Goal: Information Seeking & Learning: Learn about a topic

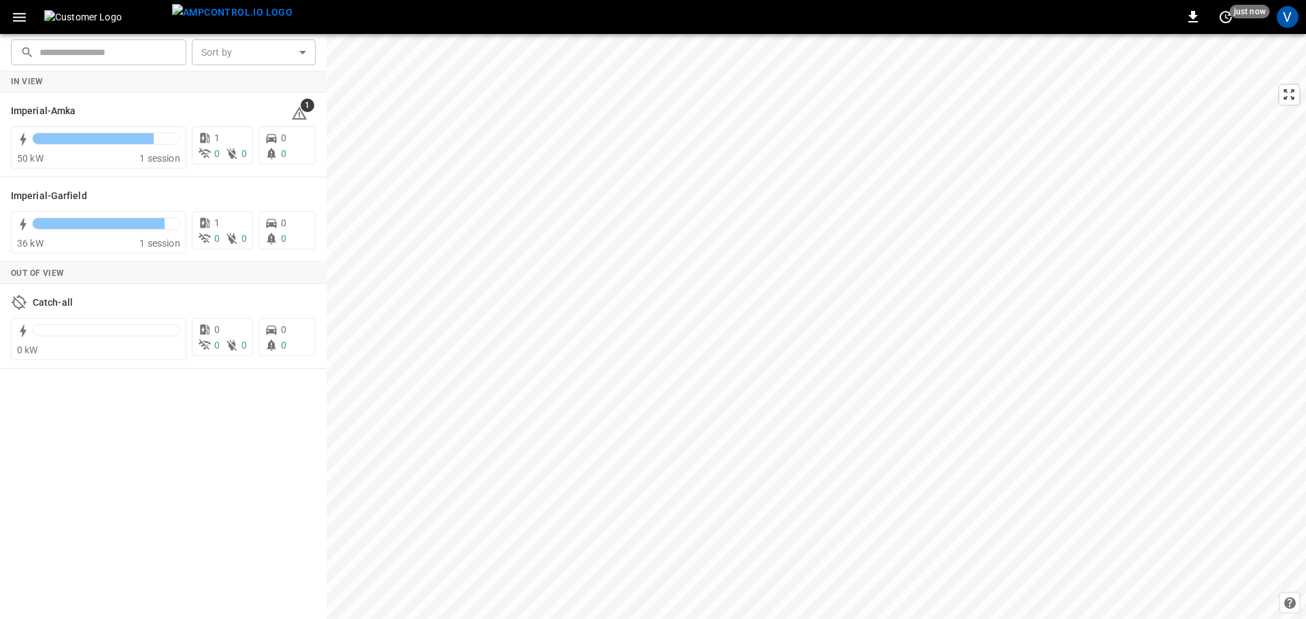
click at [19, 18] on icon "button" at bounding box center [19, 17] width 13 height 9
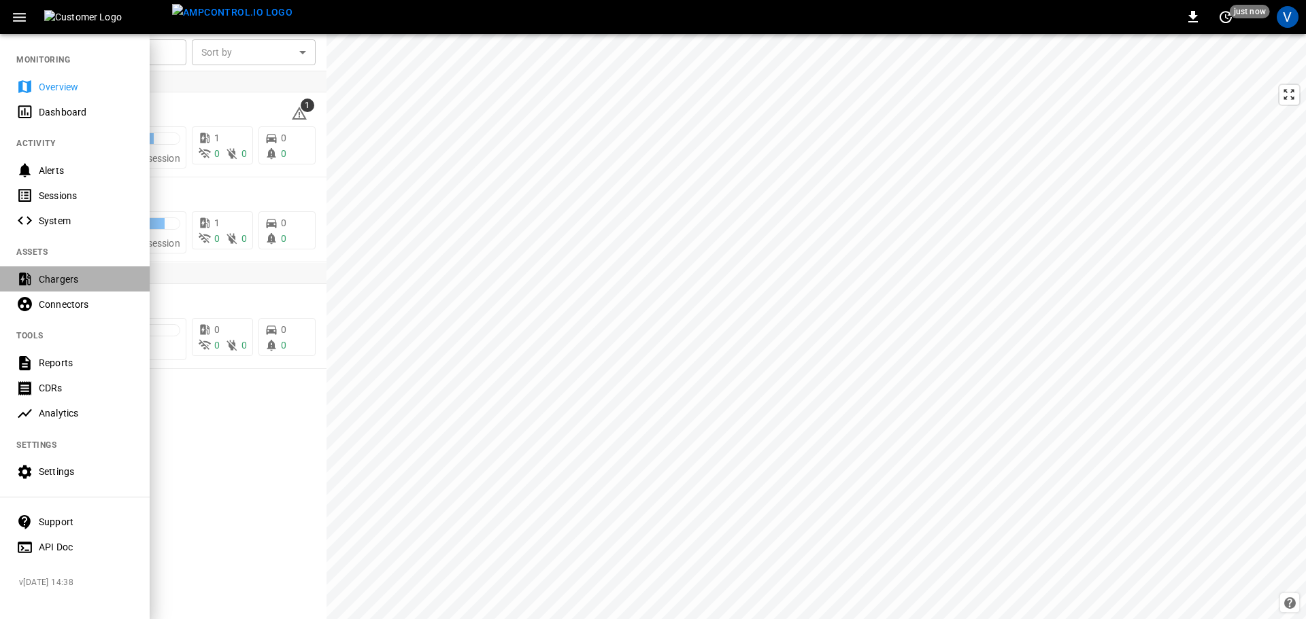
click at [47, 281] on div "Chargers" at bounding box center [86, 280] width 95 height 14
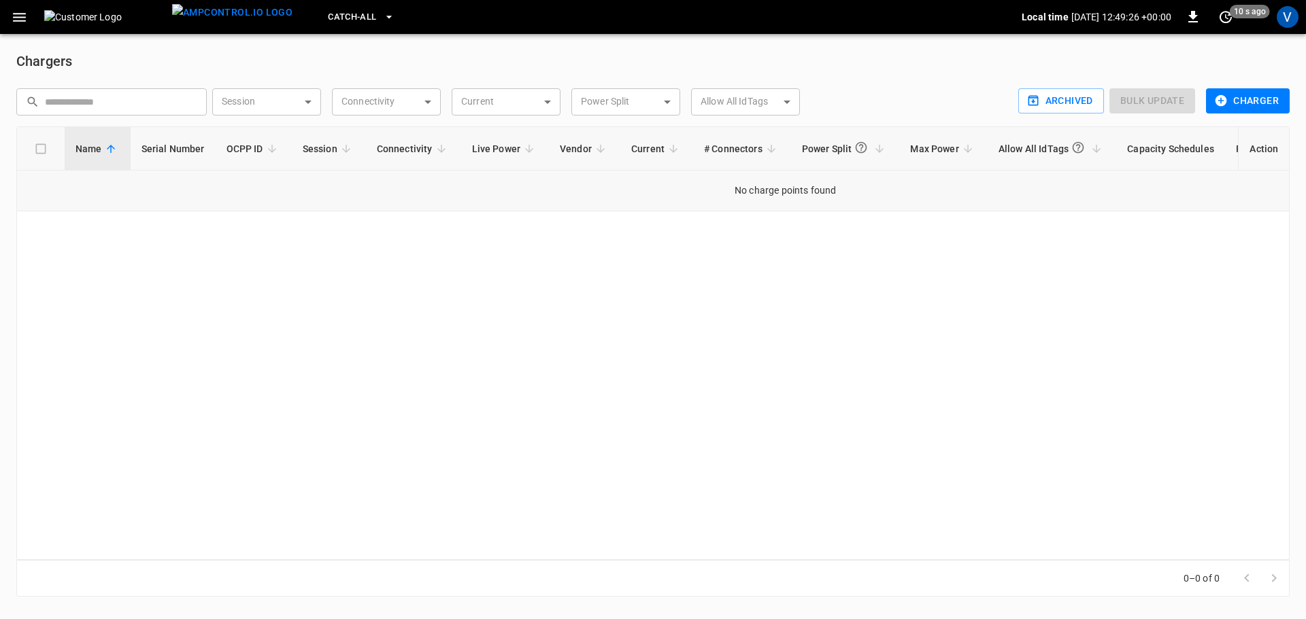
click at [779, 196] on td "No charge points found" at bounding box center [785, 191] width 1536 height 41
click at [1255, 101] on button "Charger" at bounding box center [1248, 100] width 84 height 25
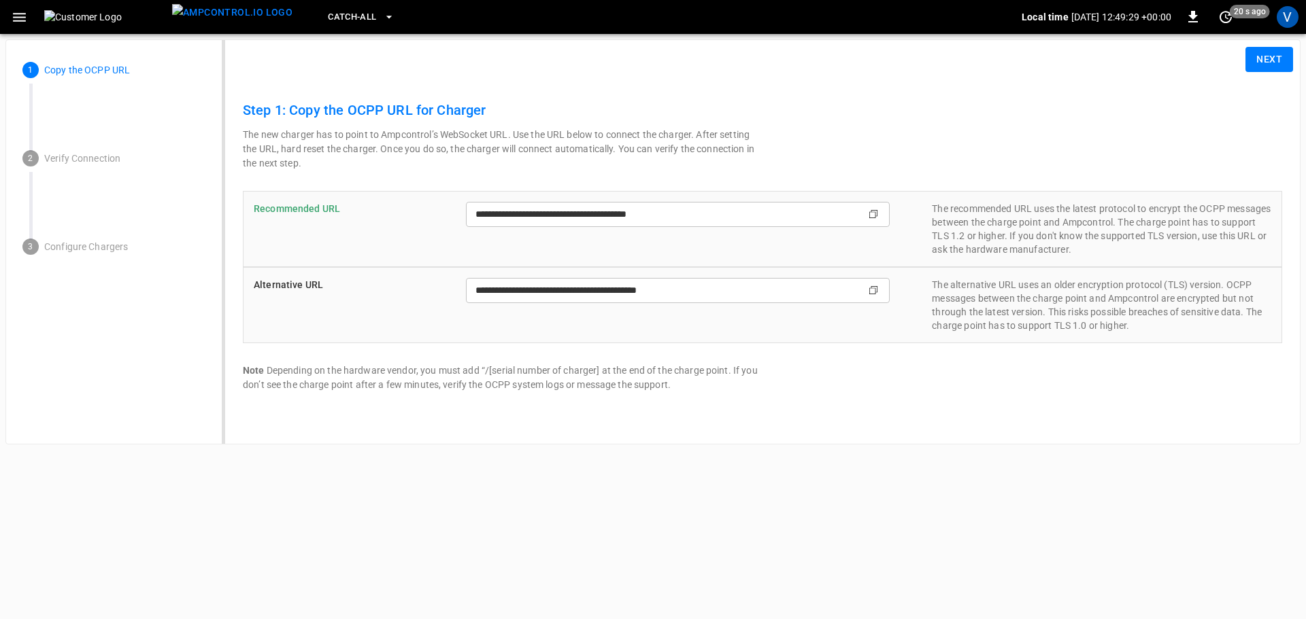
type input "**********"
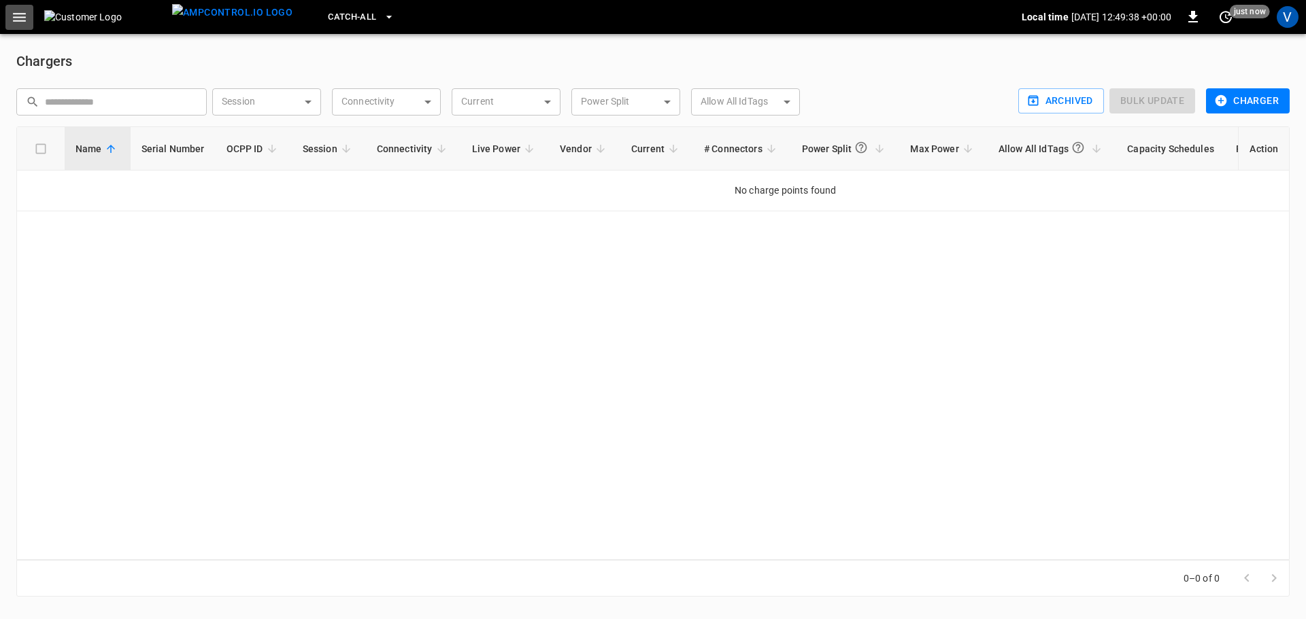
click at [18, 18] on icon "button" at bounding box center [19, 17] width 17 height 17
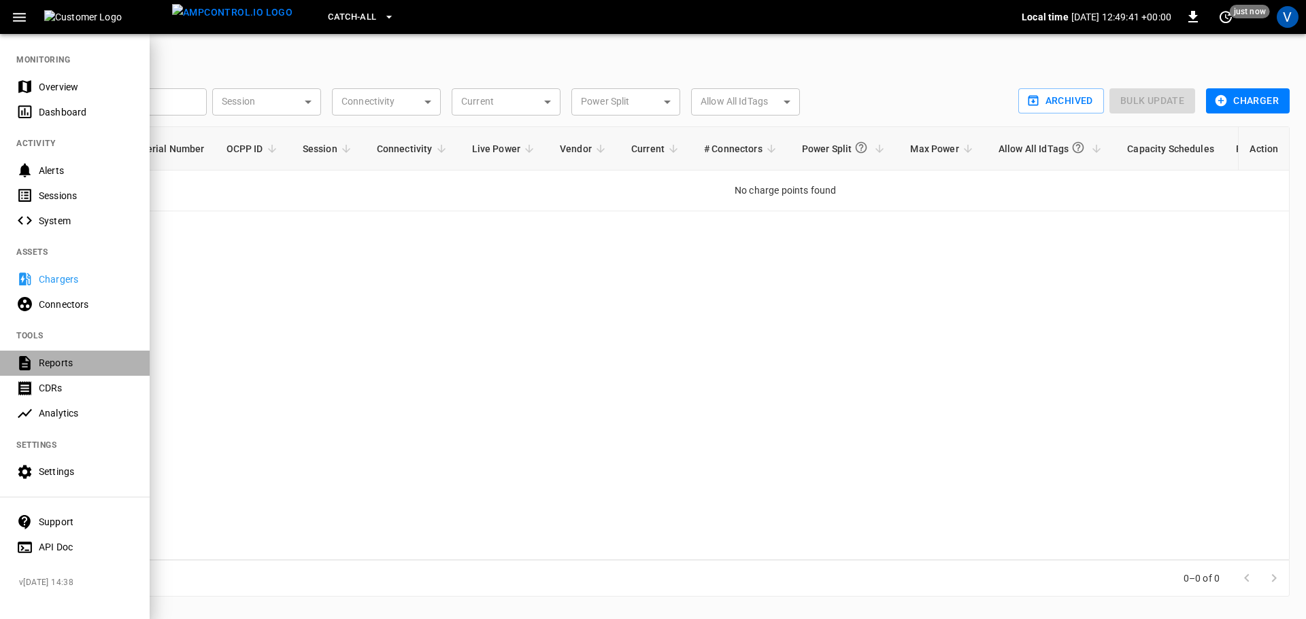
click at [54, 361] on div "Reports" at bounding box center [86, 363] width 95 height 14
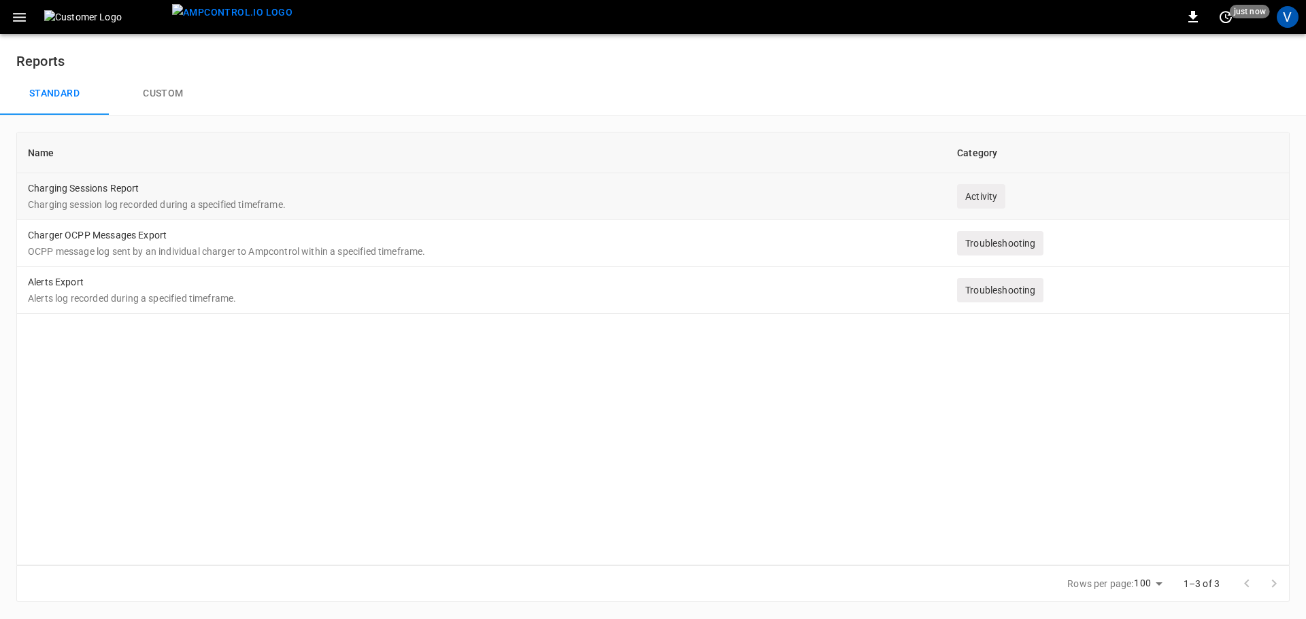
click at [101, 195] on td "Charging Sessions Report Charging session log recorded during a specified timef…" at bounding box center [481, 196] width 929 height 47
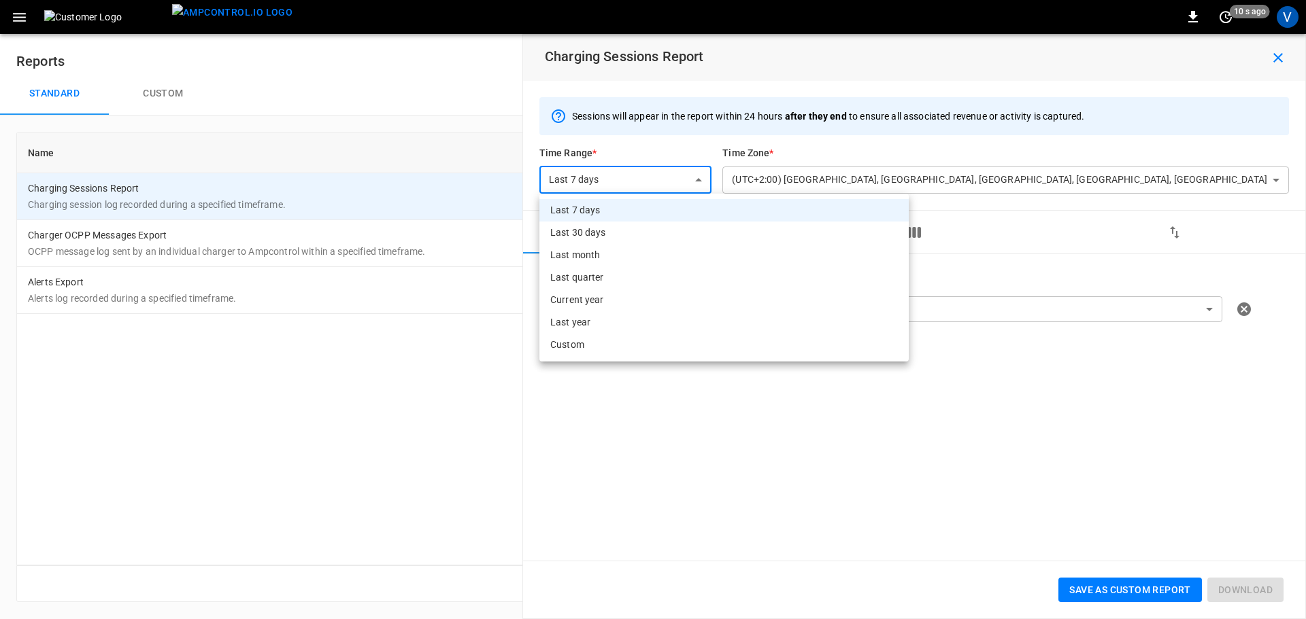
click at [897, 182] on body "**********" at bounding box center [653, 309] width 1306 height 619
click at [644, 232] on li "Last 30 days" at bounding box center [723, 233] width 369 height 22
type input "**********"
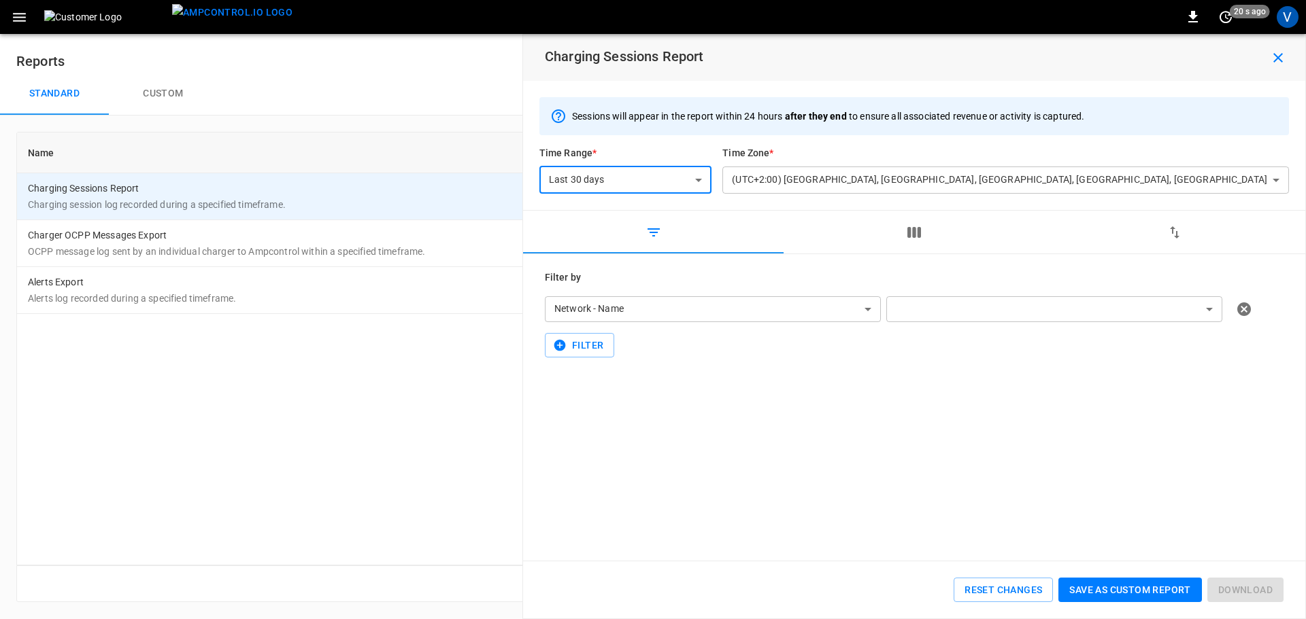
click at [1208, 303] on body "**********" at bounding box center [653, 309] width 1306 height 619
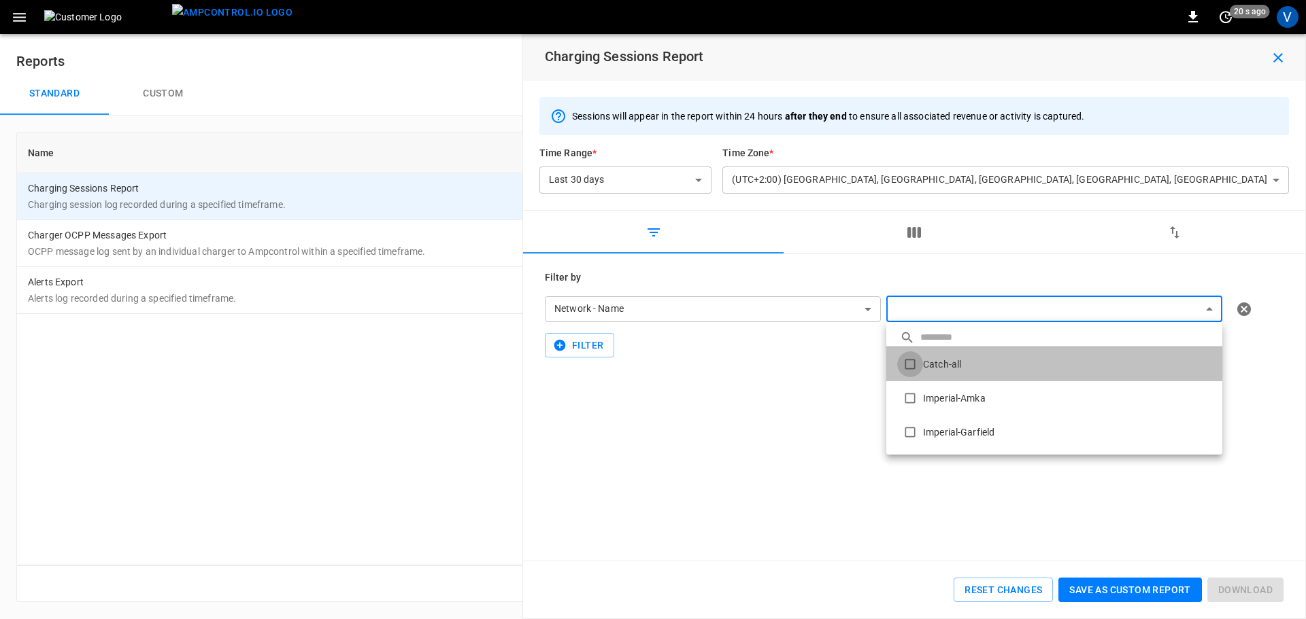
type input "*********"
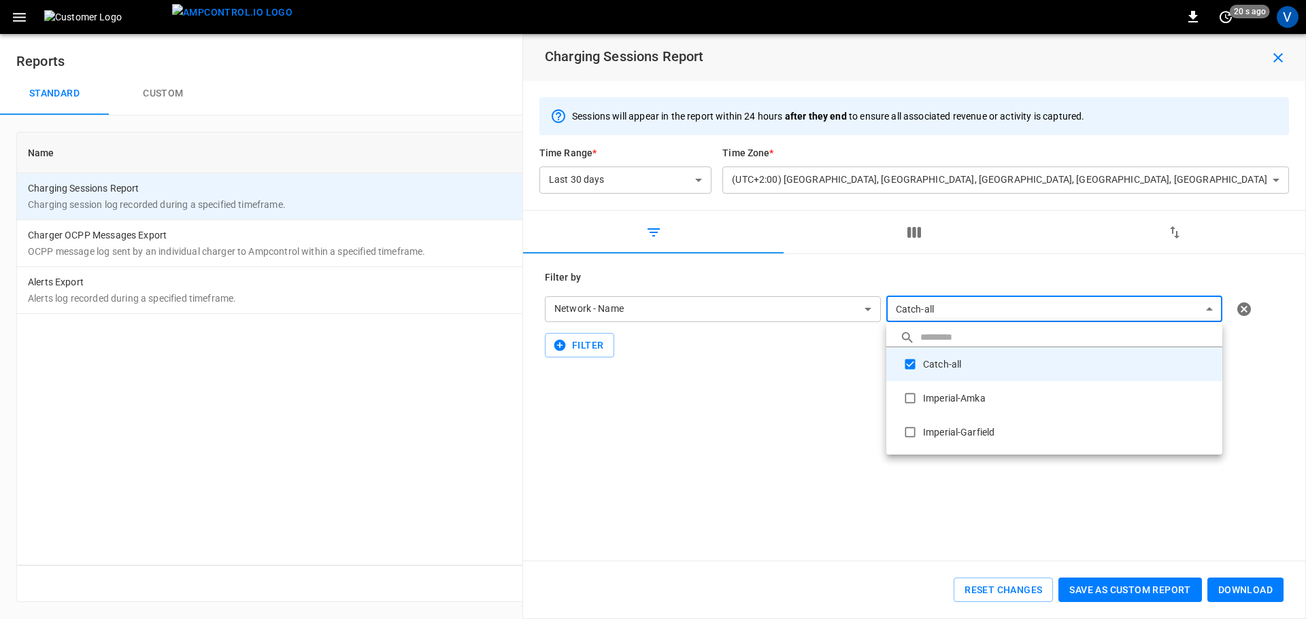
click at [1244, 498] on div at bounding box center [653, 309] width 1306 height 619
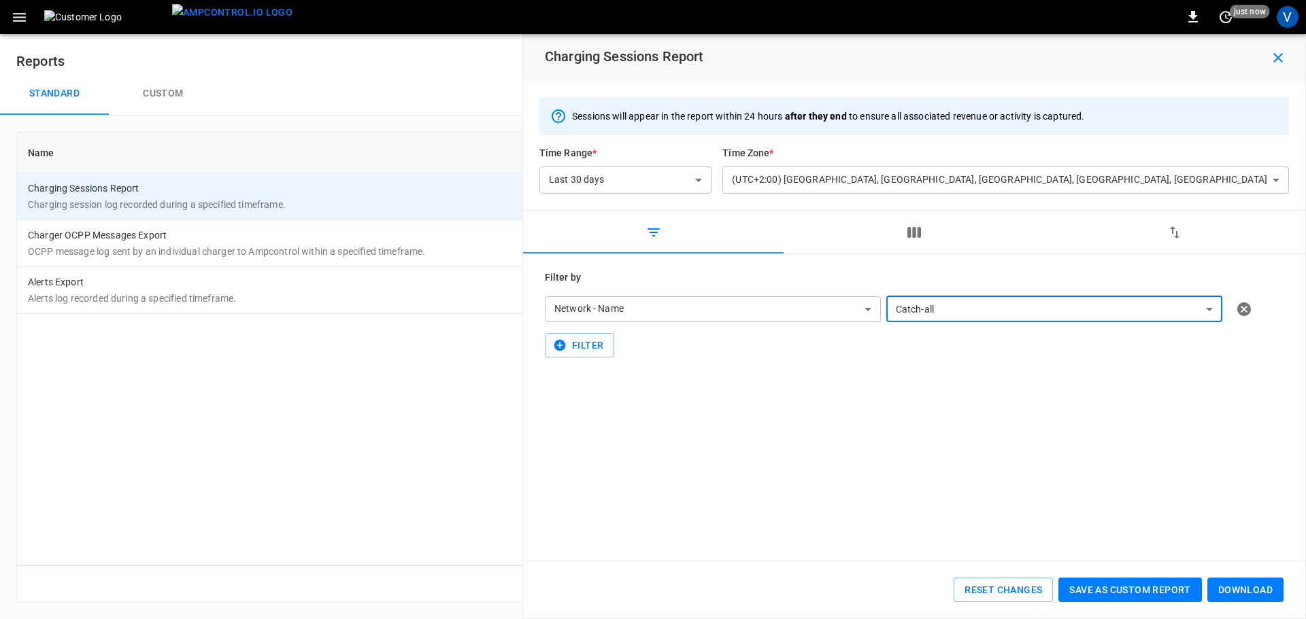
click at [1247, 587] on button "Download" at bounding box center [1245, 590] width 76 height 25
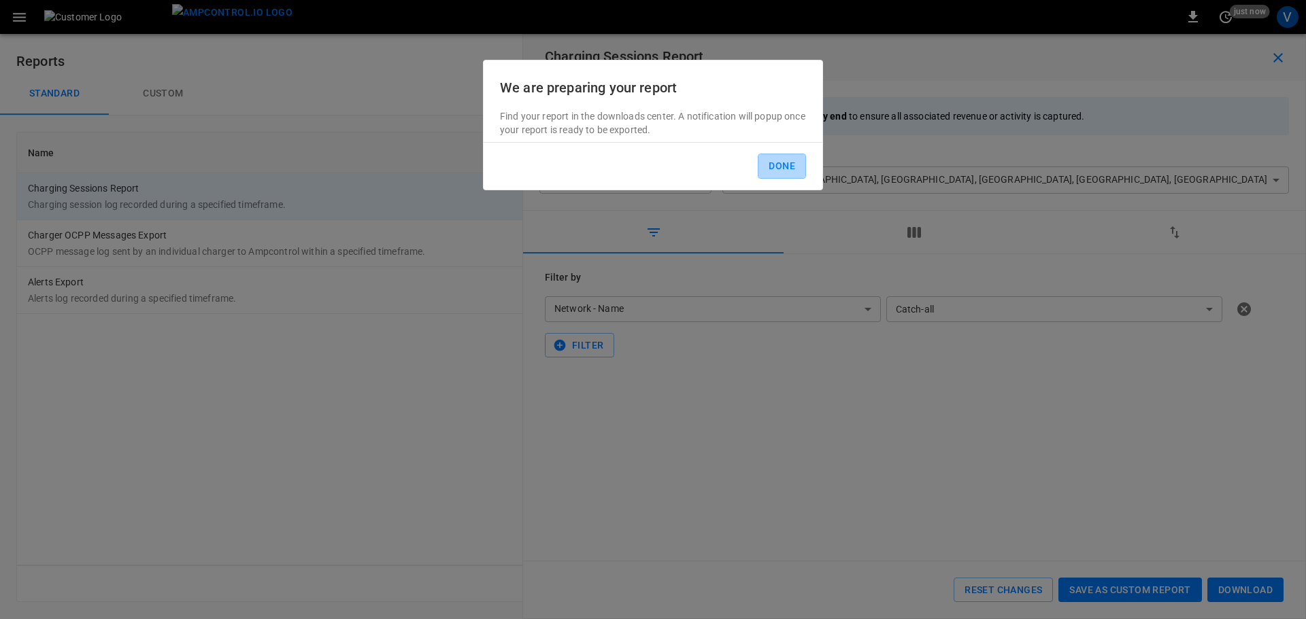
click at [780, 171] on button "Done" at bounding box center [782, 166] width 48 height 25
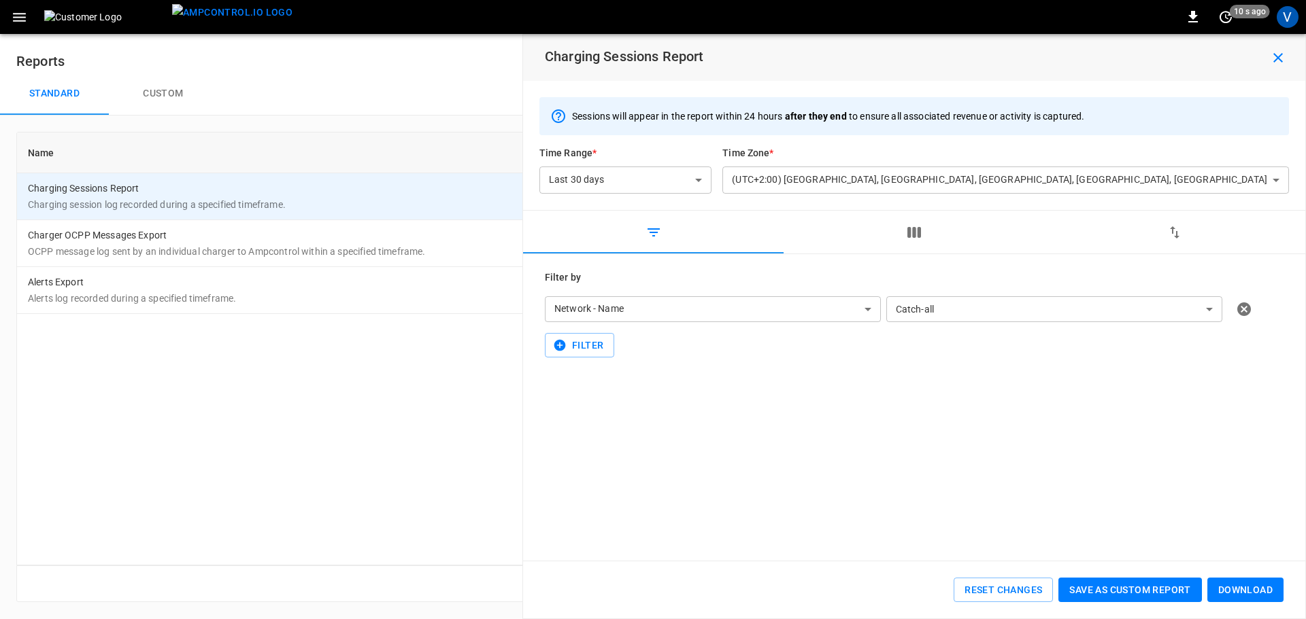
click at [165, 90] on button "Custom" at bounding box center [163, 94] width 109 height 44
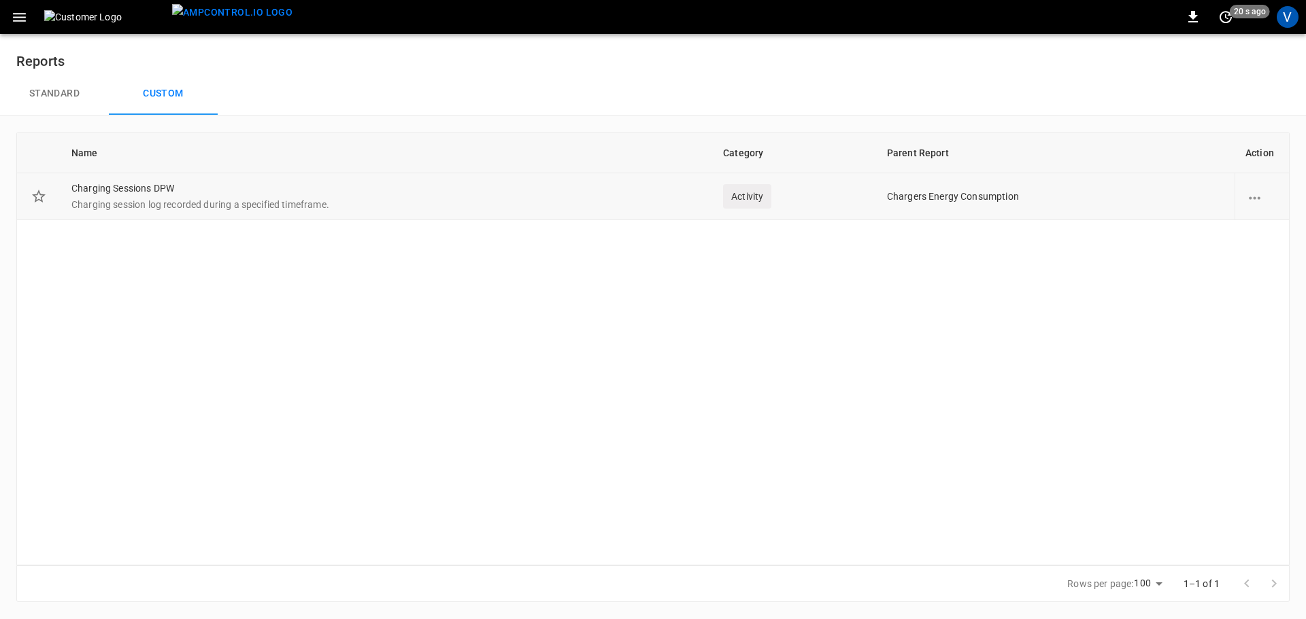
click at [923, 194] on td "Chargers Energy Consumption" at bounding box center [1055, 196] width 358 height 47
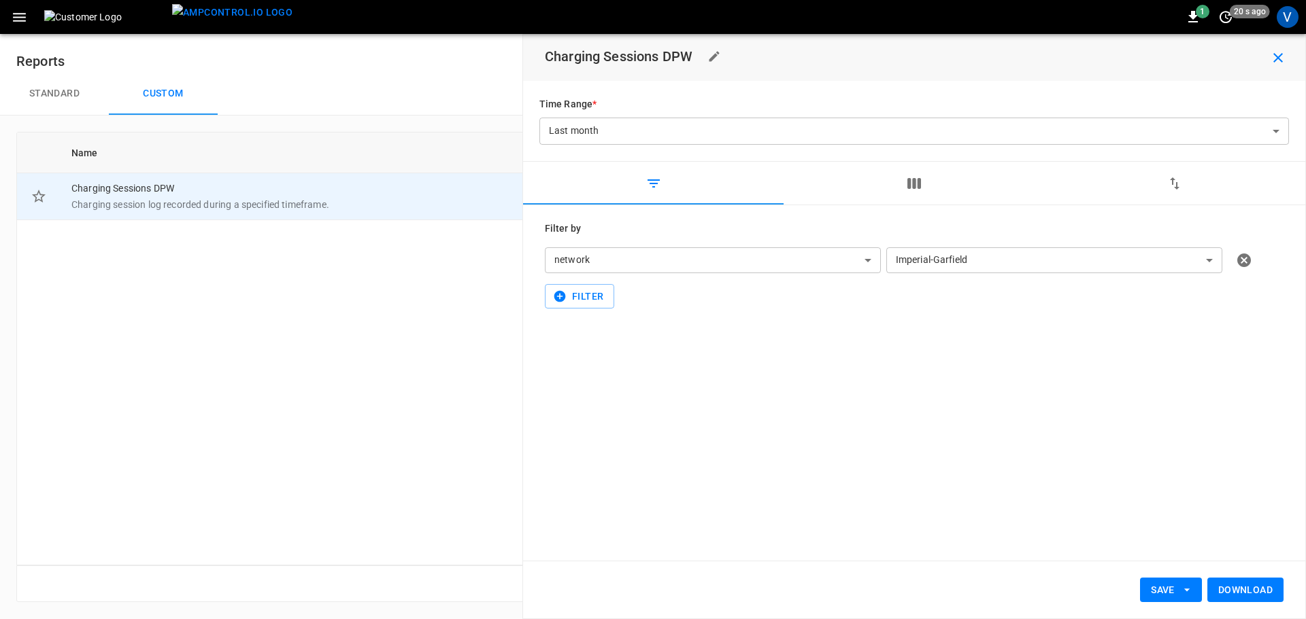
click at [1215, 262] on body "**********" at bounding box center [653, 309] width 1306 height 619
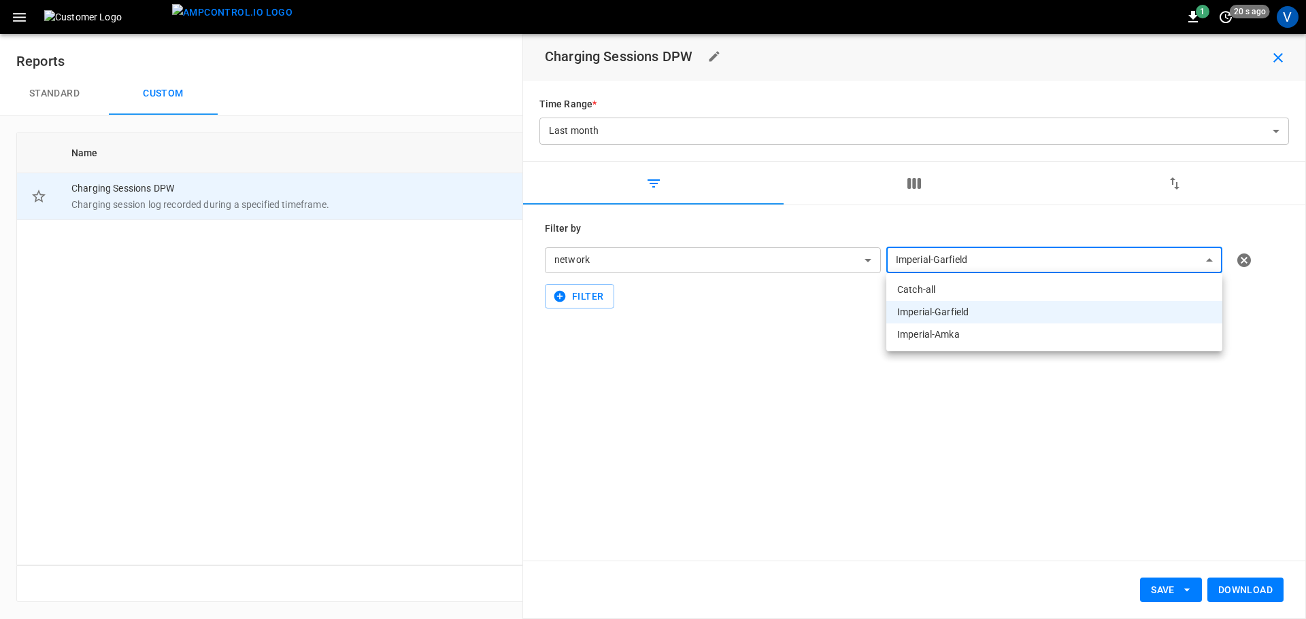
click at [1070, 295] on li "Catch-all" at bounding box center [1054, 290] width 336 height 22
type input "**********"
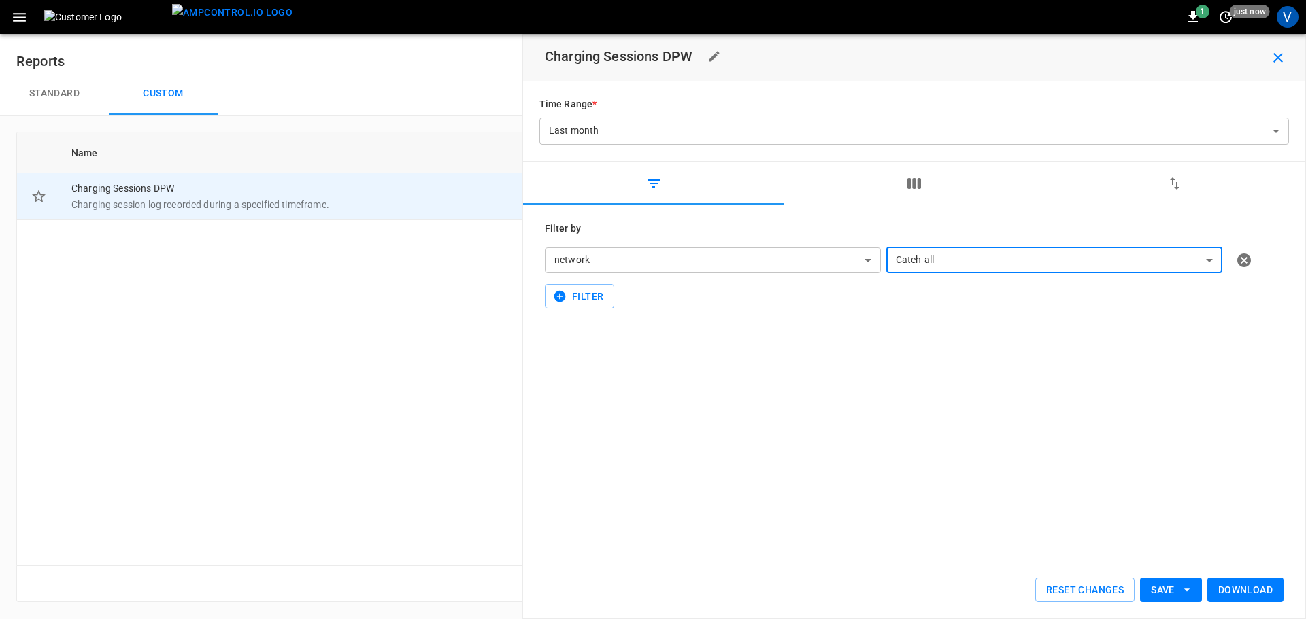
click at [1259, 592] on button "Download" at bounding box center [1245, 590] width 76 height 25
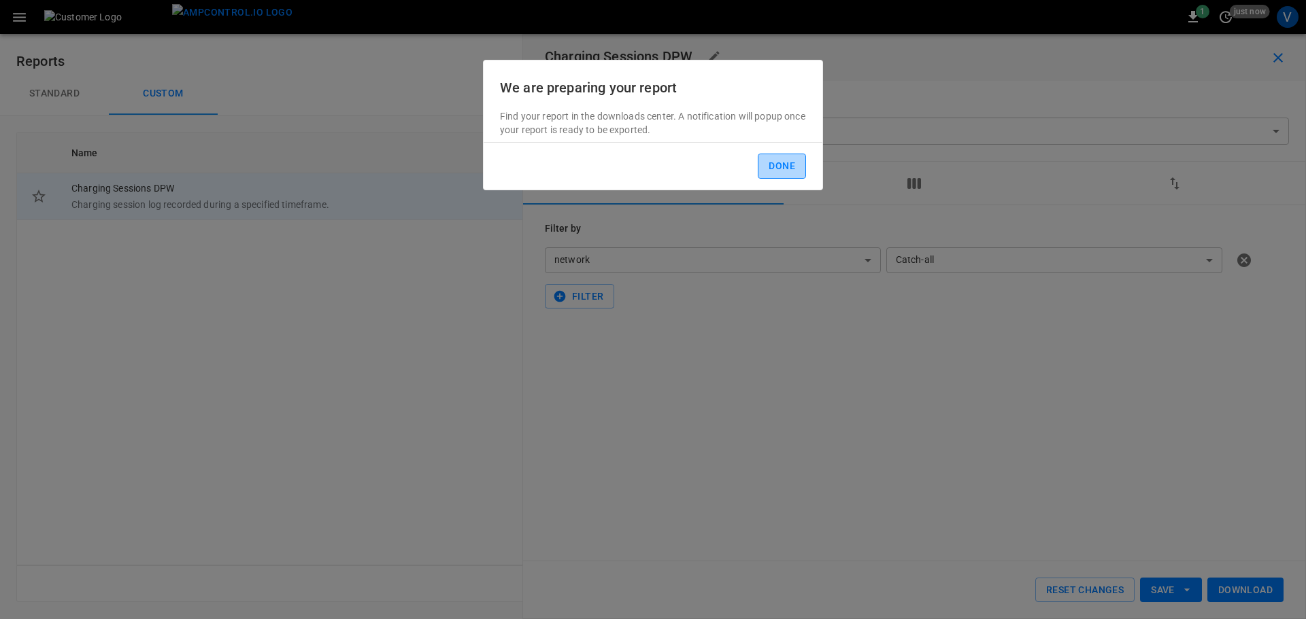
click at [770, 166] on button "Done" at bounding box center [782, 166] width 48 height 25
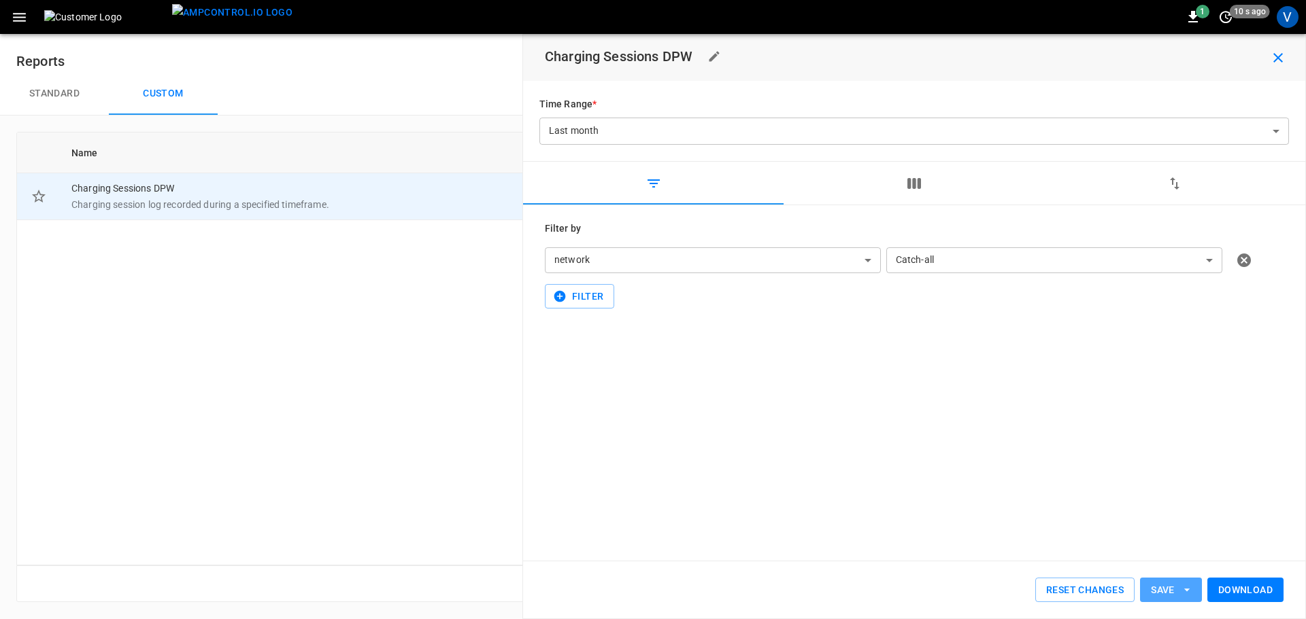
click at [1189, 587] on icon "button" at bounding box center [1187, 590] width 14 height 14
click at [1044, 475] on div at bounding box center [653, 309] width 1306 height 619
click at [22, 17] on icon "button" at bounding box center [19, 17] width 17 height 17
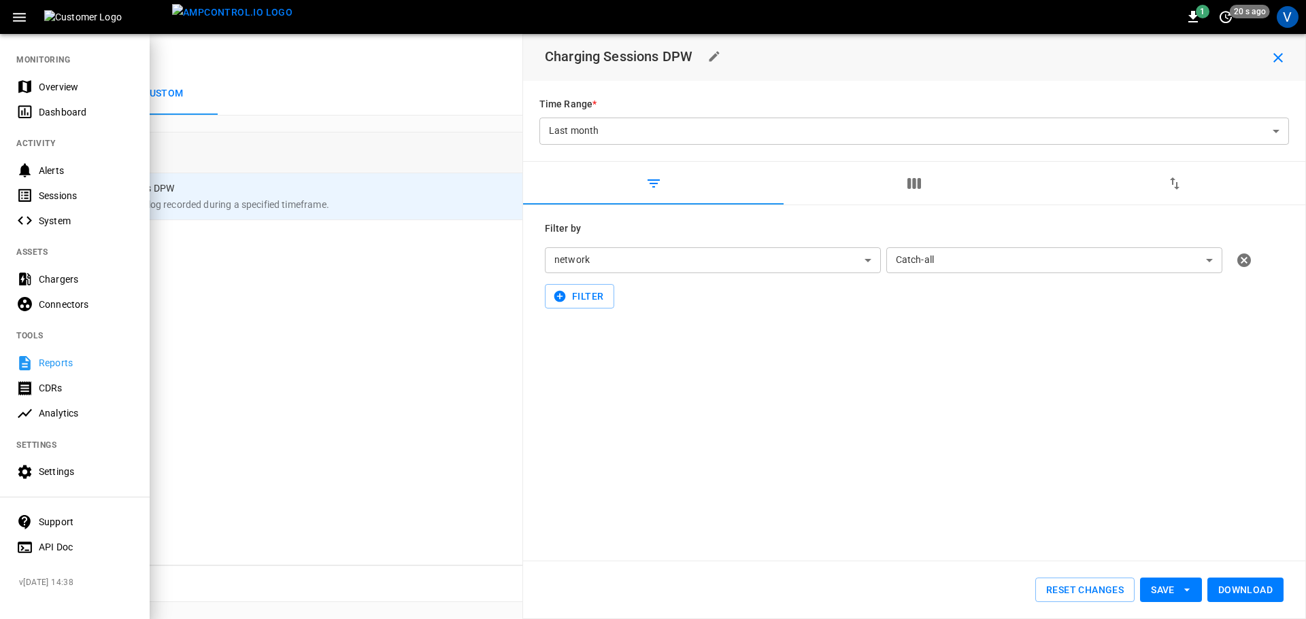
click at [48, 360] on div "Reports" at bounding box center [86, 363] width 95 height 14
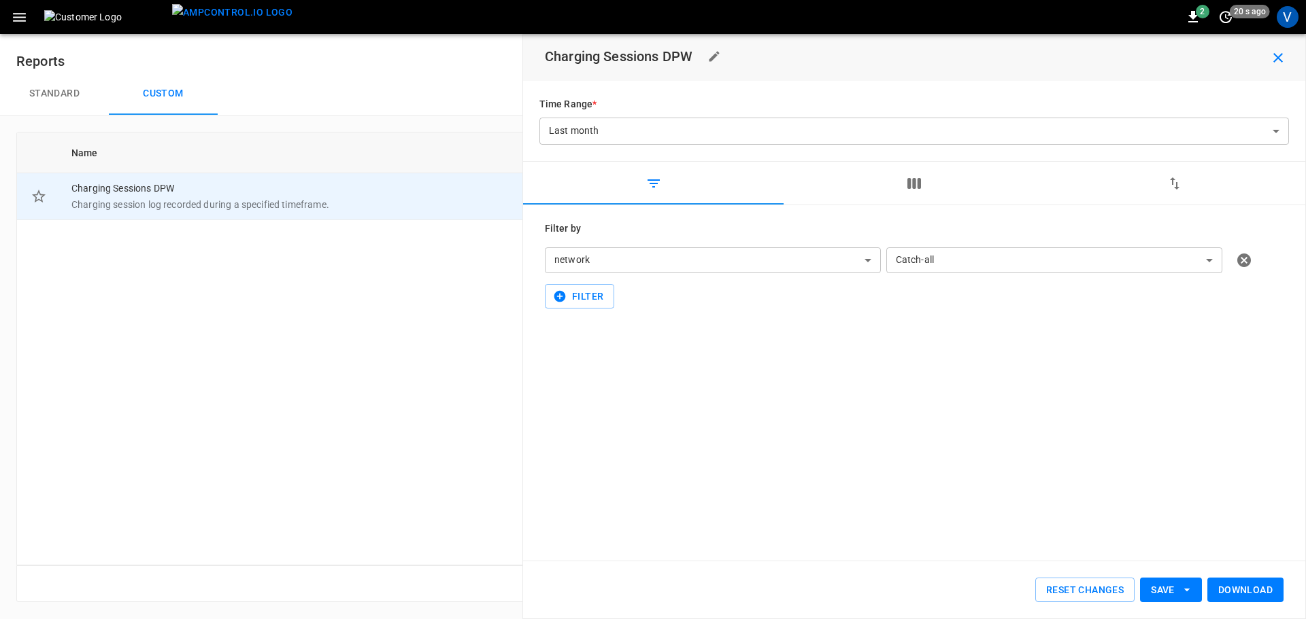
click at [756, 124] on body "**********" at bounding box center [653, 309] width 1306 height 619
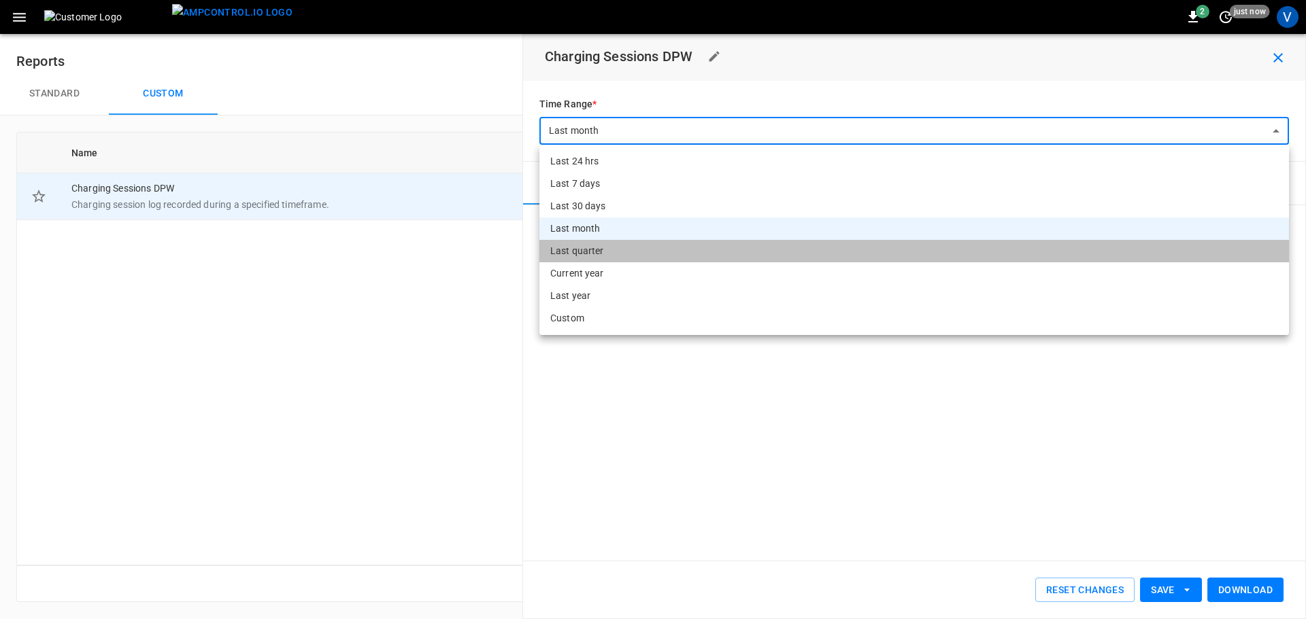
click at [594, 258] on li "Last quarter" at bounding box center [913, 251] width 749 height 22
type input "**********"
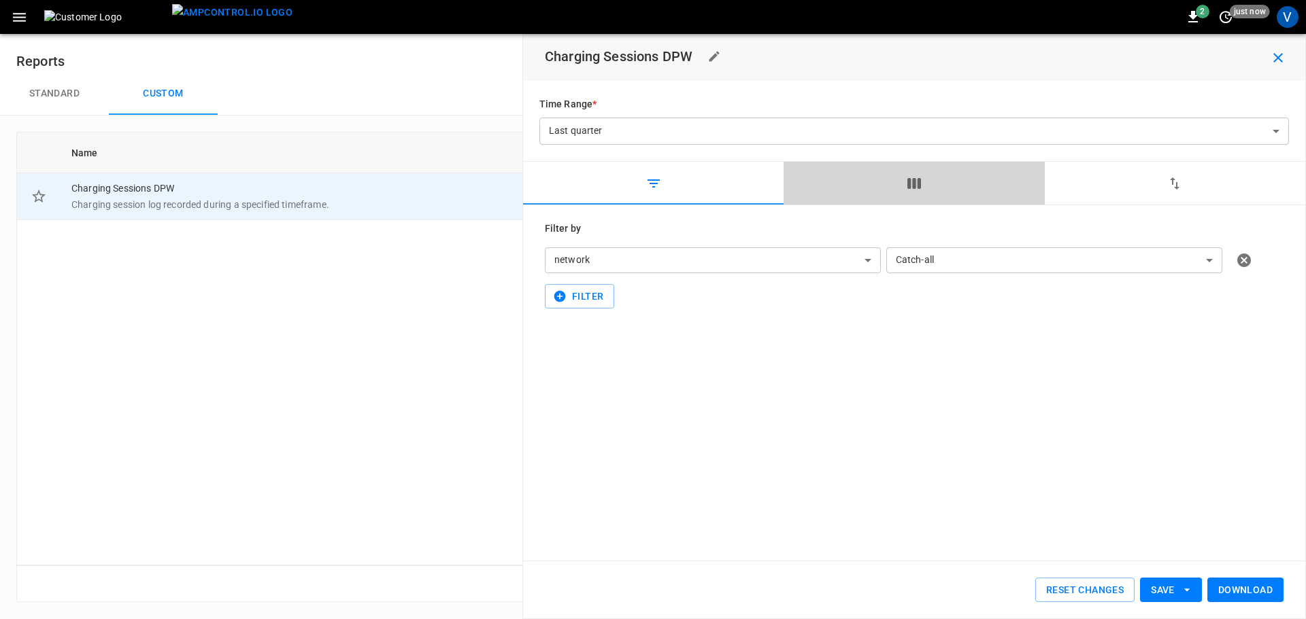
click at [911, 186] on icon "button" at bounding box center [914, 183] width 16 height 16
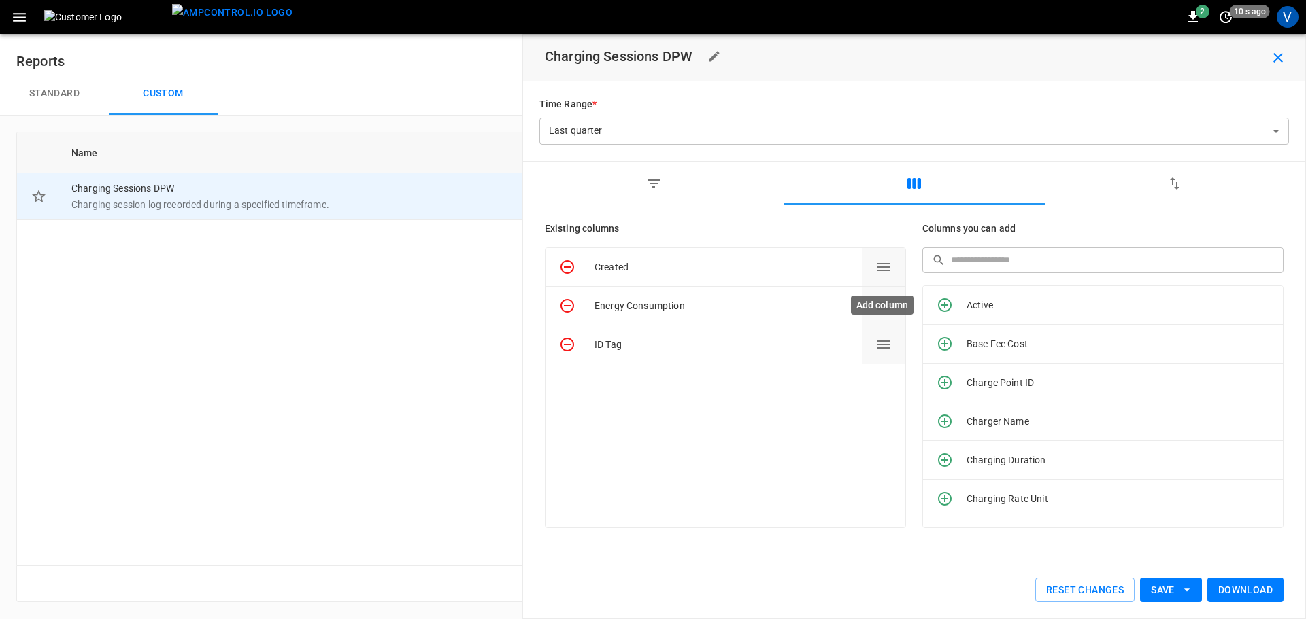
click at [945, 308] on icon "Add column" at bounding box center [945, 306] width 14 height 14
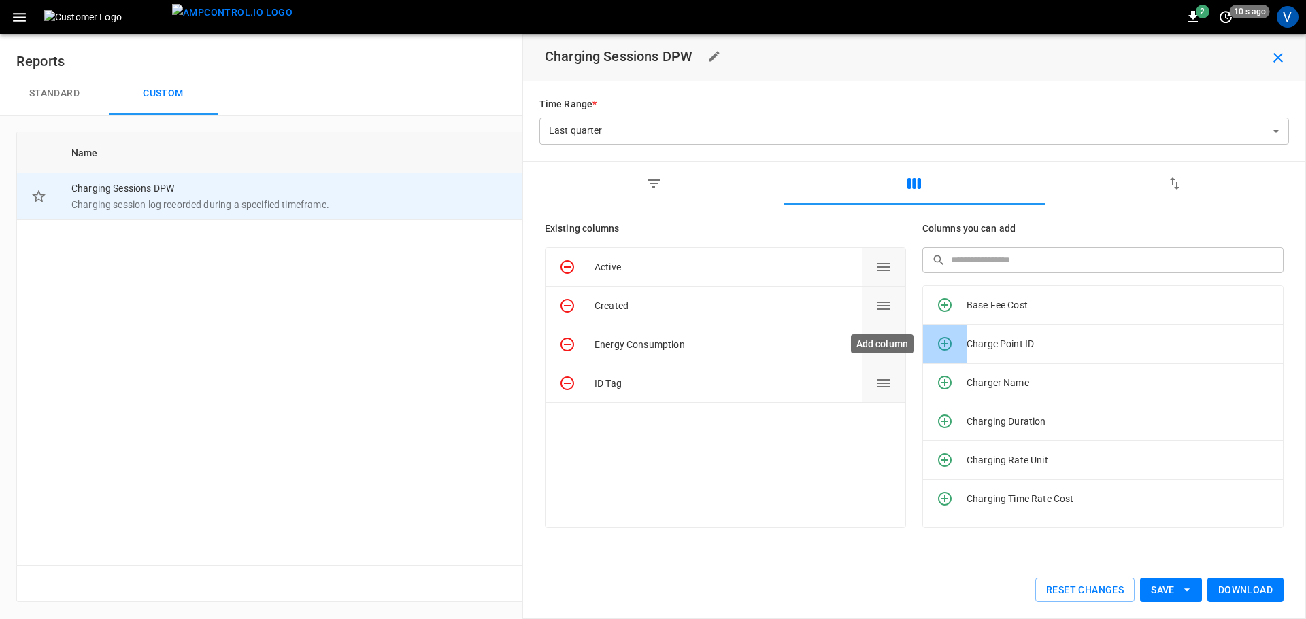
click at [945, 340] on icon "Add column" at bounding box center [944, 344] width 16 height 16
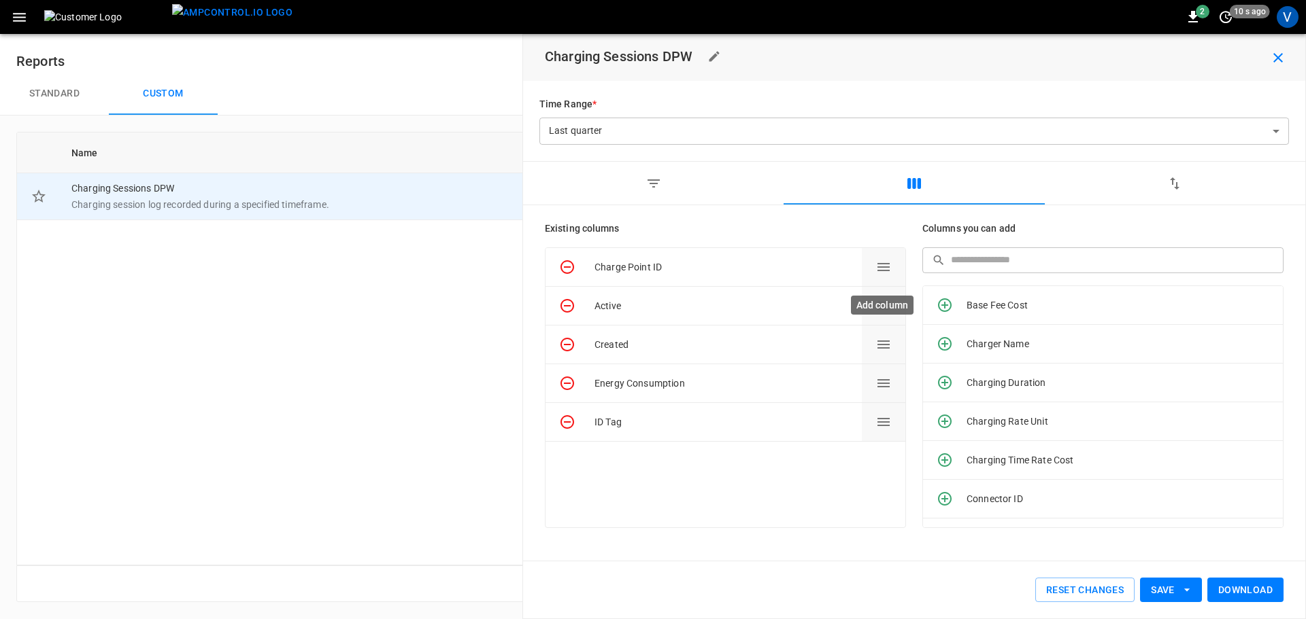
click at [944, 305] on icon "Add column" at bounding box center [945, 306] width 14 height 14
click at [951, 311] on icon "Add column" at bounding box center [944, 305] width 16 height 16
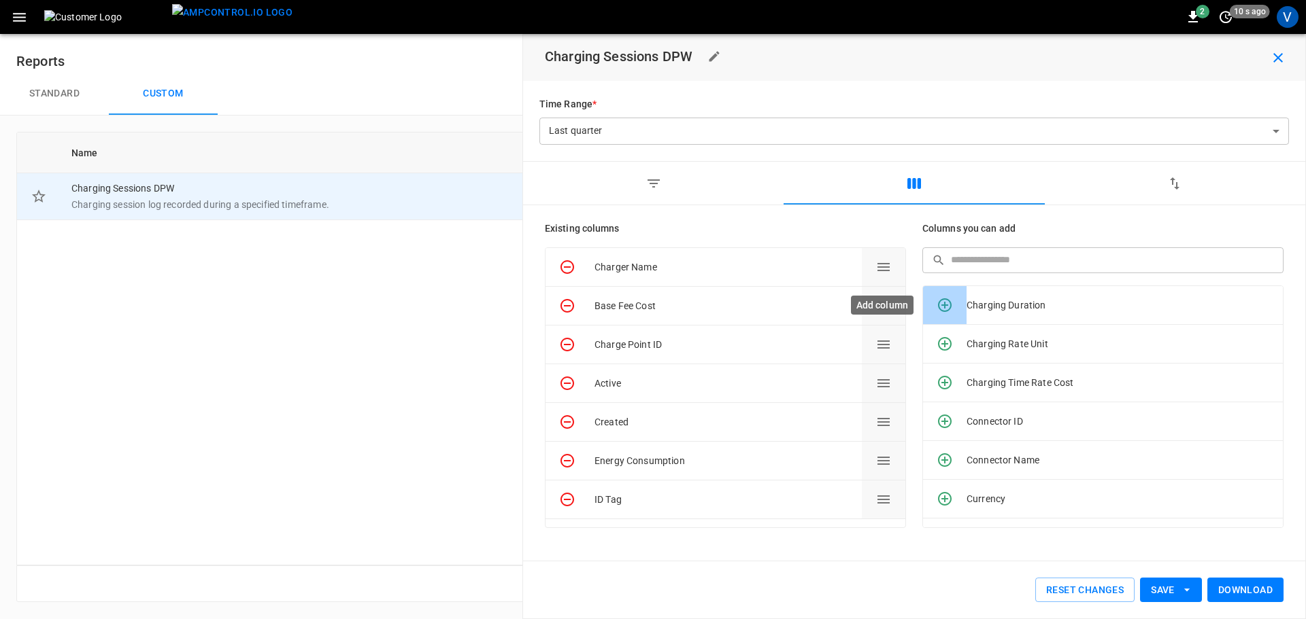
click at [947, 309] on icon "Add column" at bounding box center [944, 305] width 16 height 16
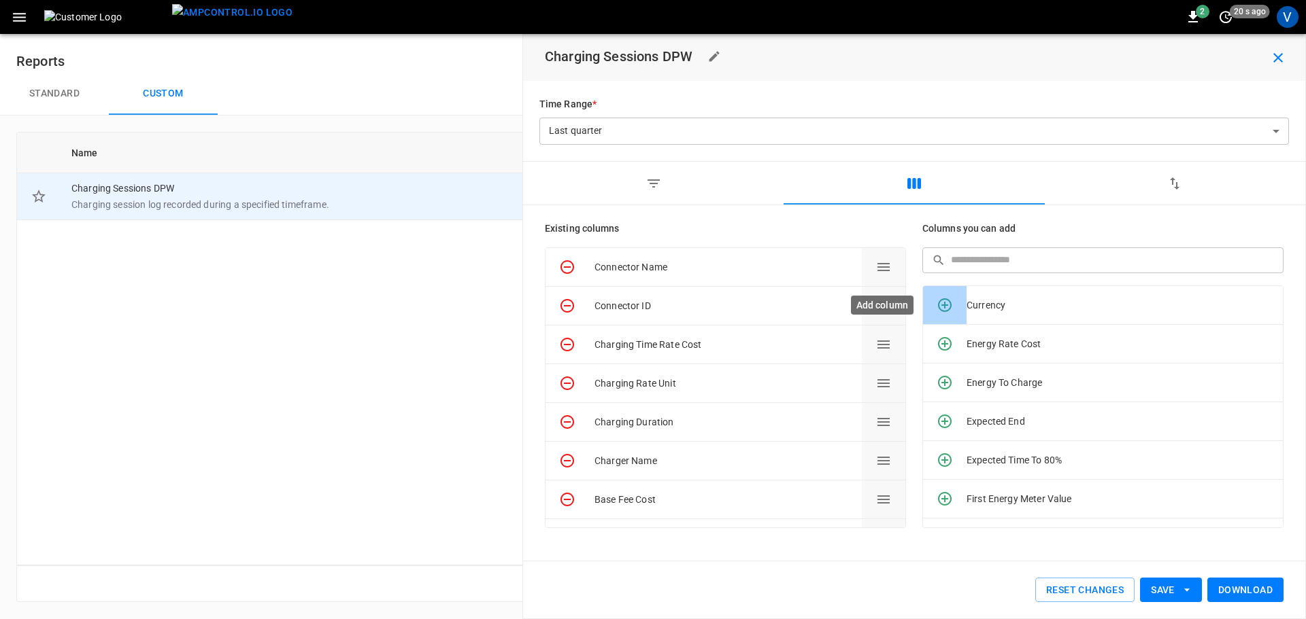
click at [947, 309] on icon "Add column" at bounding box center [944, 305] width 16 height 16
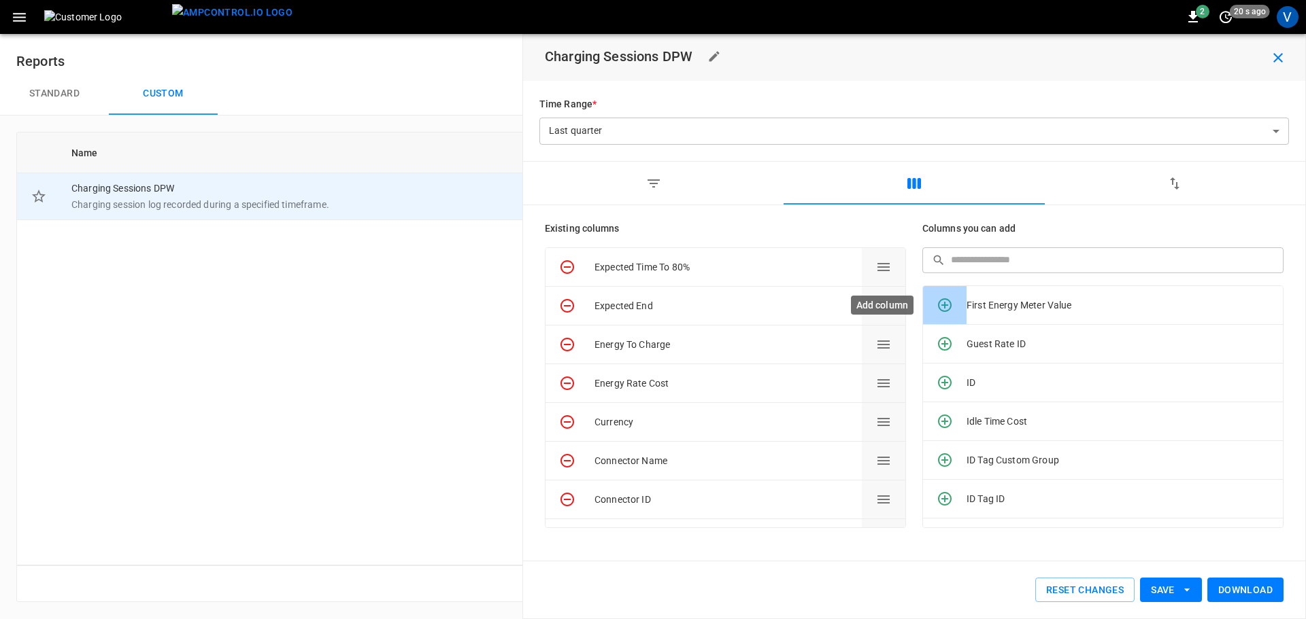
click at [947, 309] on icon "Add column" at bounding box center [944, 305] width 16 height 16
click at [947, 336] on icon "Add column" at bounding box center [944, 344] width 16 height 16
click at [947, 309] on icon "Add column" at bounding box center [944, 305] width 16 height 16
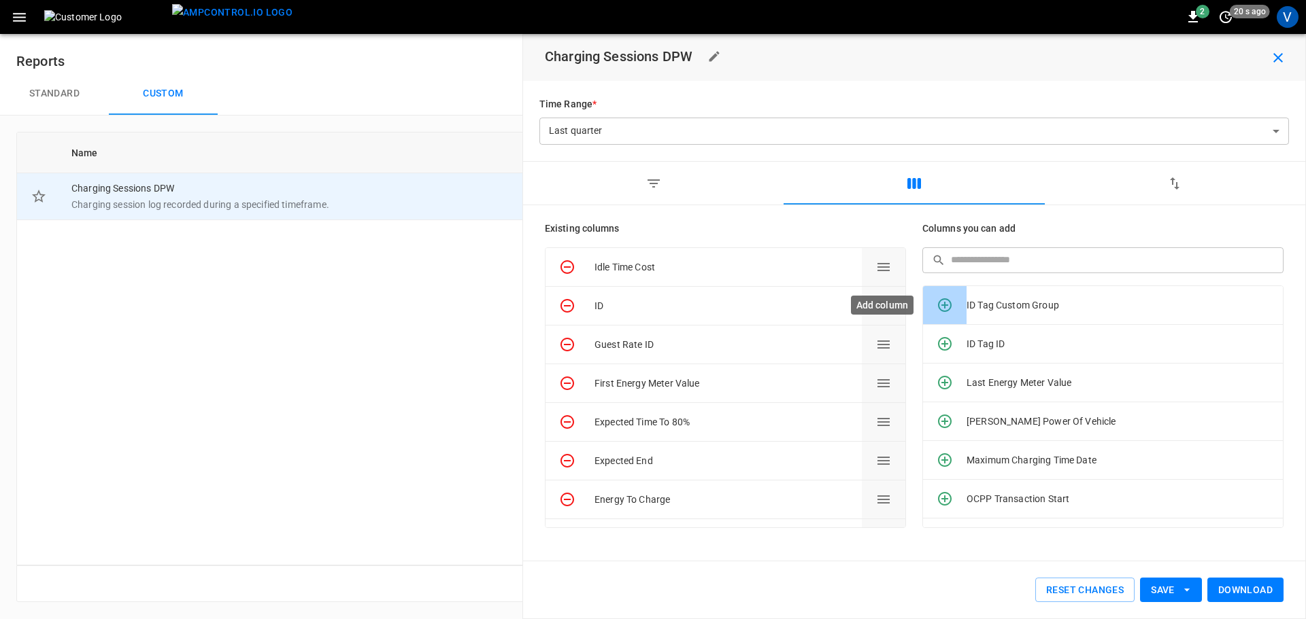
click at [947, 336] on icon "Add column" at bounding box center [944, 344] width 16 height 16
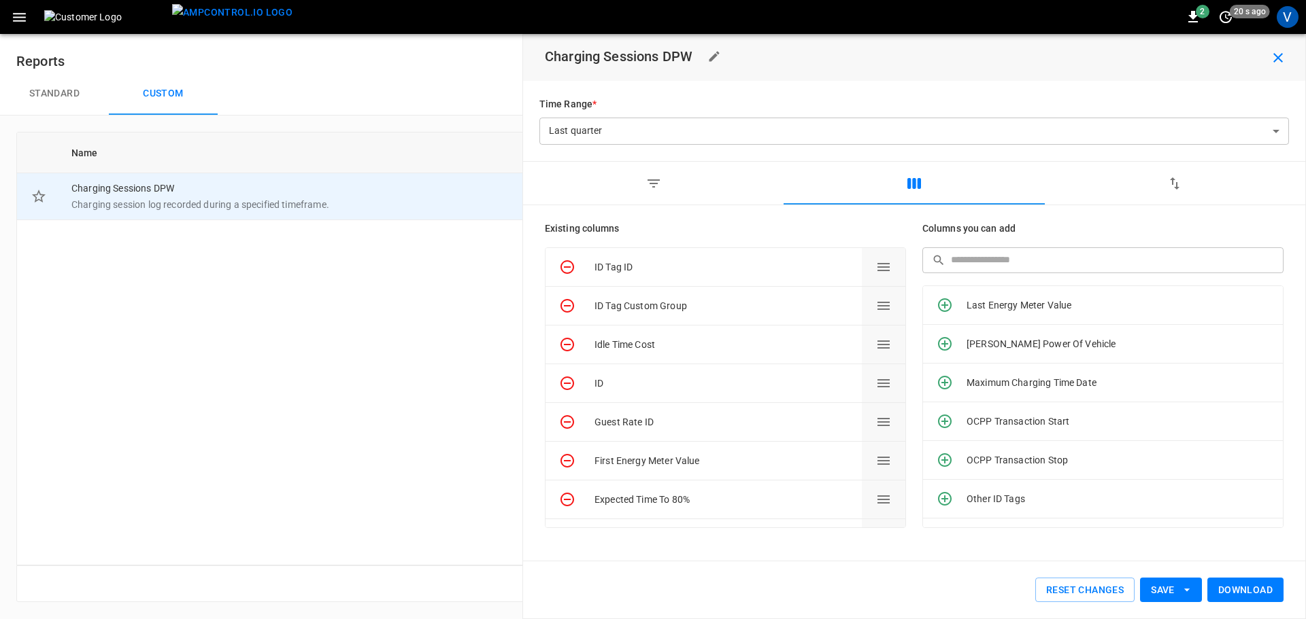
click at [947, 309] on icon "Add column" at bounding box center [944, 305] width 16 height 16
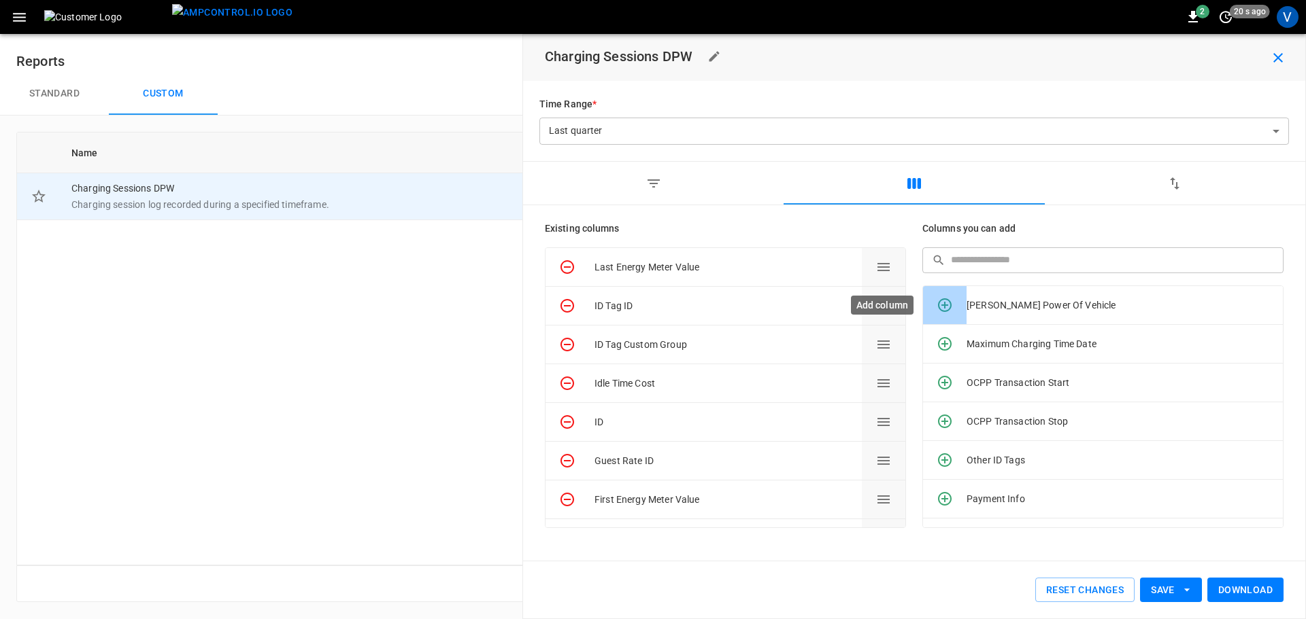
click at [947, 309] on icon "Add column" at bounding box center [944, 305] width 16 height 16
click at [947, 336] on icon "Add column" at bounding box center [944, 344] width 16 height 16
click at [947, 309] on icon "Add column" at bounding box center [944, 305] width 16 height 16
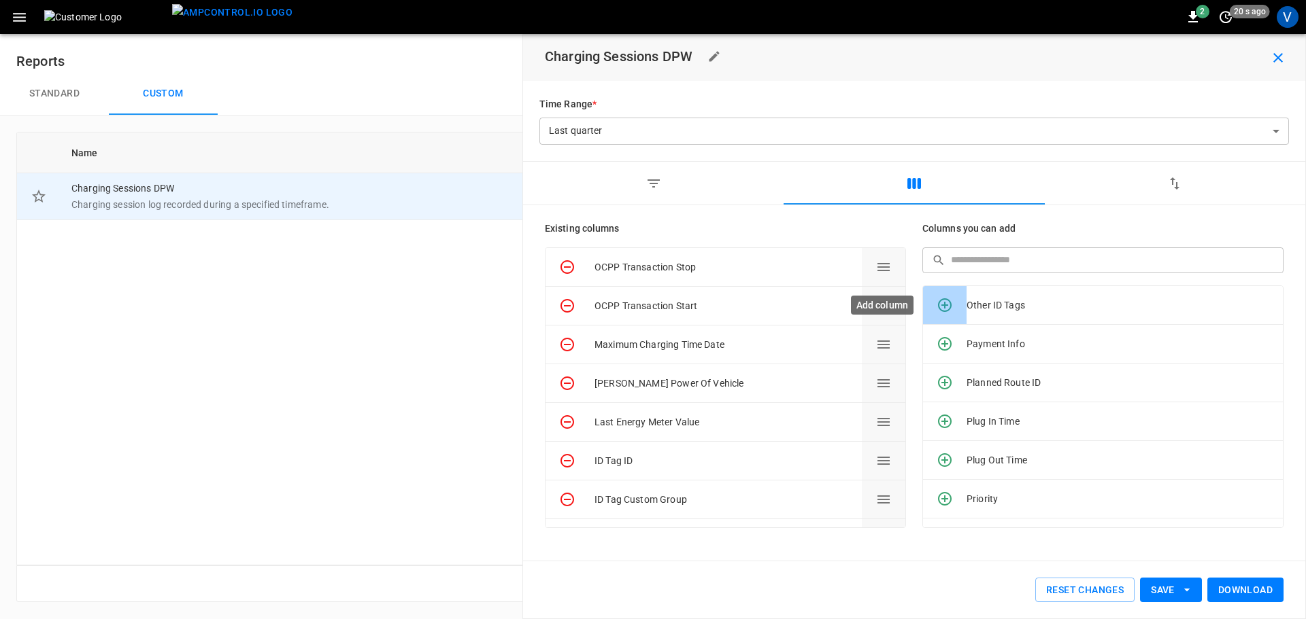
click at [947, 336] on icon "Add column" at bounding box center [944, 344] width 16 height 16
click at [947, 309] on icon "Add column" at bounding box center [944, 305] width 16 height 16
click at [947, 336] on icon "Add column" at bounding box center [944, 344] width 16 height 16
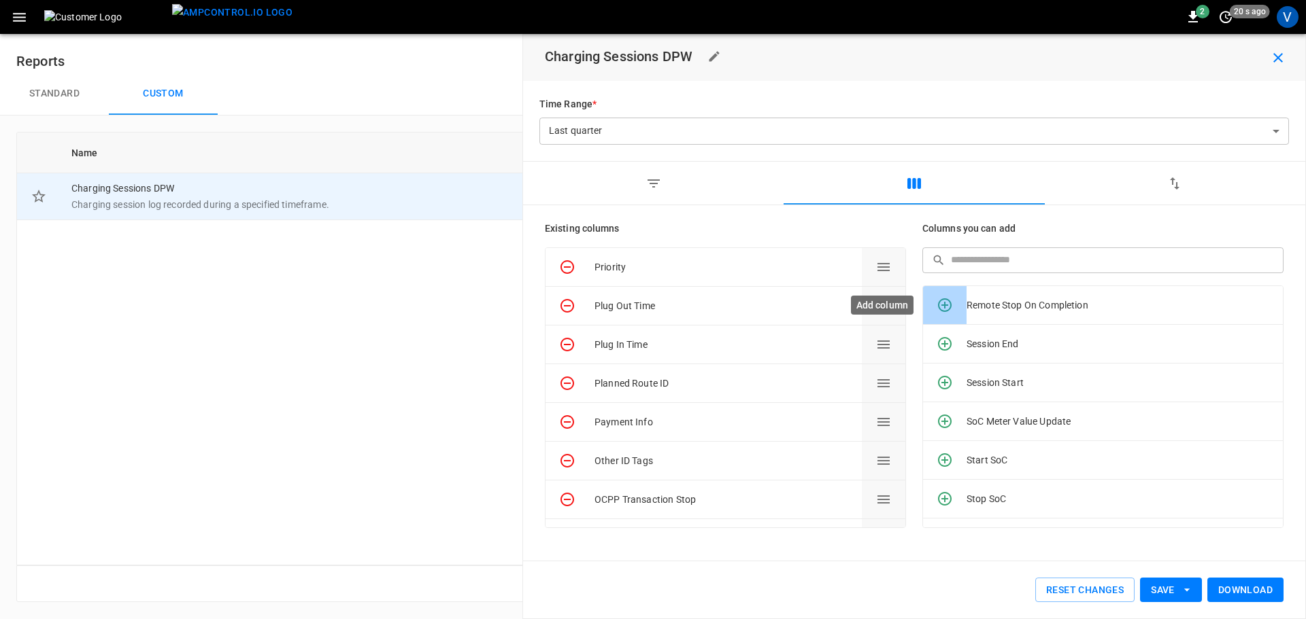
click at [947, 309] on icon "Add column" at bounding box center [944, 305] width 16 height 16
click at [947, 336] on icon "Add column" at bounding box center [944, 344] width 16 height 16
click at [947, 309] on icon "Add column" at bounding box center [944, 305] width 16 height 16
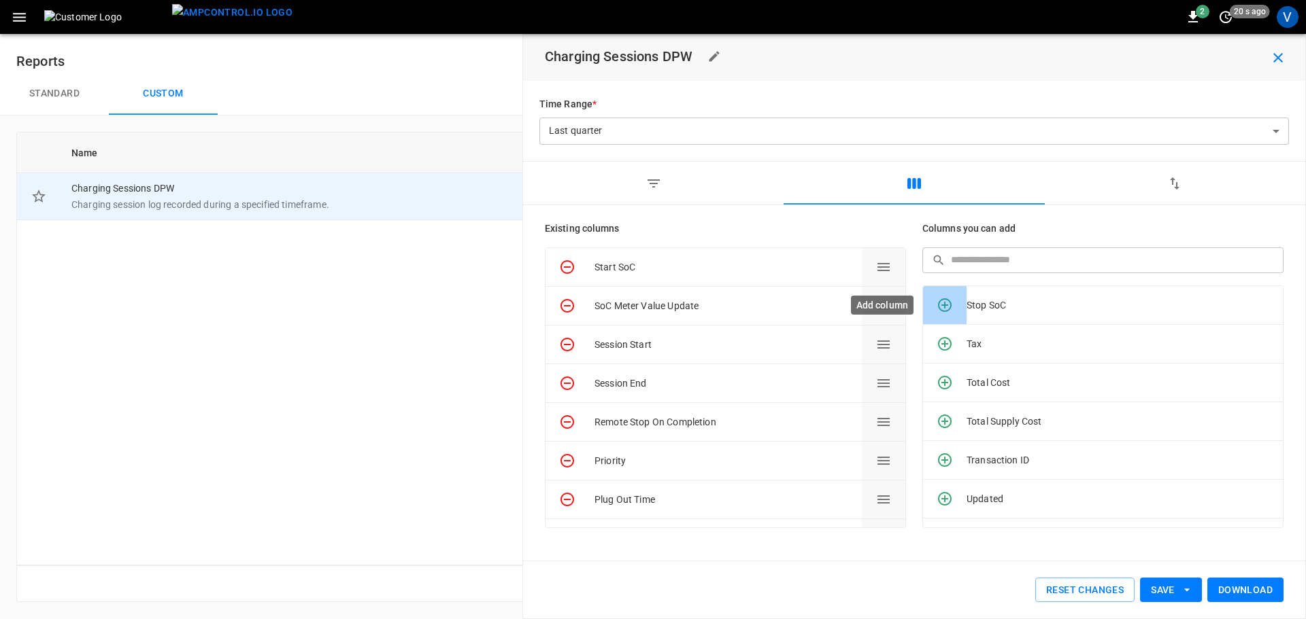
click at [947, 309] on icon "Add column" at bounding box center [944, 305] width 16 height 16
click at [947, 336] on icon "Add column" at bounding box center [944, 344] width 16 height 16
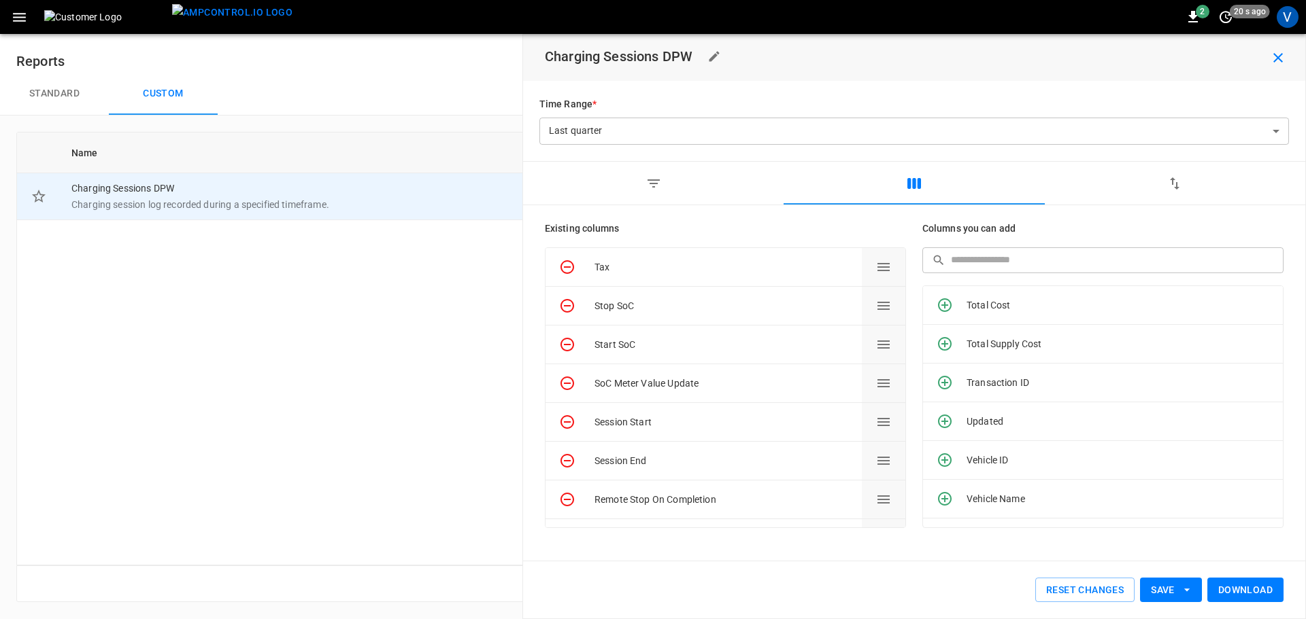
click at [947, 309] on icon "Add column" at bounding box center [944, 305] width 16 height 16
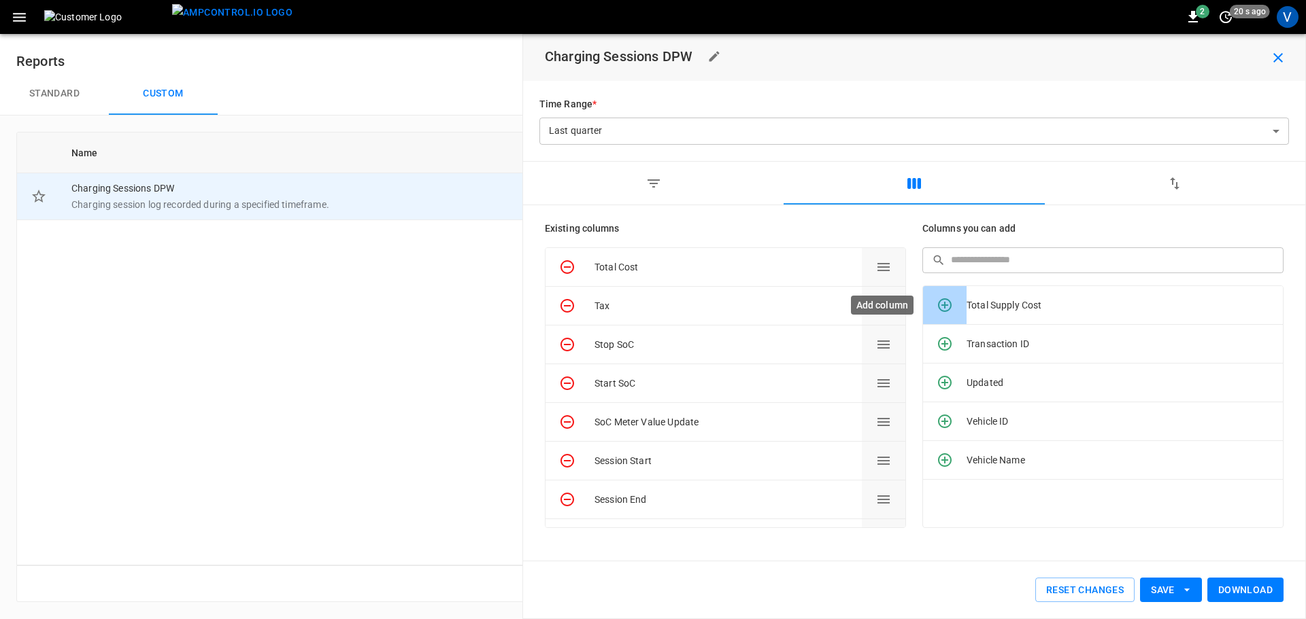
click at [947, 309] on icon "Add column" at bounding box center [944, 305] width 16 height 16
click at [947, 336] on icon "Add column" at bounding box center [944, 344] width 16 height 16
click at [947, 309] on icon "Add column" at bounding box center [944, 305] width 16 height 16
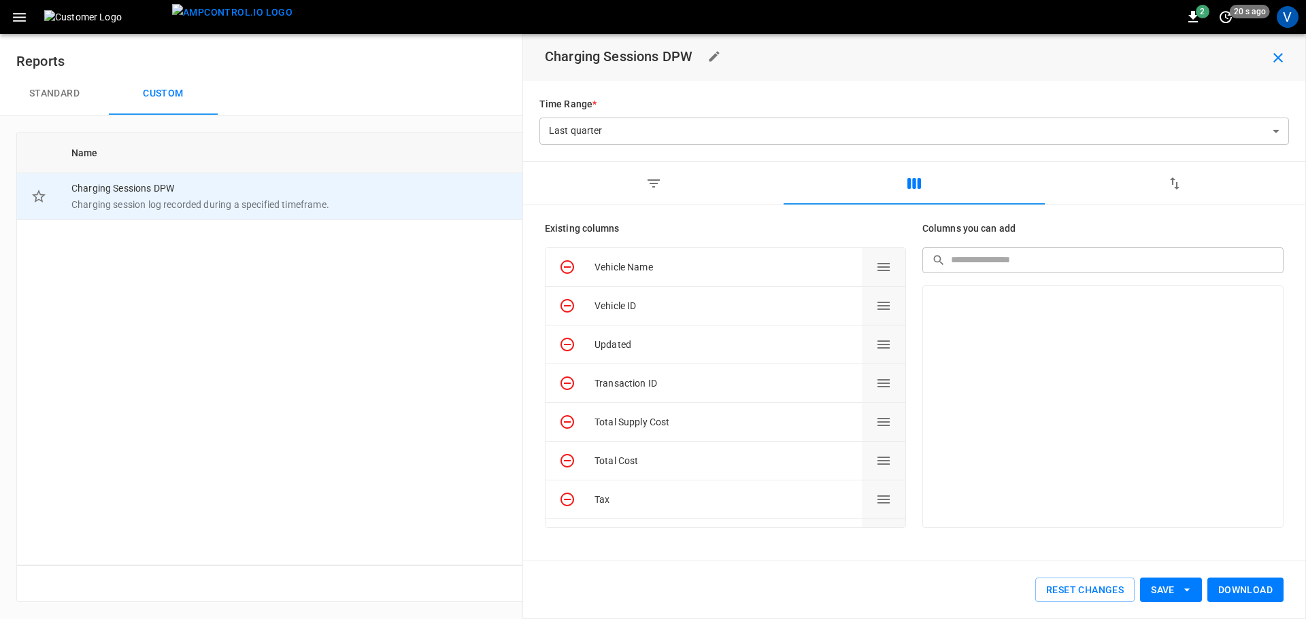
click at [947, 309] on div at bounding box center [1102, 407] width 361 height 243
drag, startPoint x: 903, startPoint y: 264, endPoint x: 904, endPoint y: 469, distance: 205.4
click at [1195, 413] on div at bounding box center [1102, 407] width 361 height 243
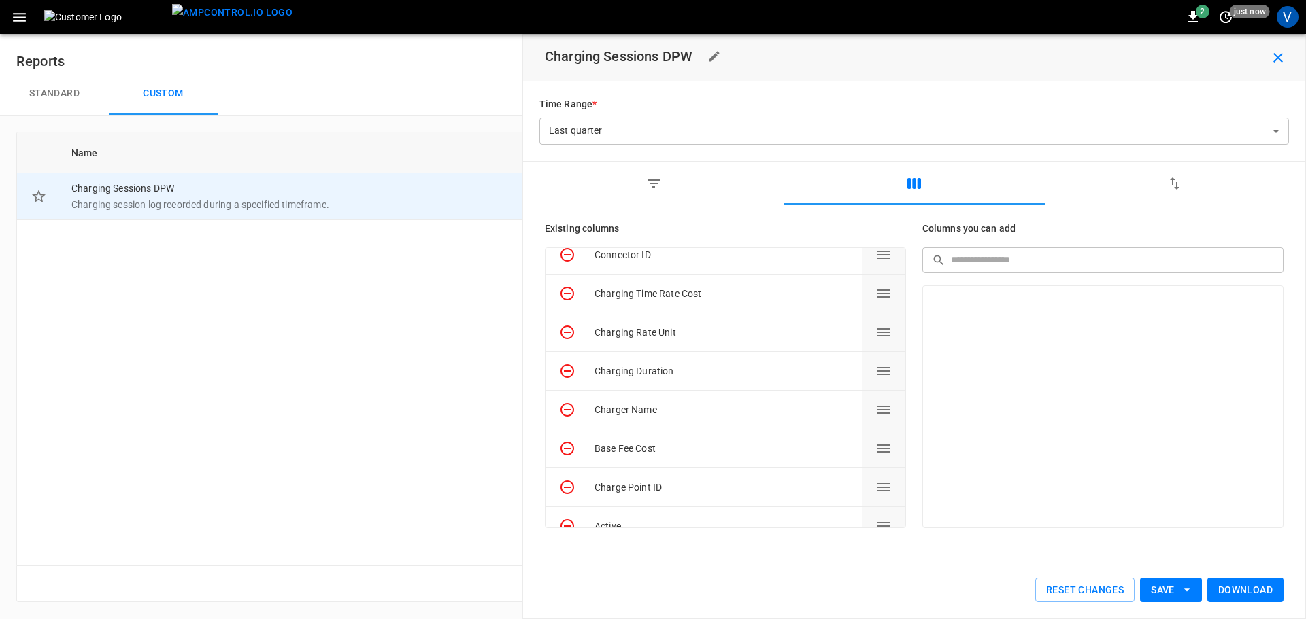
scroll to position [1542, 0]
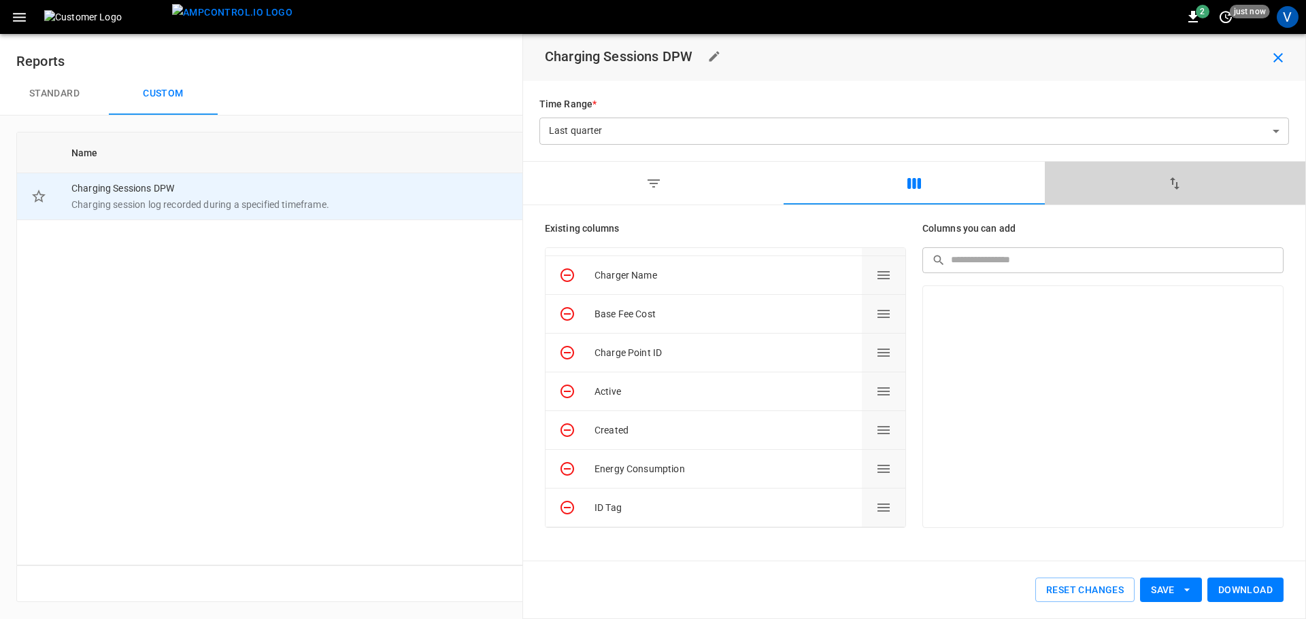
click at [1172, 186] on icon "button" at bounding box center [1174, 183] width 16 height 16
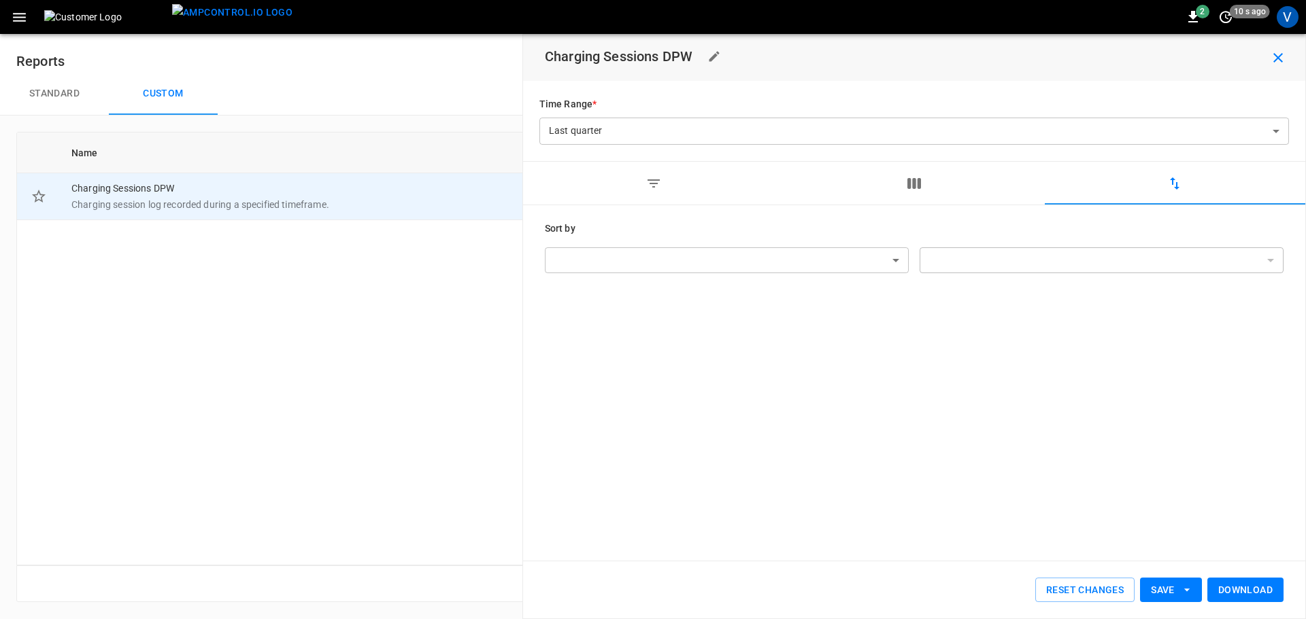
click at [896, 262] on body "**********" at bounding box center [653, 309] width 1306 height 619
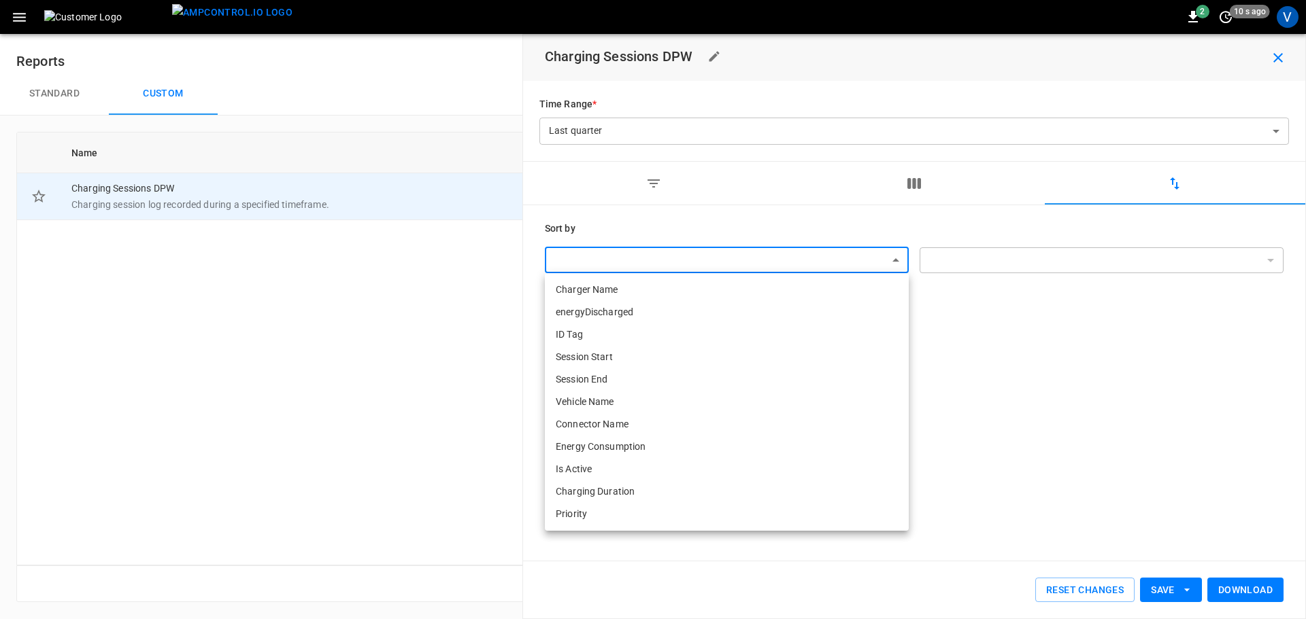
click at [609, 407] on li "Vehicle Name" at bounding box center [727, 402] width 364 height 22
type input "**********"
type input "***"
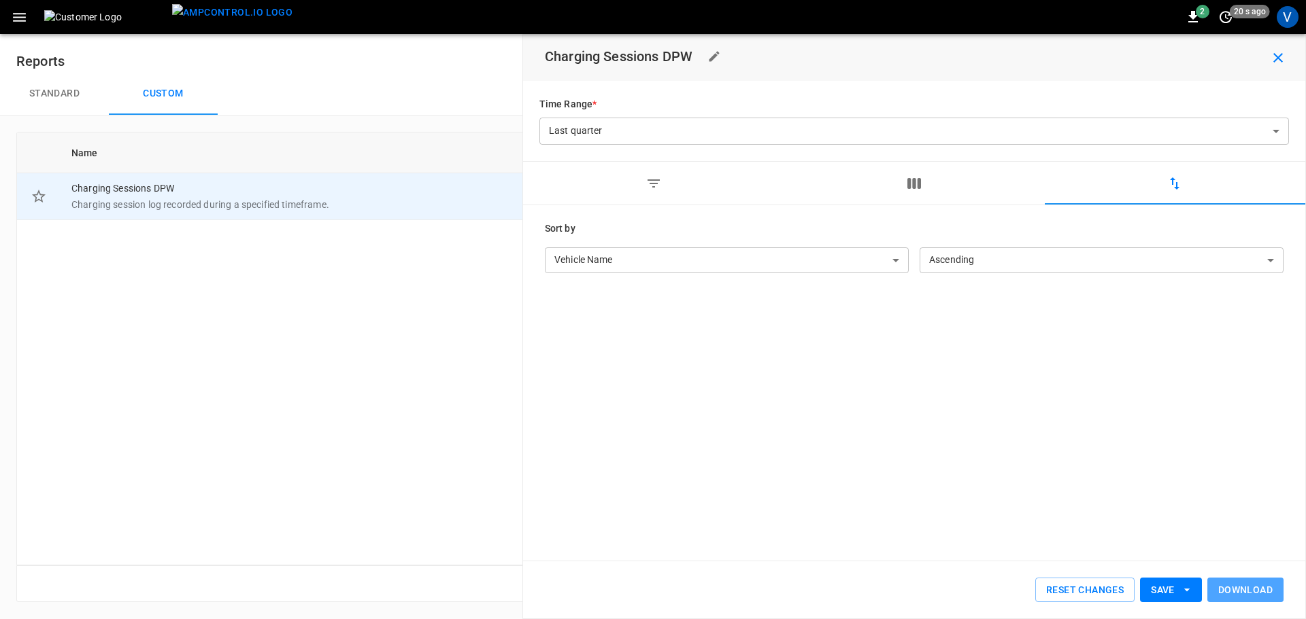
click at [1253, 587] on button "Download" at bounding box center [1245, 590] width 76 height 25
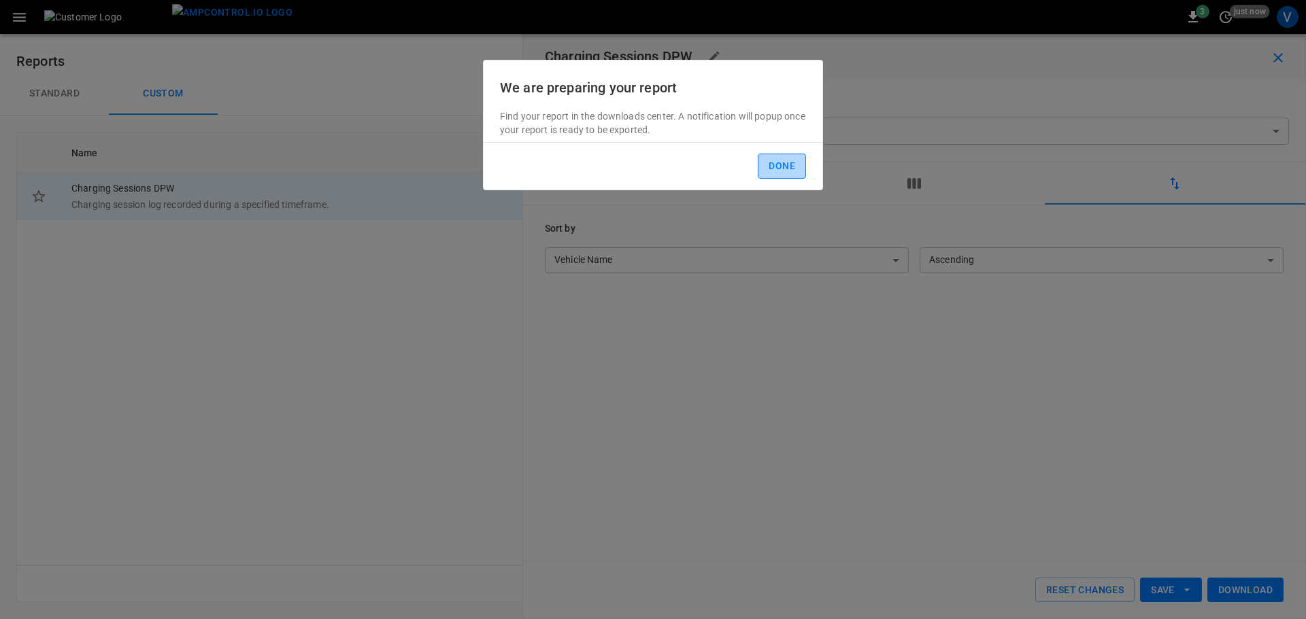
click at [777, 168] on button "Done" at bounding box center [782, 166] width 48 height 25
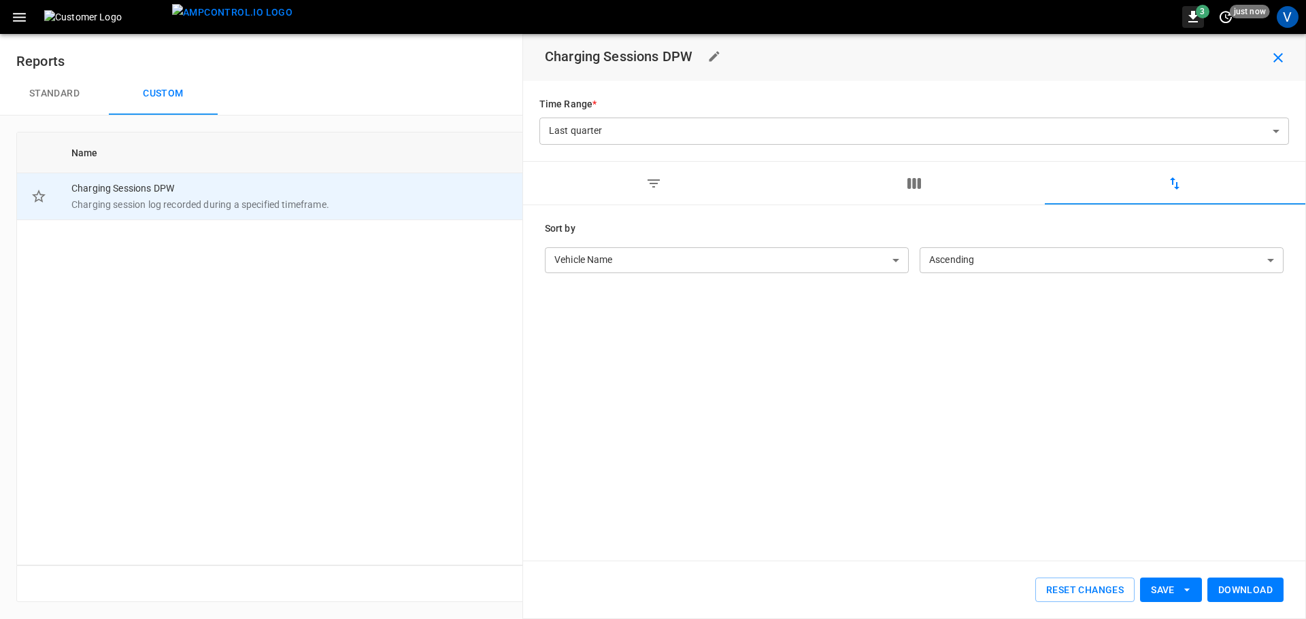
click at [1200, 15] on span "3" at bounding box center [1202, 12] width 14 height 14
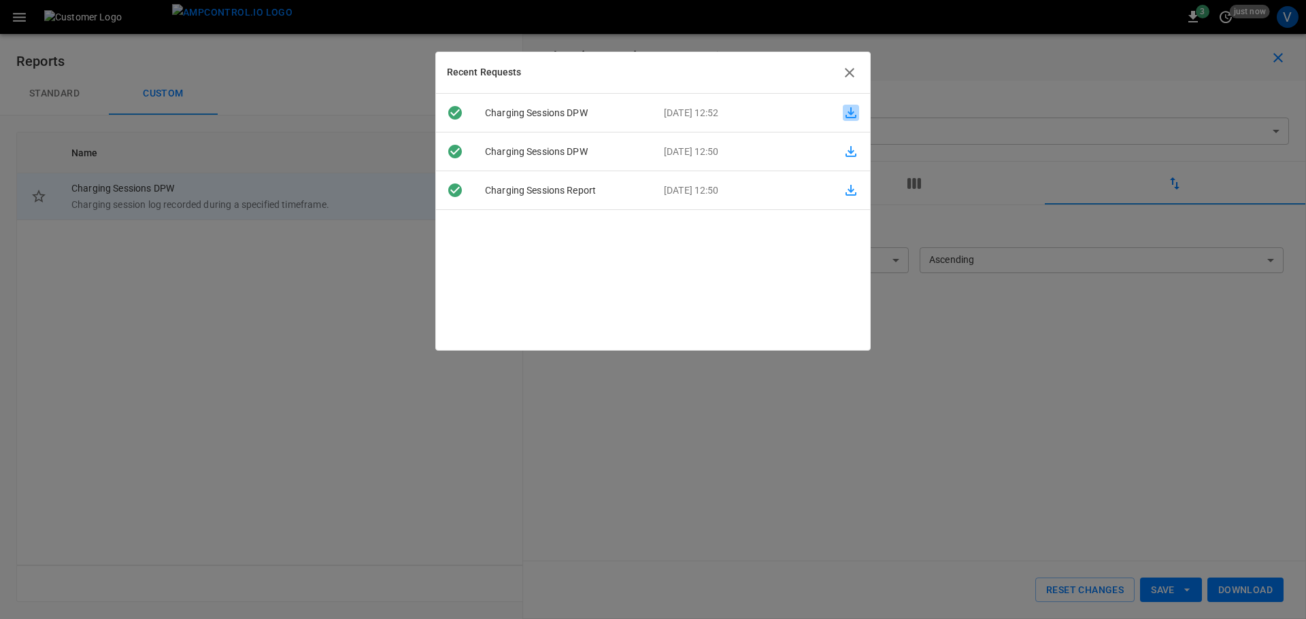
click at [846, 111] on icon "button" at bounding box center [851, 113] width 16 height 16
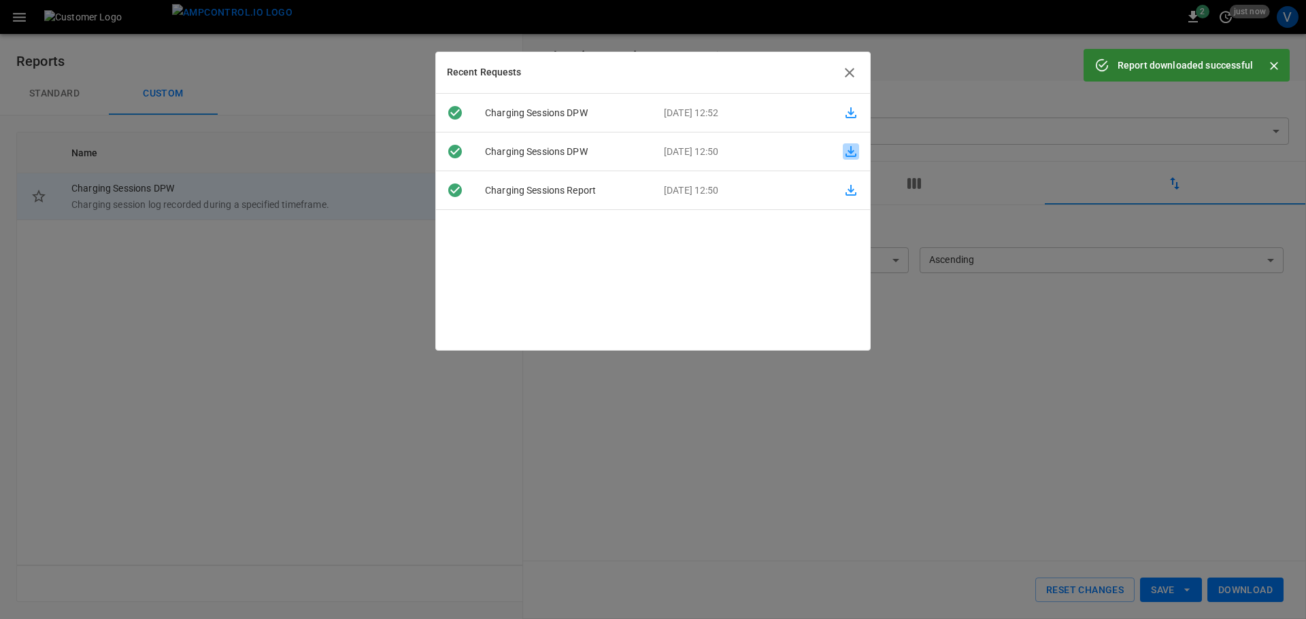
click at [844, 154] on icon "button" at bounding box center [851, 151] width 16 height 16
click at [843, 192] on icon "button" at bounding box center [851, 190] width 16 height 16
click at [853, 75] on icon "button" at bounding box center [849, 73] width 16 height 16
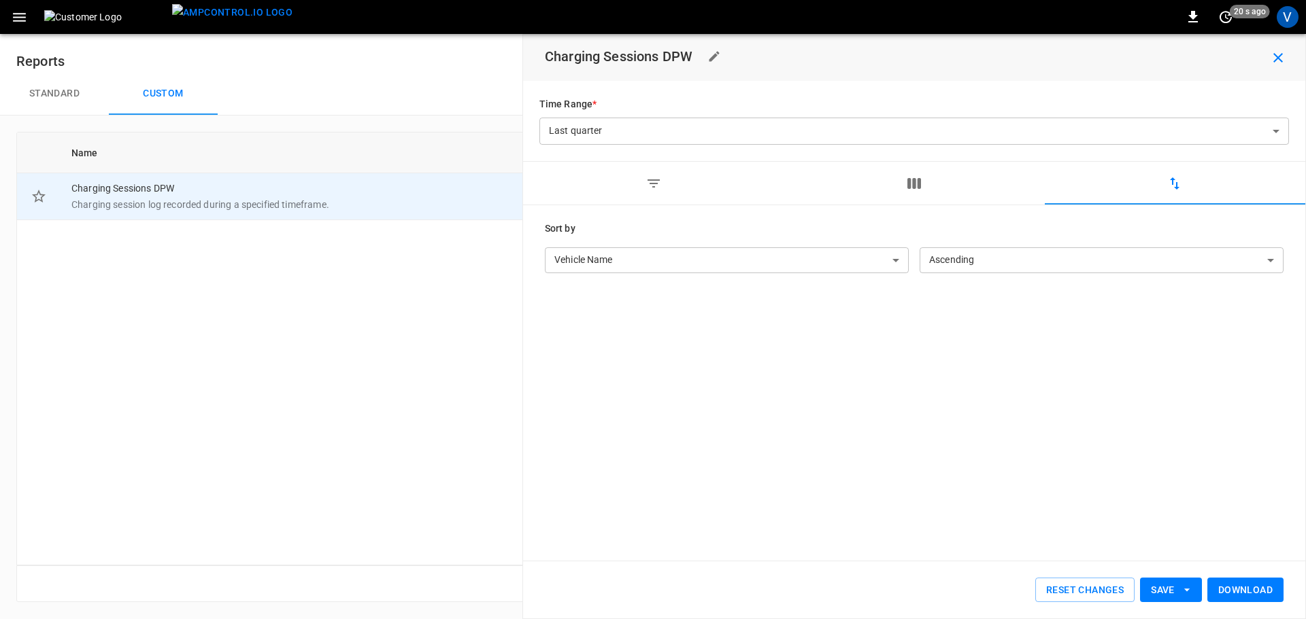
click at [26, 17] on icon "button" at bounding box center [19, 17] width 17 height 17
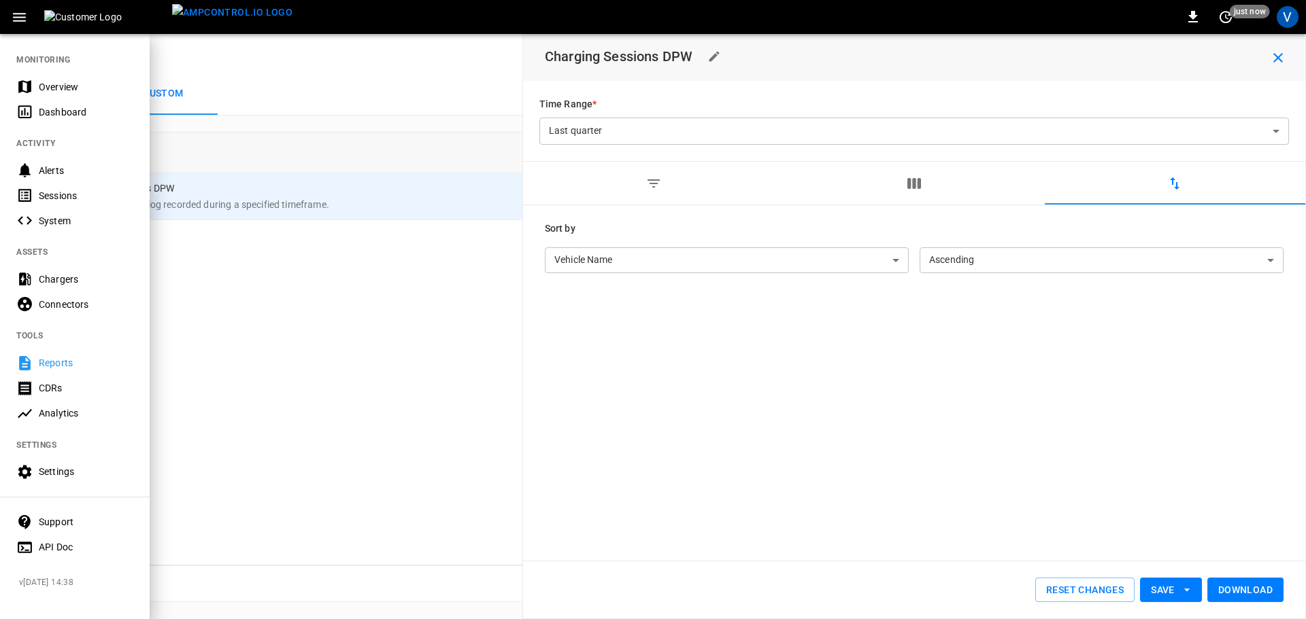
click at [66, 413] on div "Analytics" at bounding box center [86, 414] width 95 height 14
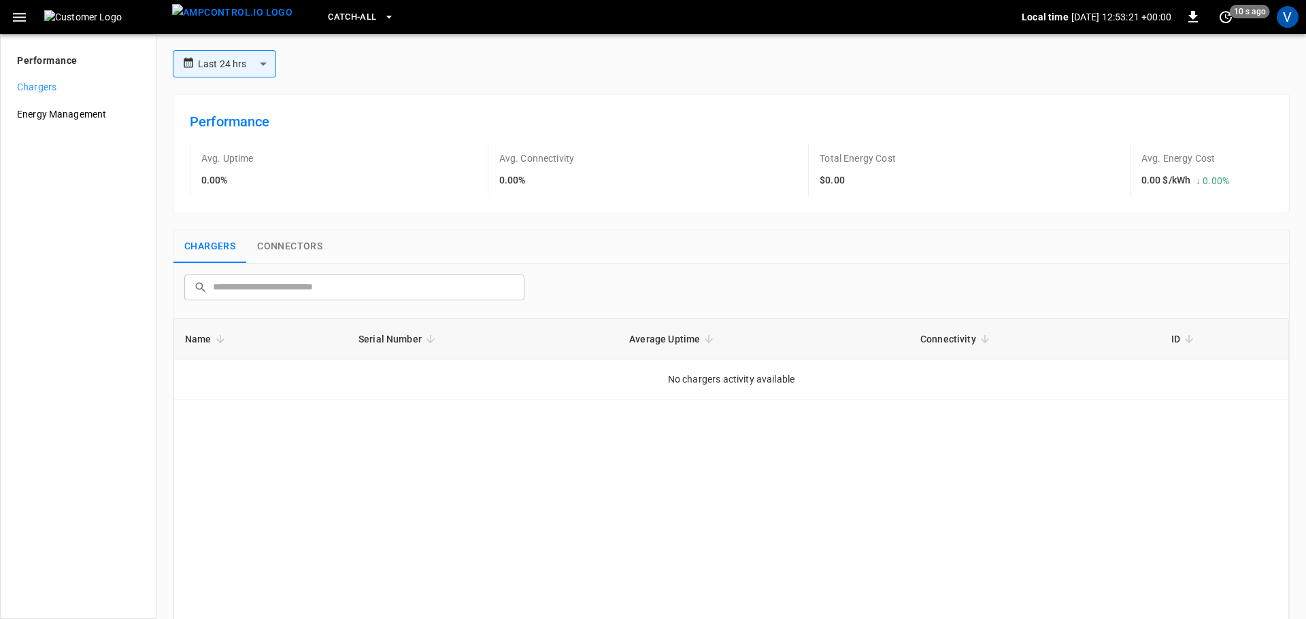
click at [275, 294] on input "text" at bounding box center [364, 287] width 302 height 25
click at [85, 116] on span "Energy Management" at bounding box center [78, 114] width 122 height 14
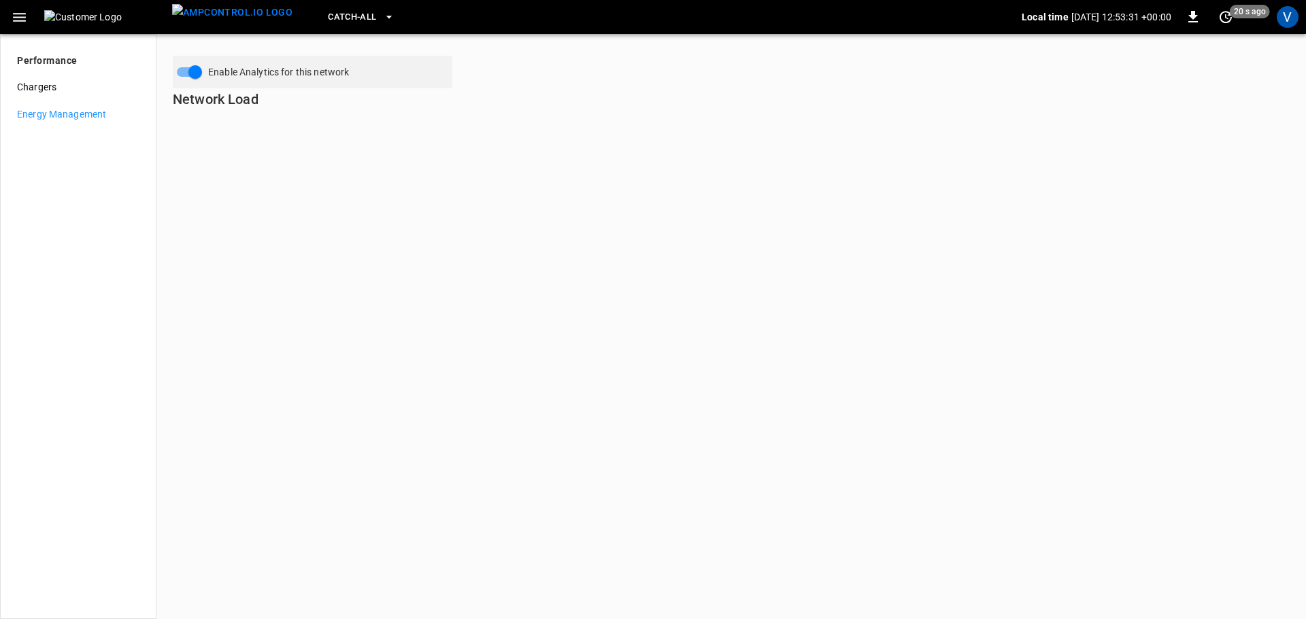
click at [24, 20] on icon "button" at bounding box center [19, 17] width 13 height 9
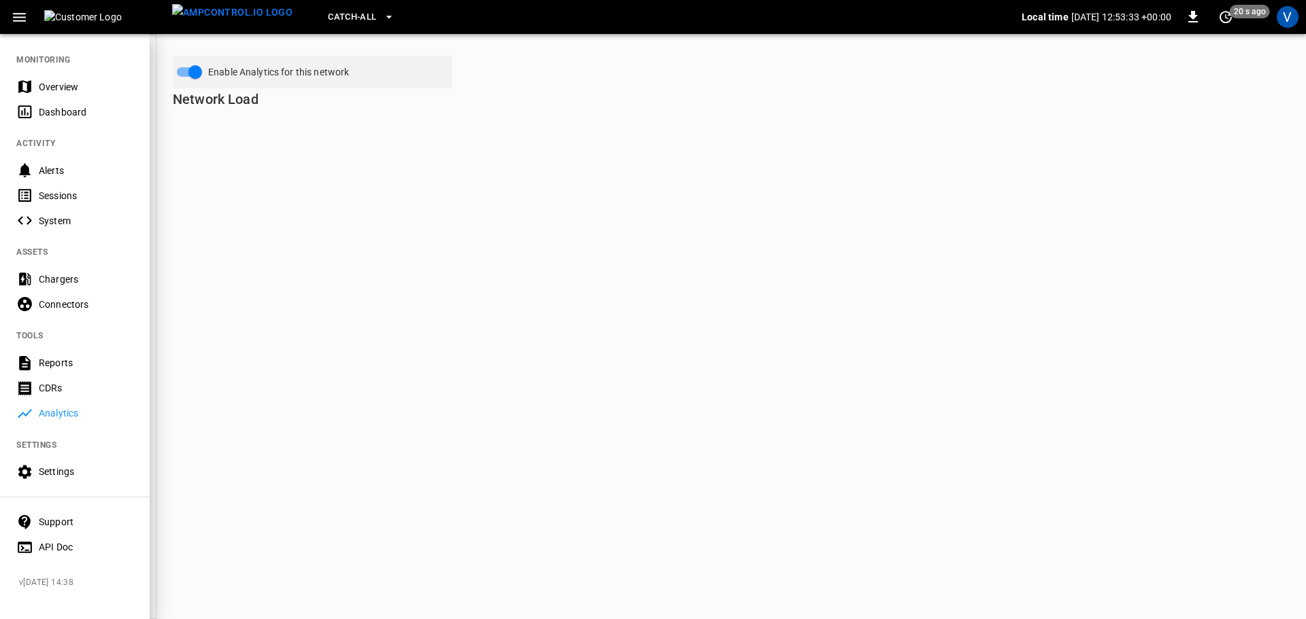
click at [63, 110] on div "Dashboard" at bounding box center [86, 112] width 95 height 14
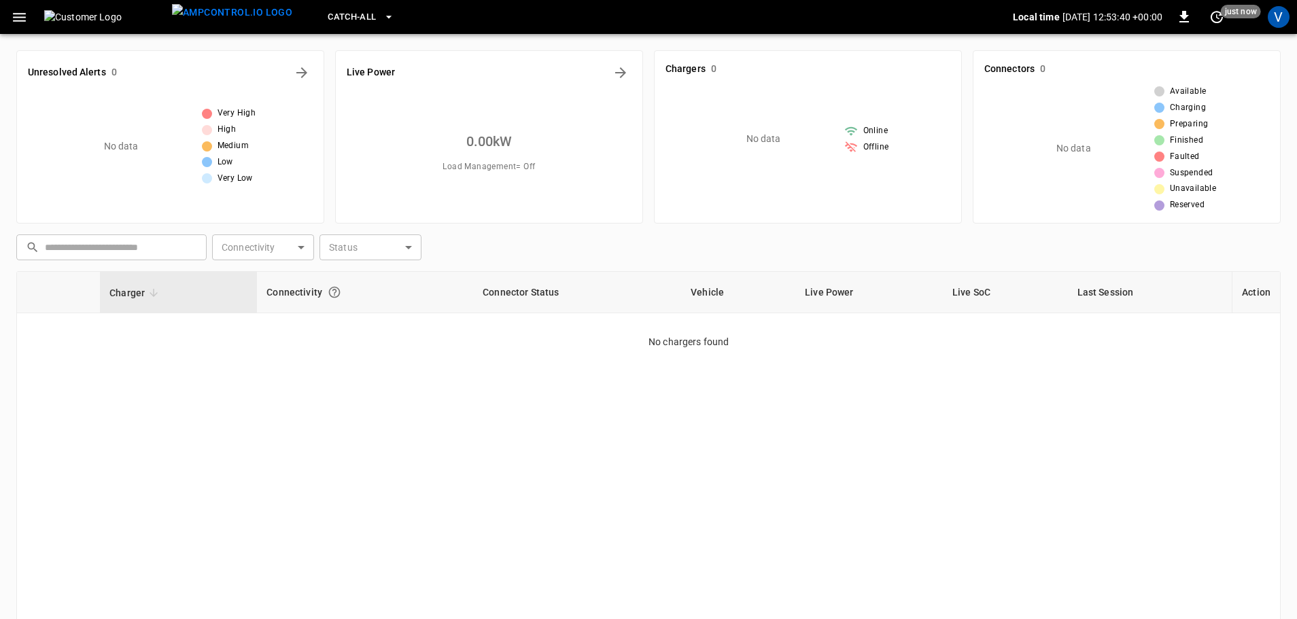
click at [292, 288] on div "Connectivity" at bounding box center [365, 292] width 197 height 24
click at [524, 299] on th "Connector Status" at bounding box center [577, 292] width 208 height 41
click at [700, 303] on th "Vehicle" at bounding box center [738, 292] width 114 height 41
click at [841, 287] on th "Live Power" at bounding box center [870, 292] width 148 height 41
drag, startPoint x: 968, startPoint y: 299, endPoint x: 981, endPoint y: 298, distance: 13.0
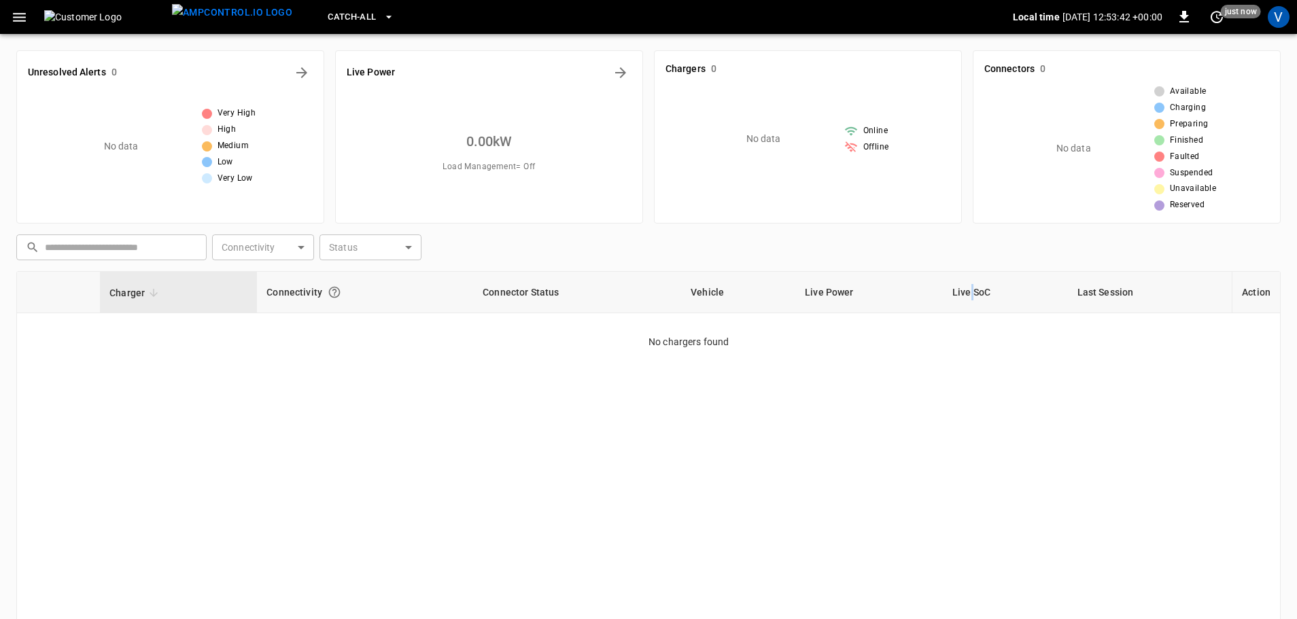
click at [978, 298] on th "Live SoC" at bounding box center [1005, 292] width 125 height 41
drag, startPoint x: 1079, startPoint y: 296, endPoint x: 1099, endPoint y: 298, distance: 19.8
click at [1084, 296] on th "Last Session" at bounding box center [1150, 292] width 165 height 41
drag, startPoint x: 1257, startPoint y: 284, endPoint x: 1087, endPoint y: 252, distance: 173.6
click at [1251, 285] on th "Action" at bounding box center [1256, 292] width 48 height 41
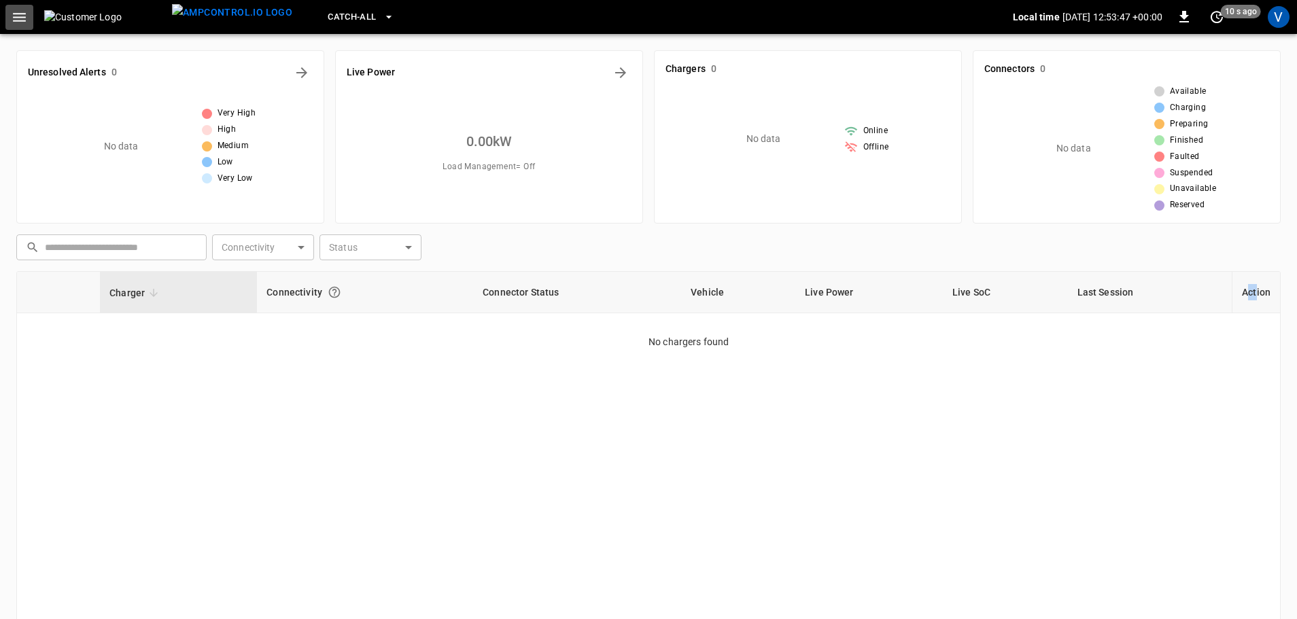
click at [16, 16] on icon "button" at bounding box center [19, 17] width 13 height 9
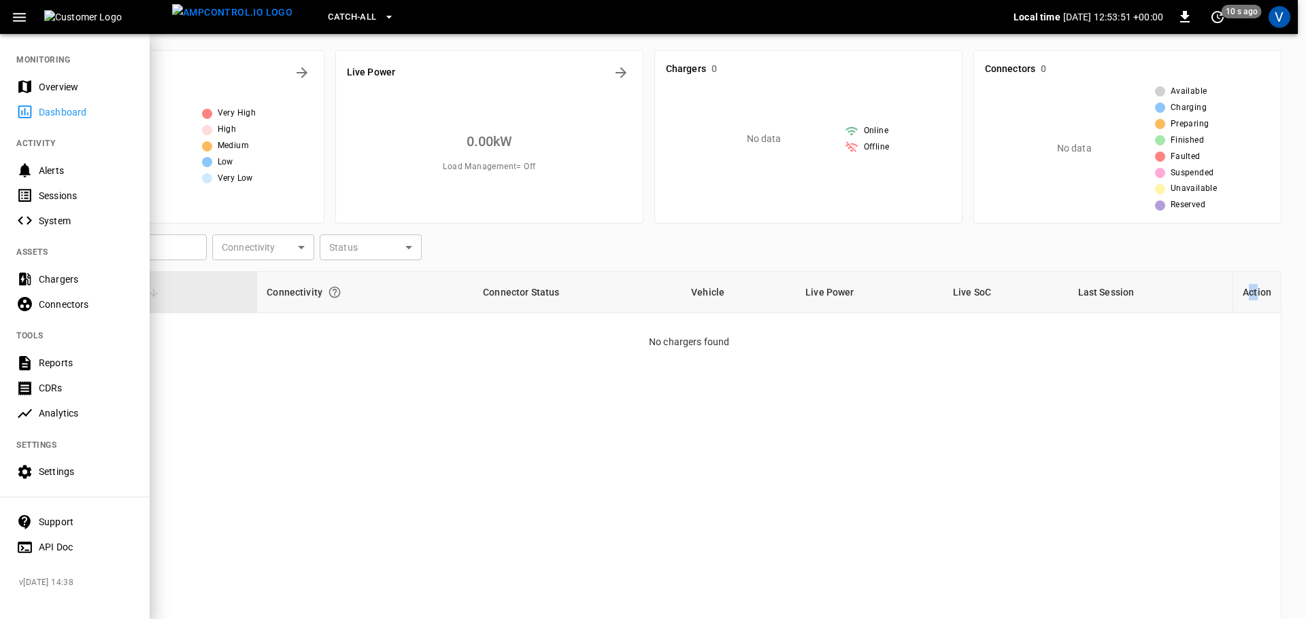
click at [47, 84] on div "Overview" at bounding box center [86, 87] width 95 height 14
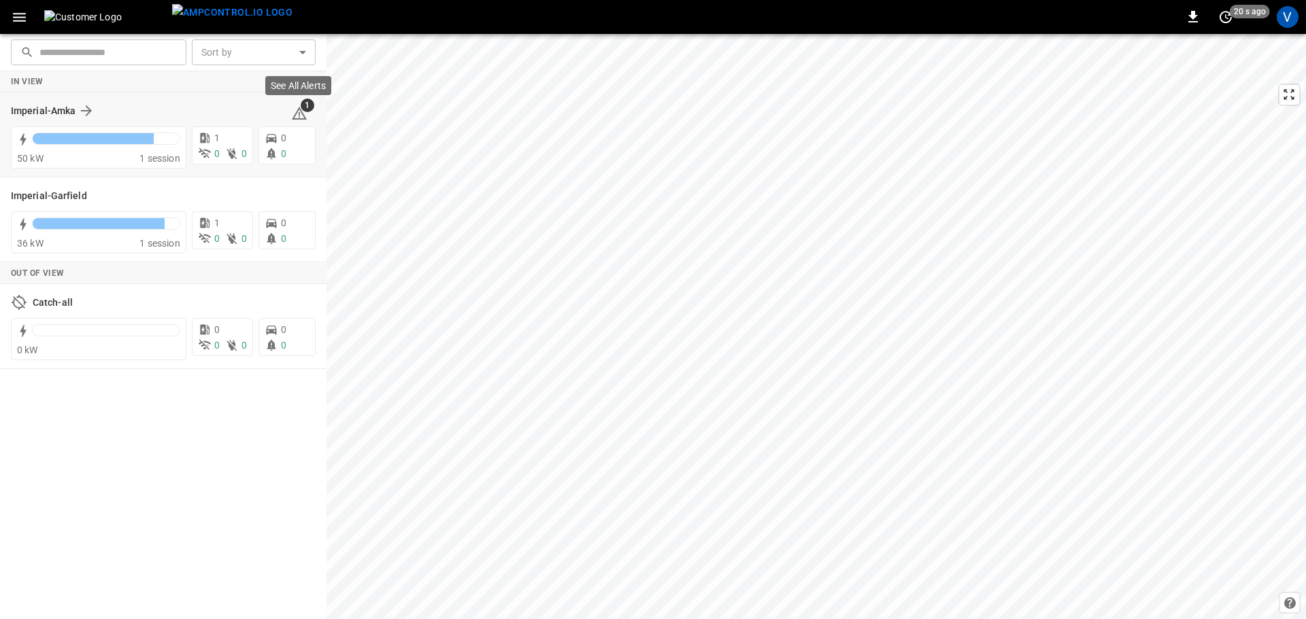
click at [305, 109] on span "1" at bounding box center [308, 106] width 14 height 14
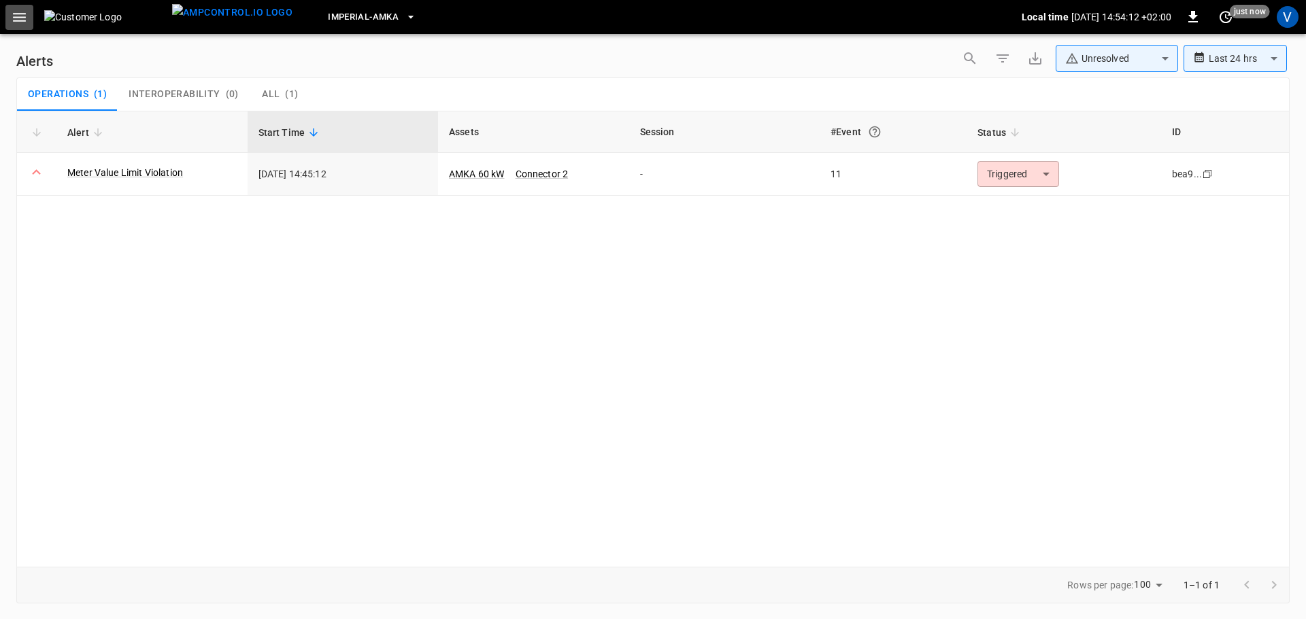
click at [16, 10] on icon "button" at bounding box center [19, 17] width 17 height 17
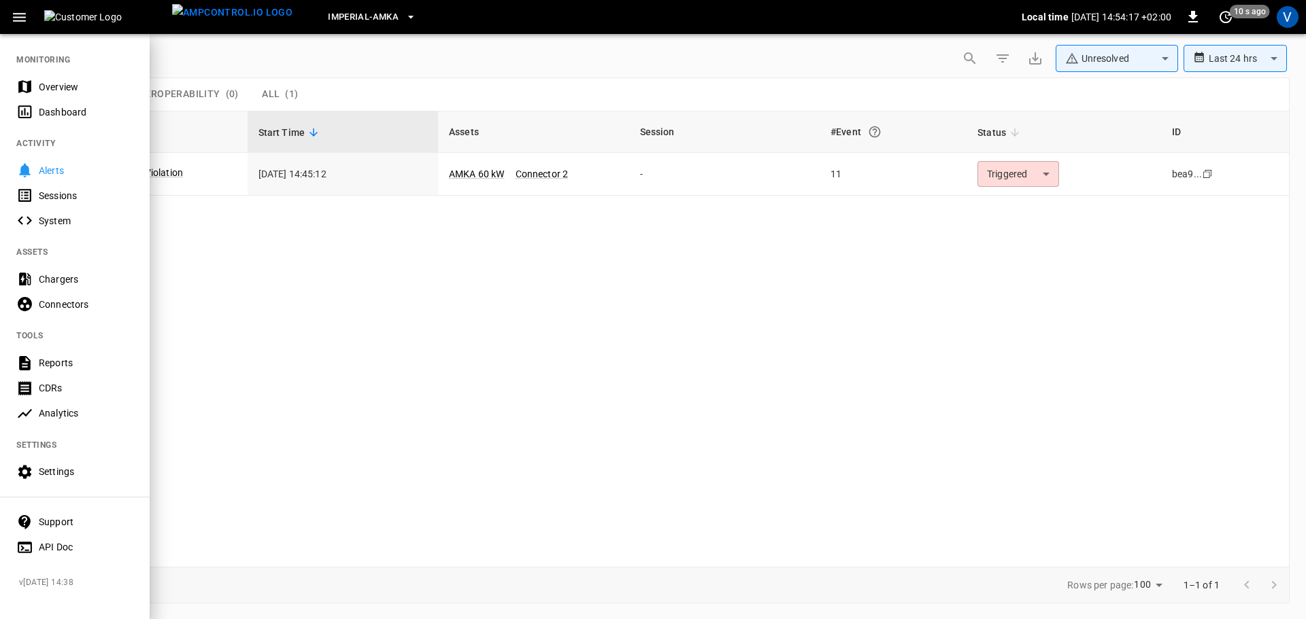
click at [47, 407] on div "Analytics" at bounding box center [86, 414] width 95 height 14
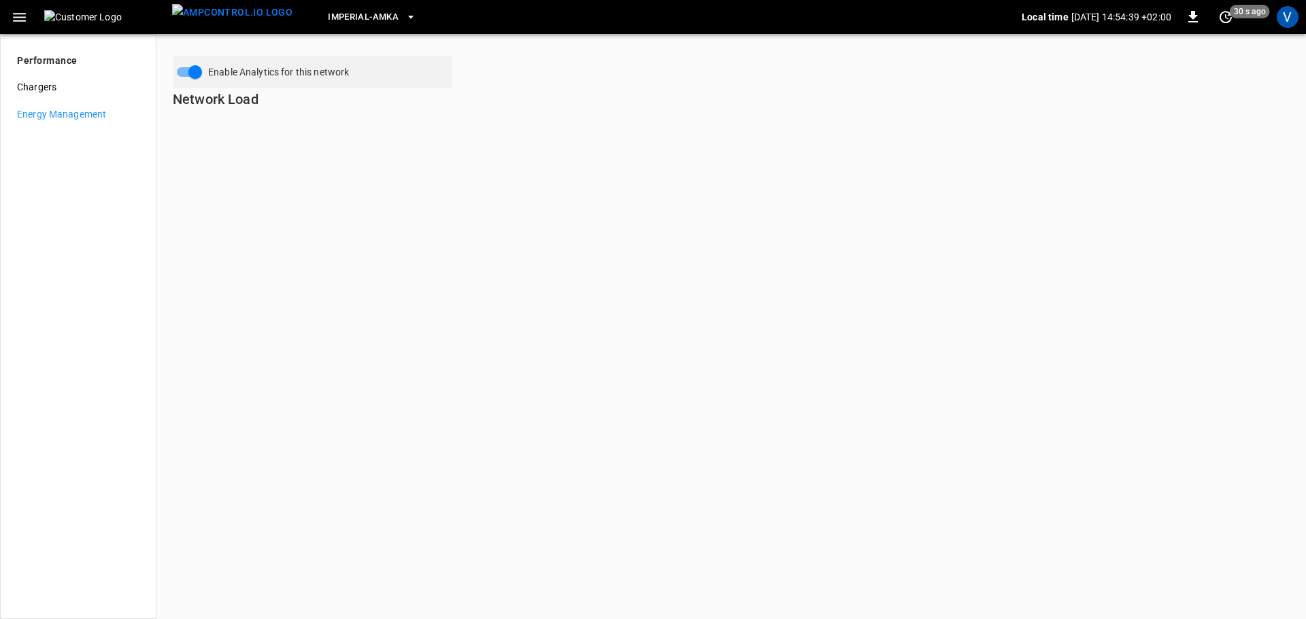
click at [16, 18] on icon "button" at bounding box center [19, 17] width 13 height 9
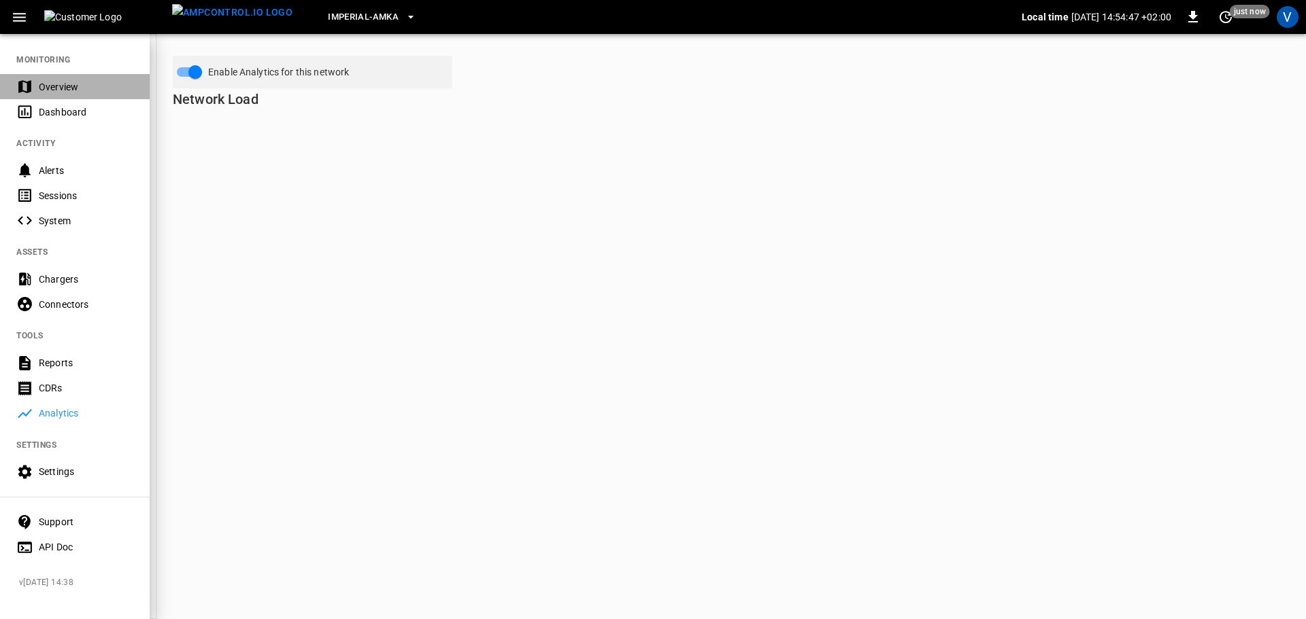
click at [58, 87] on div "Overview" at bounding box center [86, 87] width 95 height 14
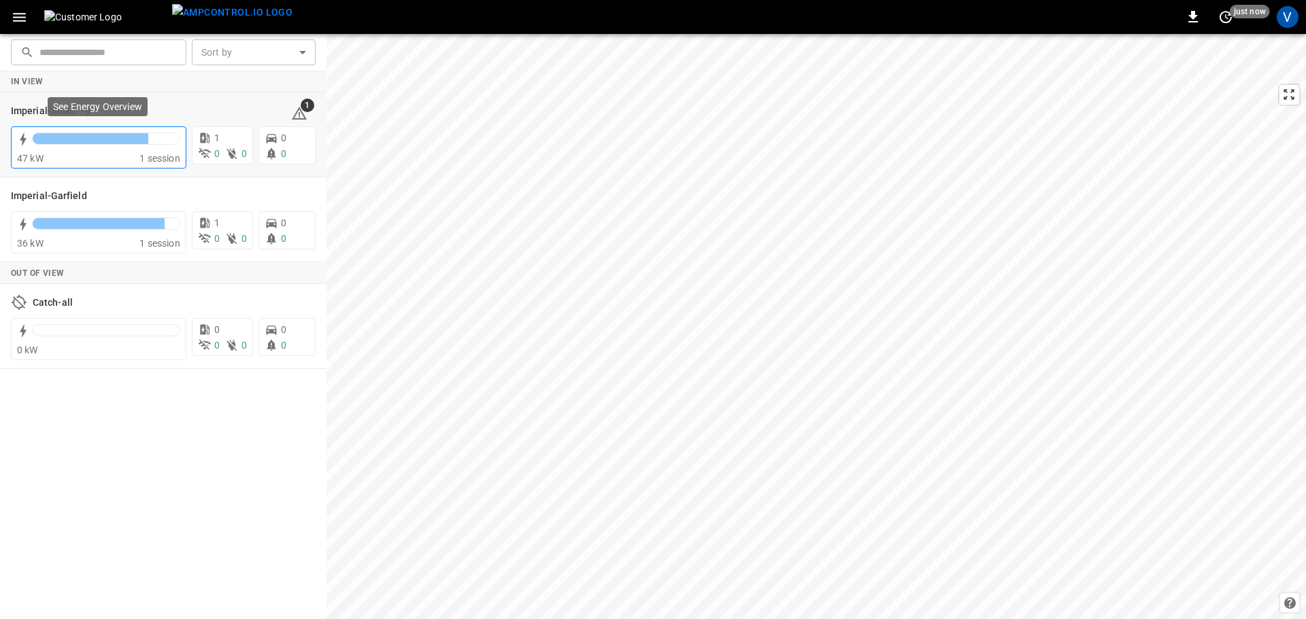
click at [85, 146] on div at bounding box center [106, 142] width 148 height 19
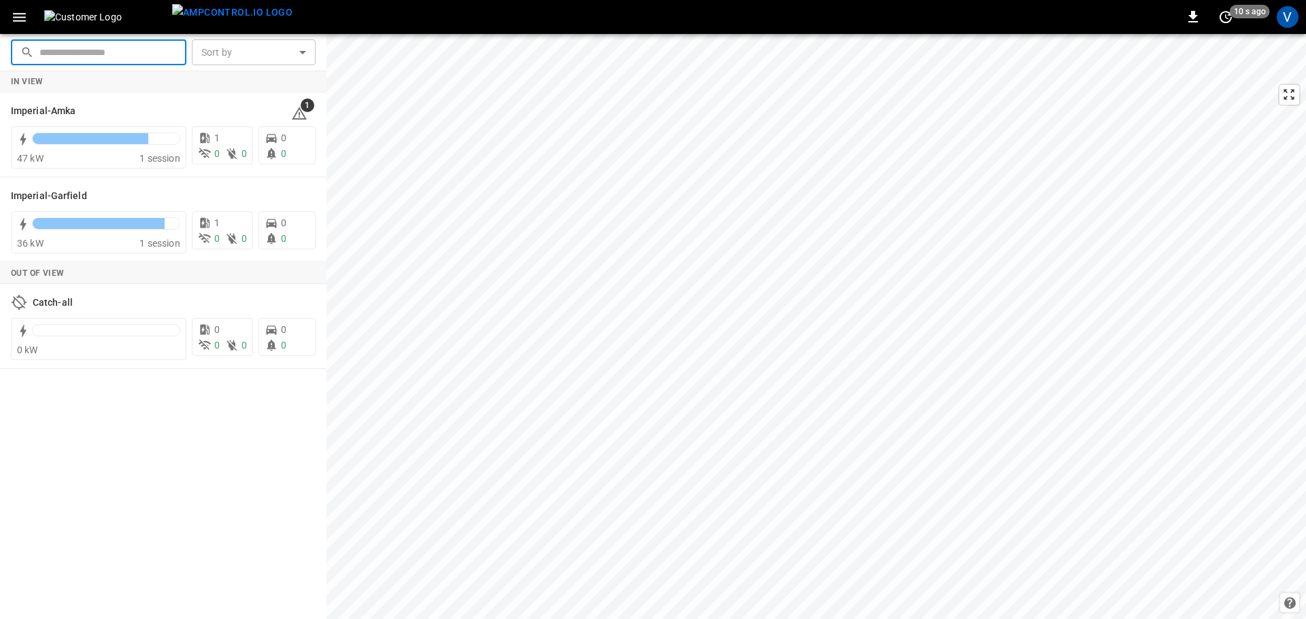
click at [174, 50] on input "text" at bounding box center [107, 51] width 137 height 25
click at [18, 18] on icon "button" at bounding box center [19, 17] width 13 height 9
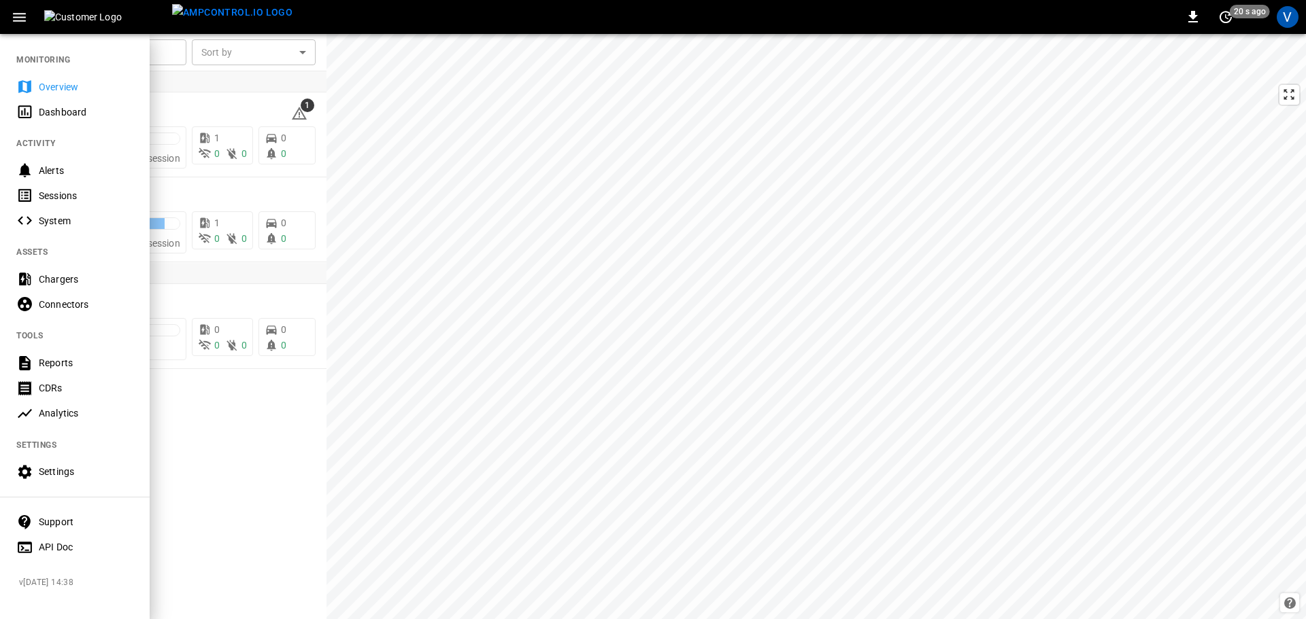
click at [59, 195] on div "Sessions" at bounding box center [86, 196] width 95 height 14
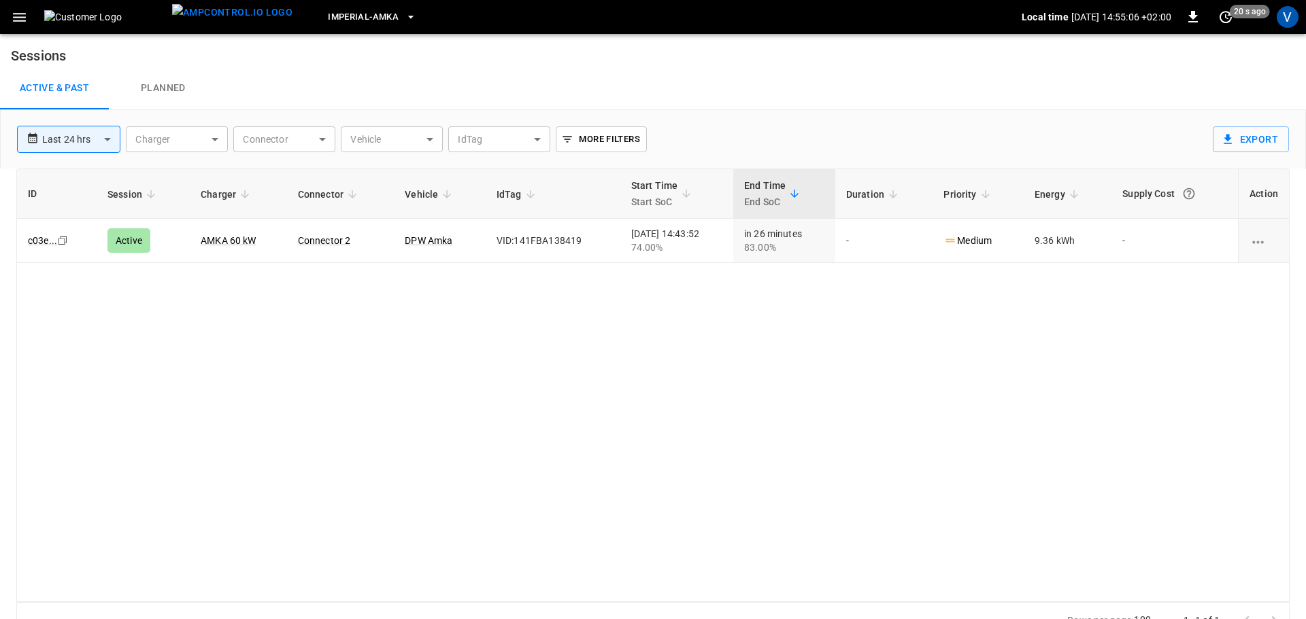
click at [105, 131] on body "**********" at bounding box center [653, 319] width 1306 height 639
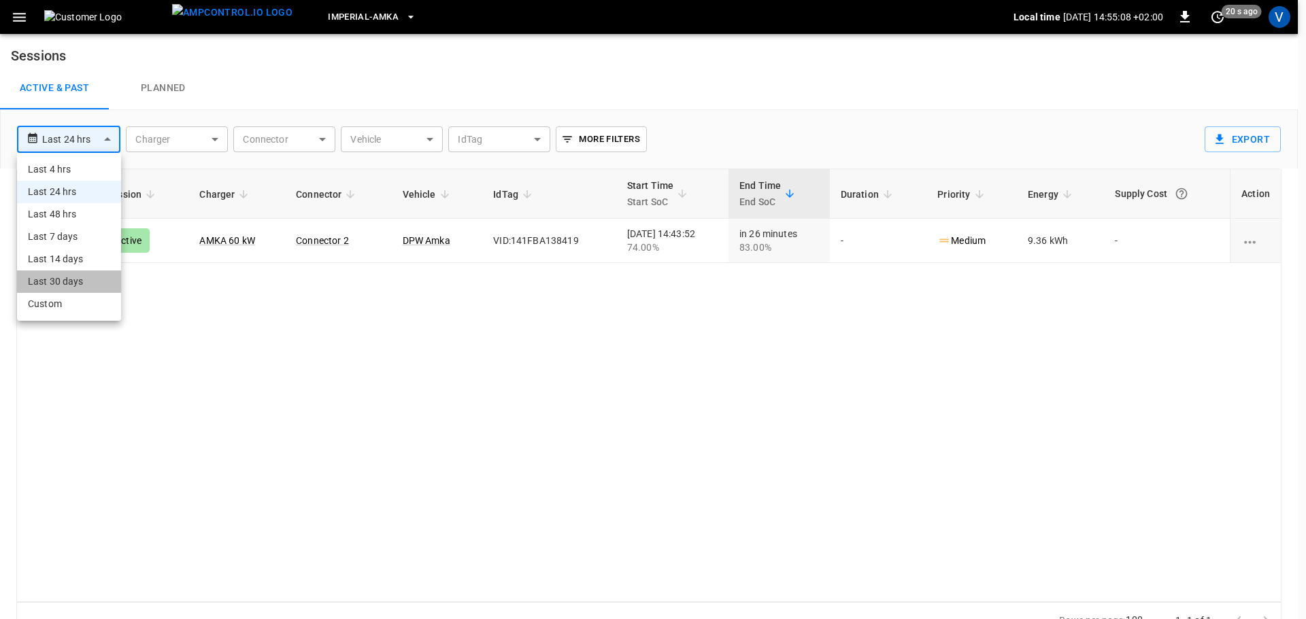
click at [66, 284] on li "Last 30 days" at bounding box center [69, 282] width 104 height 22
type input "**********"
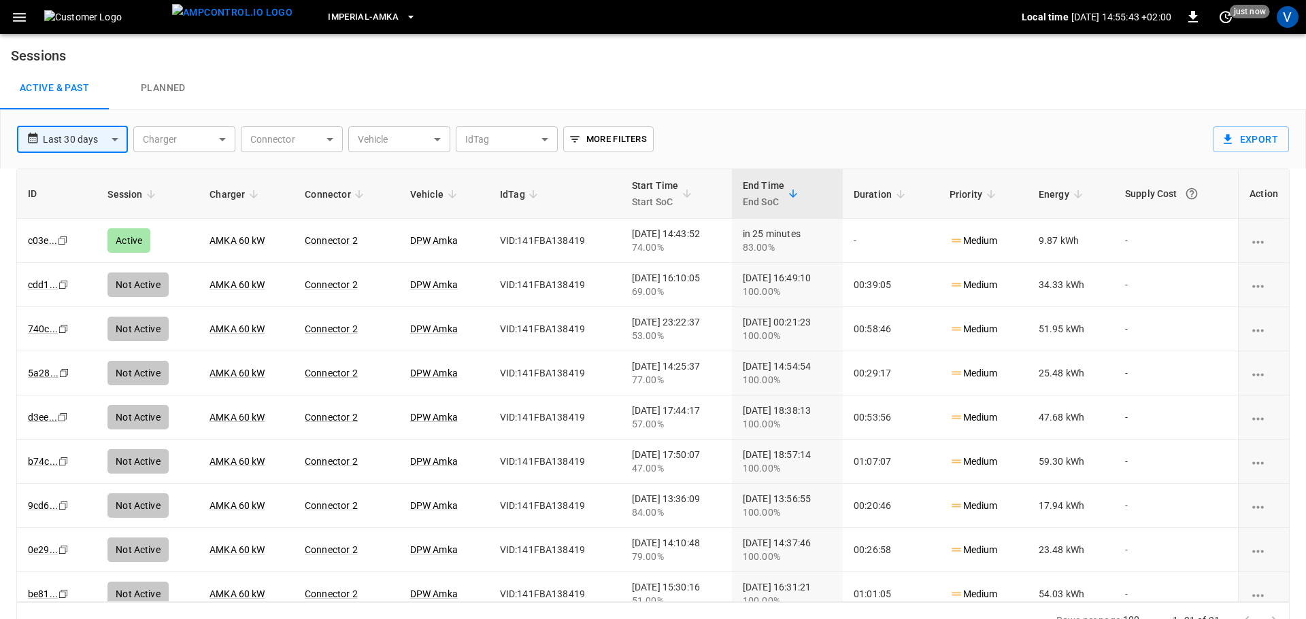
click at [115, 138] on body "**********" at bounding box center [653, 319] width 1306 height 639
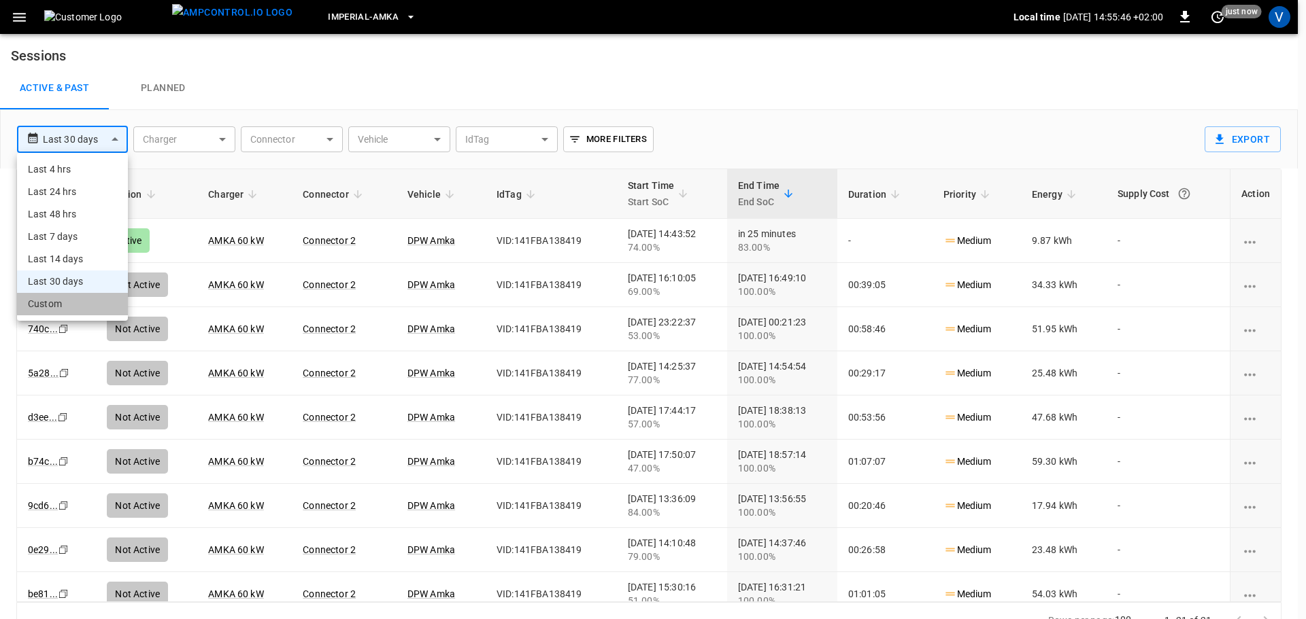
click at [54, 309] on li "Custom" at bounding box center [72, 304] width 111 height 22
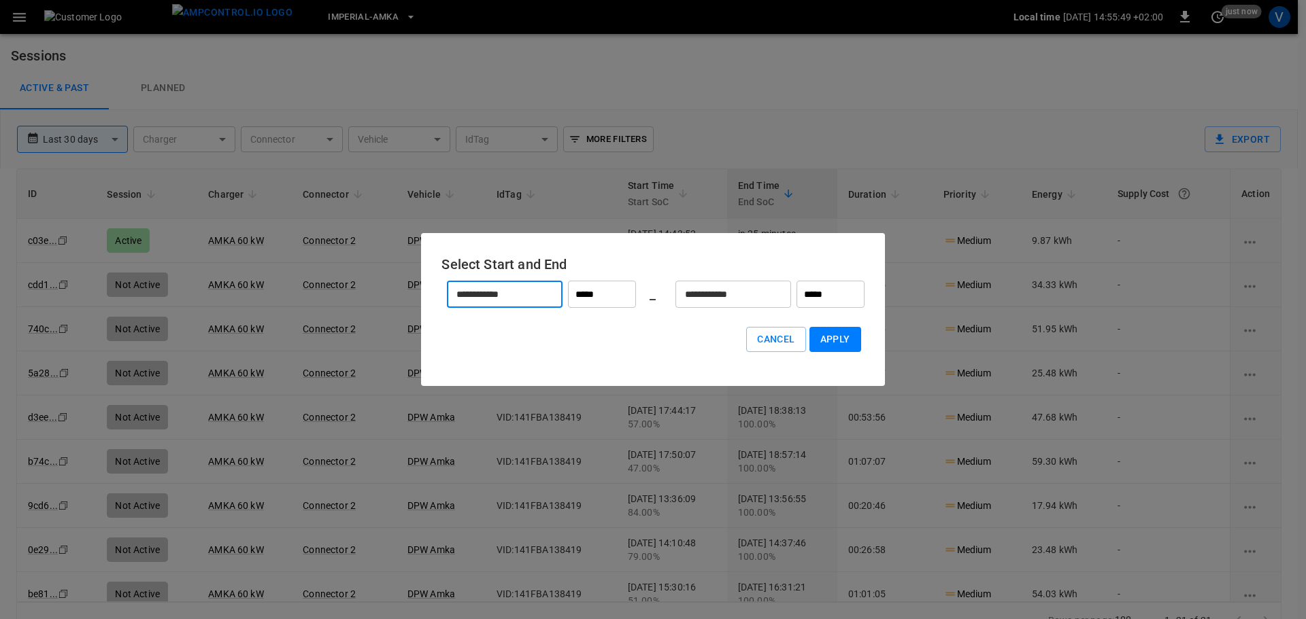
click at [541, 294] on input "**********" at bounding box center [497, 295] width 101 height 36
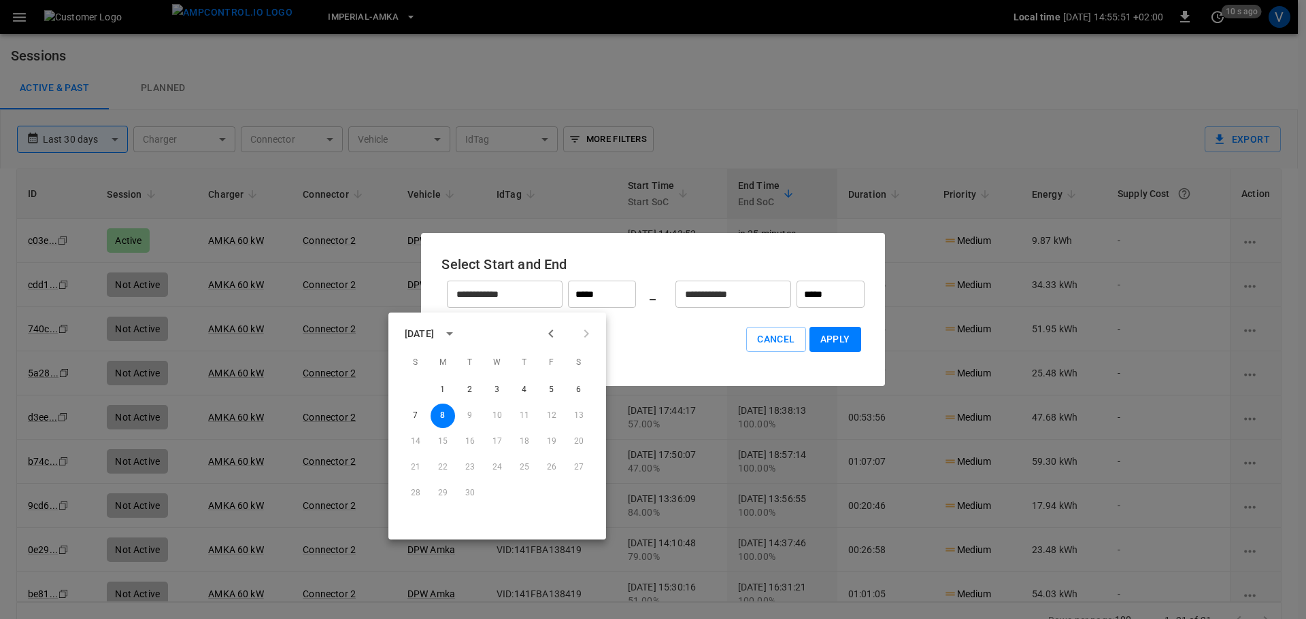
click at [551, 331] on icon "Previous month" at bounding box center [550, 334] width 5 height 8
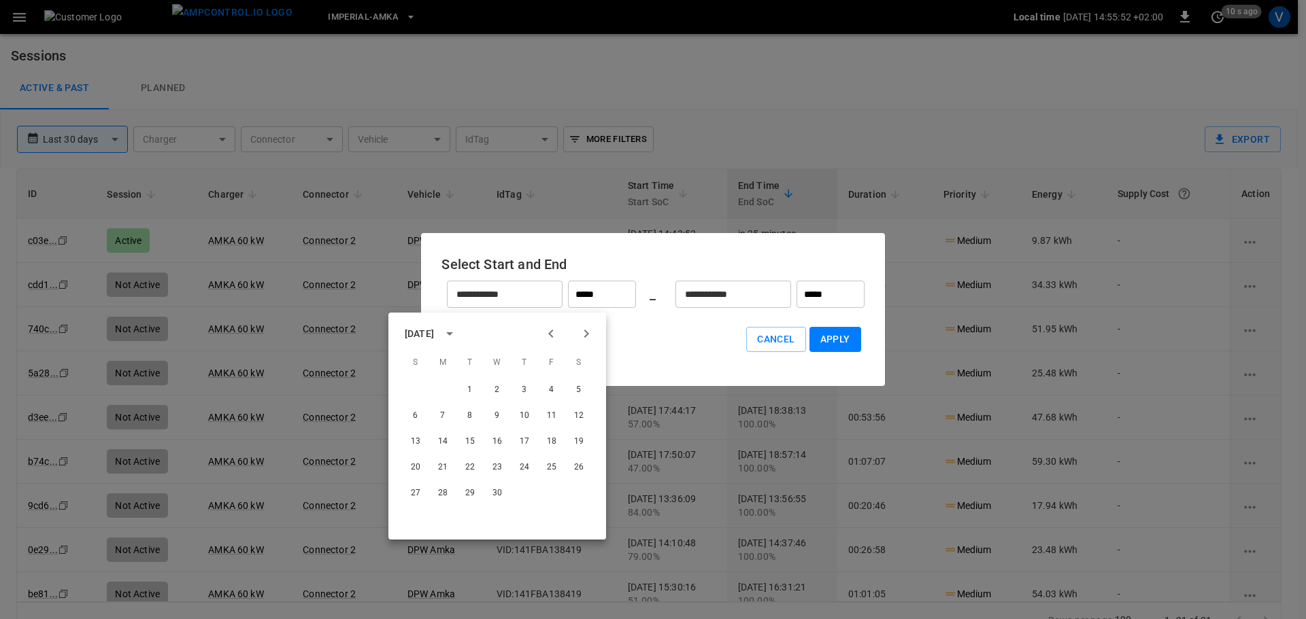
click at [551, 331] on icon "Previous month" at bounding box center [550, 334] width 5 height 8
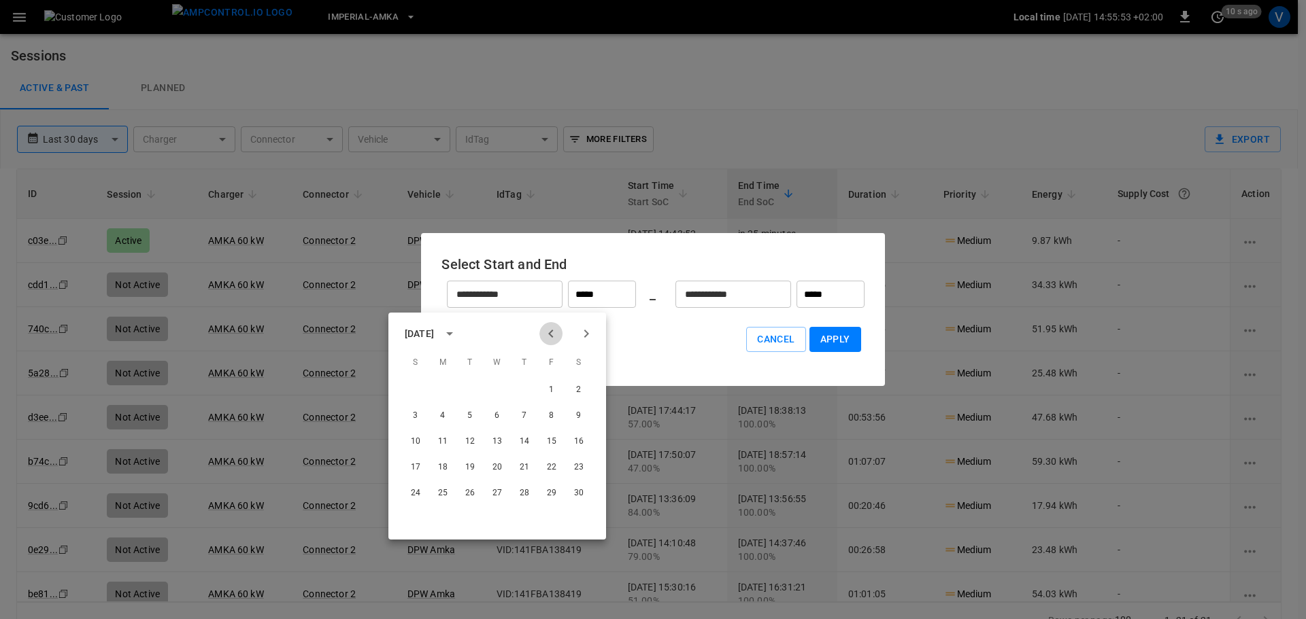
click at [551, 331] on icon "Previous month" at bounding box center [550, 334] width 5 height 8
click at [523, 387] on button "1" at bounding box center [524, 390] width 24 height 24
type input "*********"
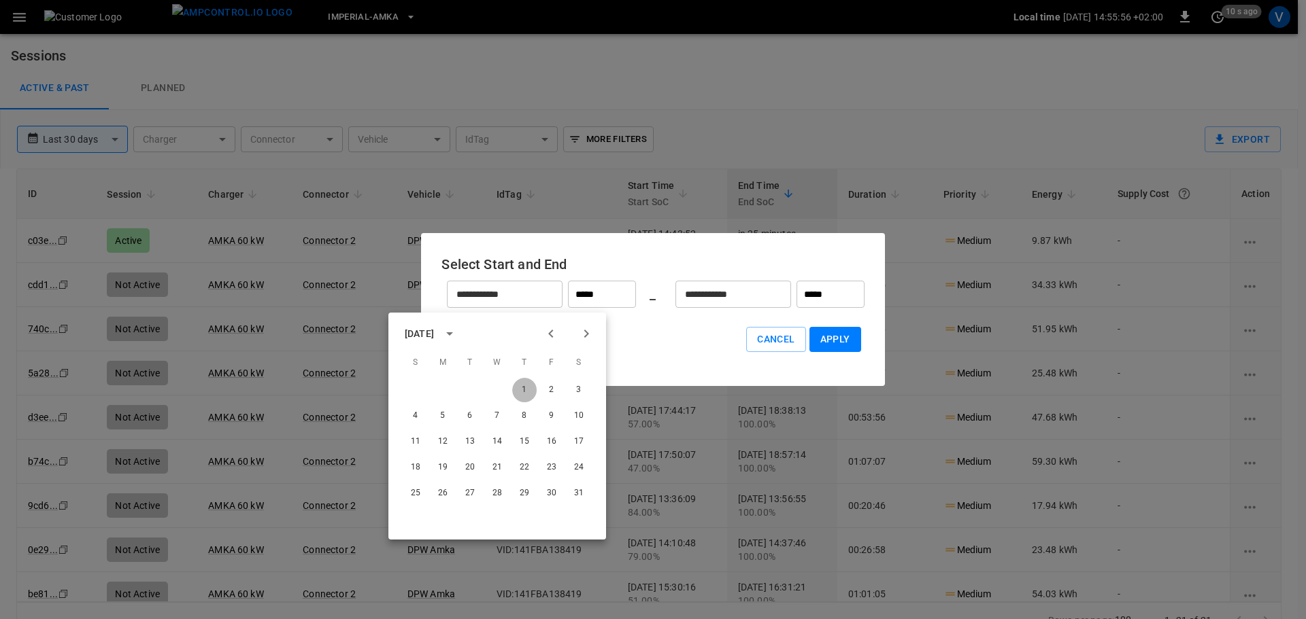
type input "**********"
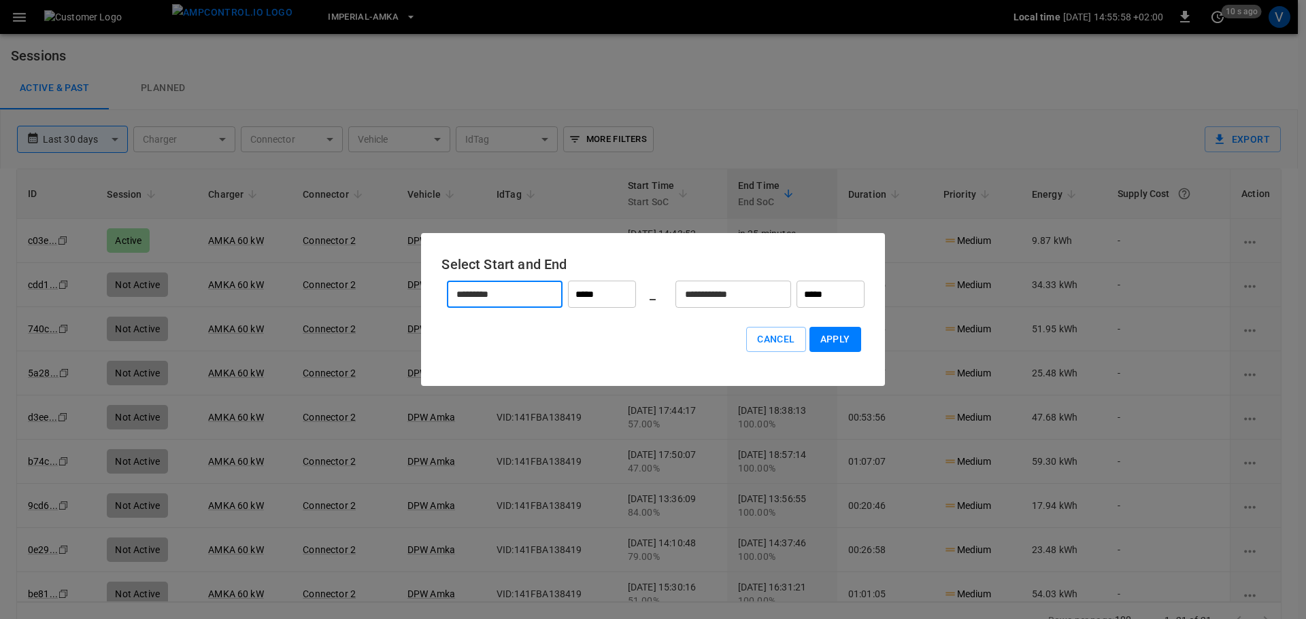
click at [833, 337] on button "Apply" at bounding box center [835, 339] width 52 height 25
type input "******"
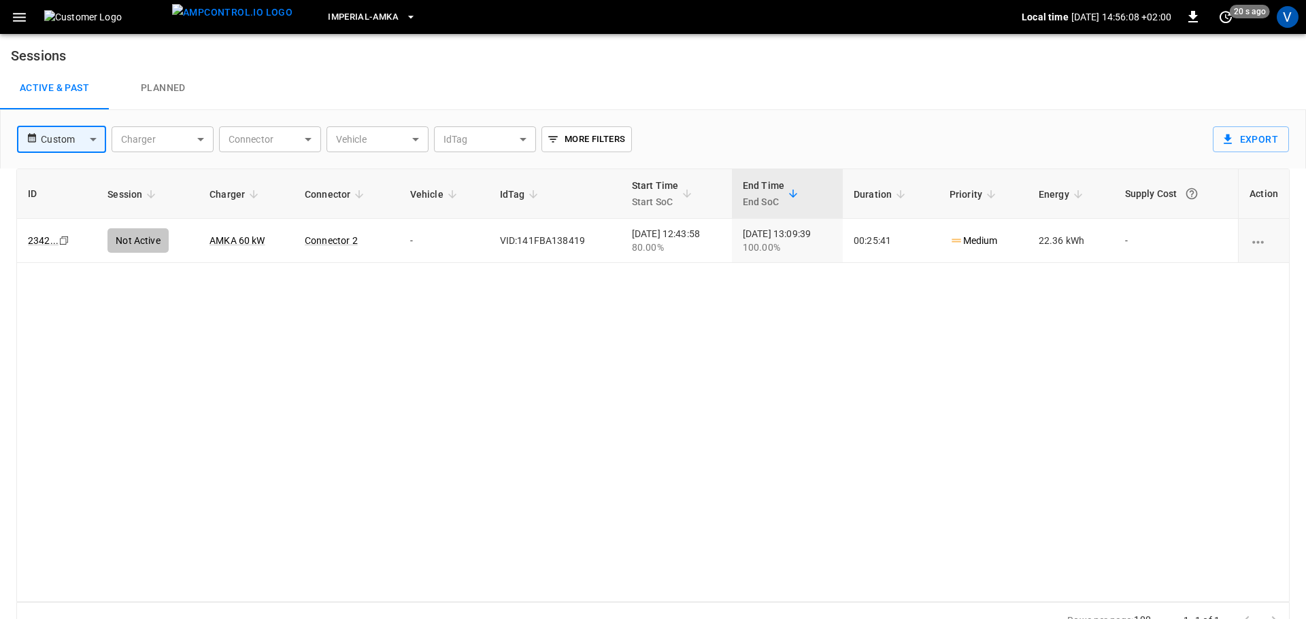
click at [84, 143] on body "Imperial-Amka Local time [DATE] 14:56:08 +02:00 0 20 s ago V Sessions Active & …" at bounding box center [653, 319] width 1306 height 639
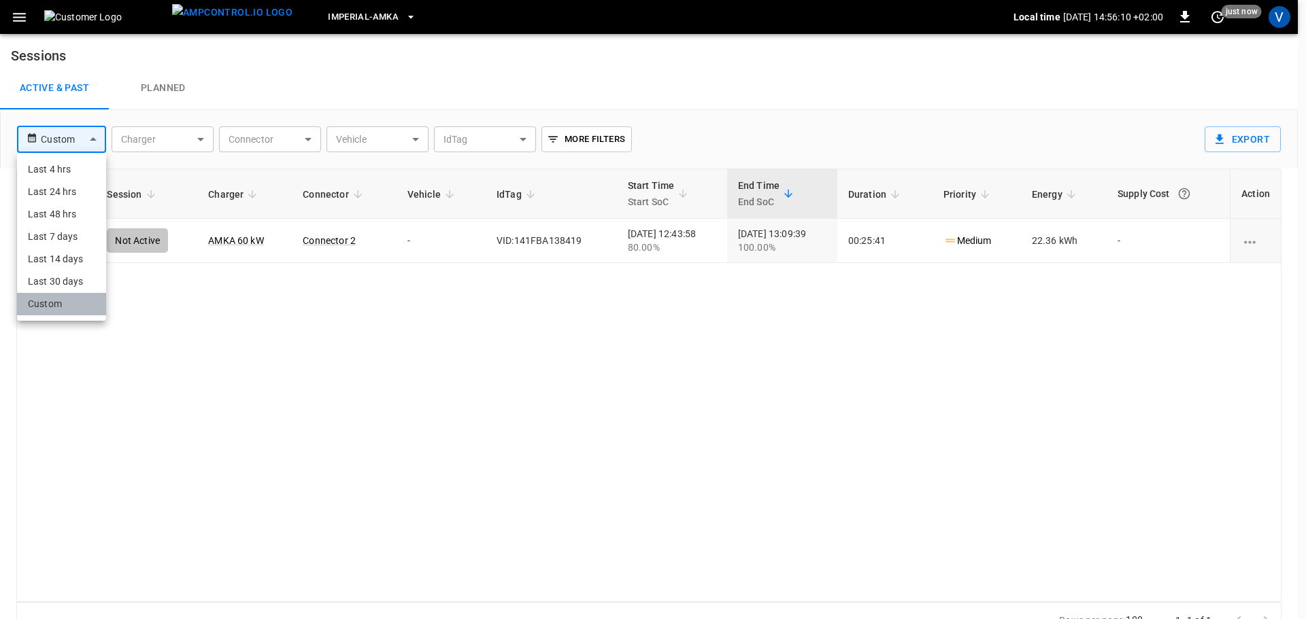
click at [33, 302] on li "Custom" at bounding box center [61, 304] width 89 height 22
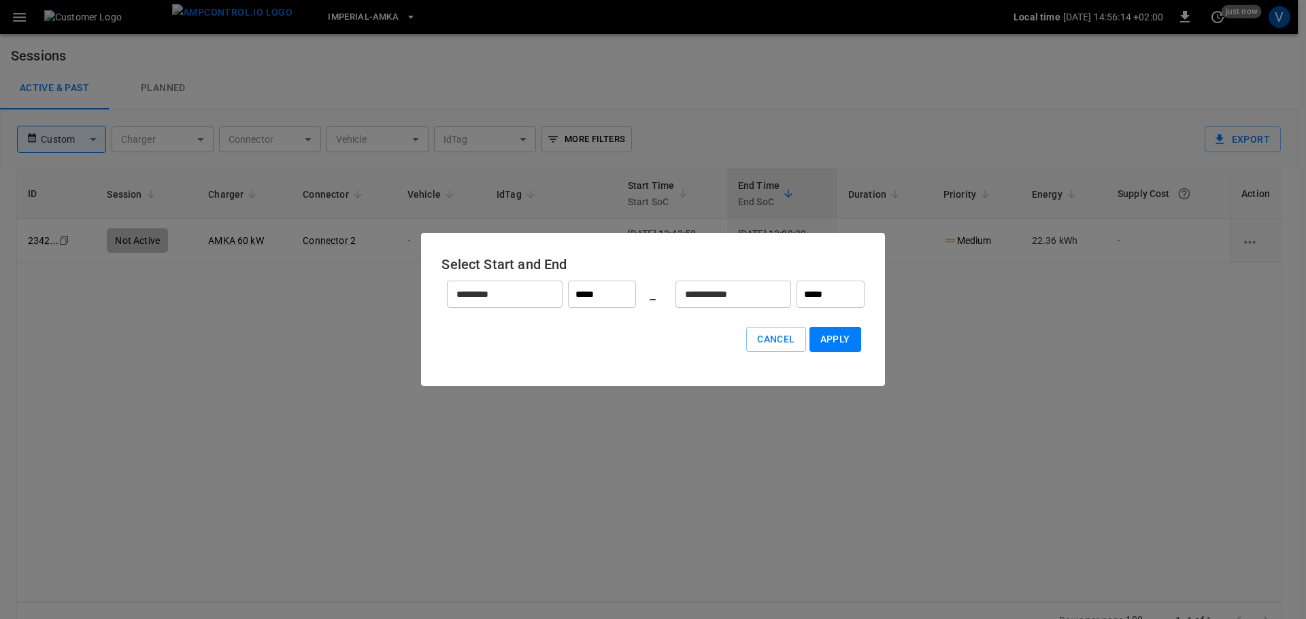
click at [832, 339] on button "Apply" at bounding box center [835, 339] width 52 height 25
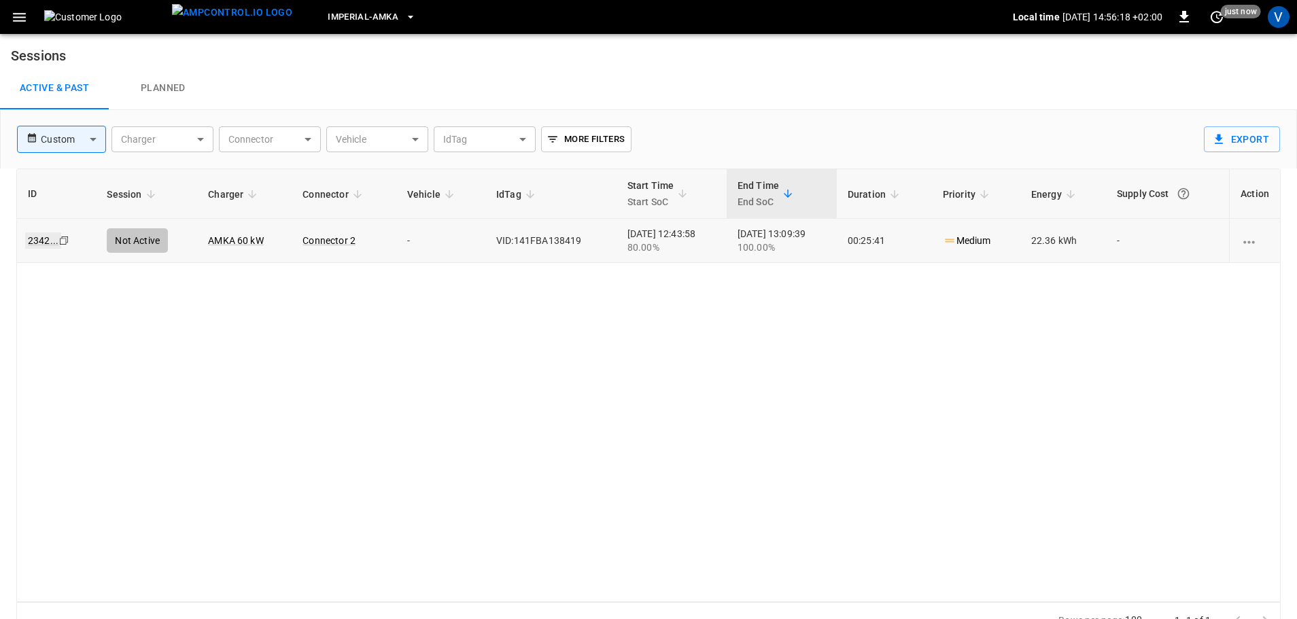
click at [36, 235] on link "2342 ..." at bounding box center [43, 241] width 36 height 16
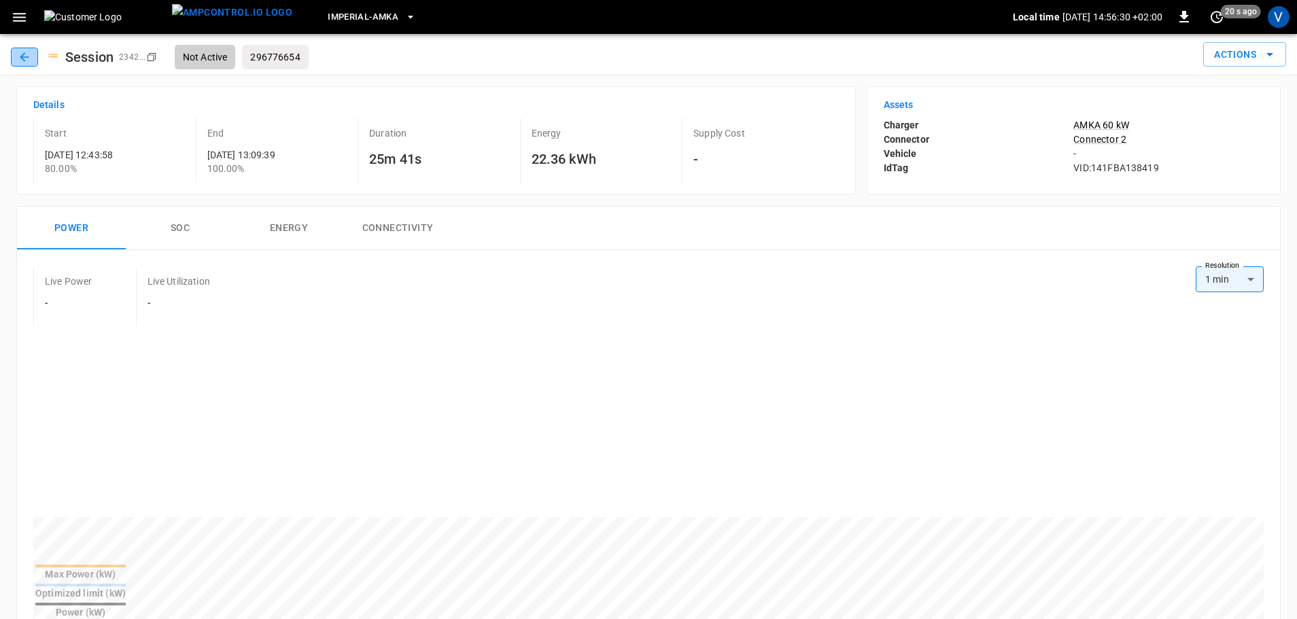
click at [29, 56] on icon "button" at bounding box center [25, 57] width 14 height 14
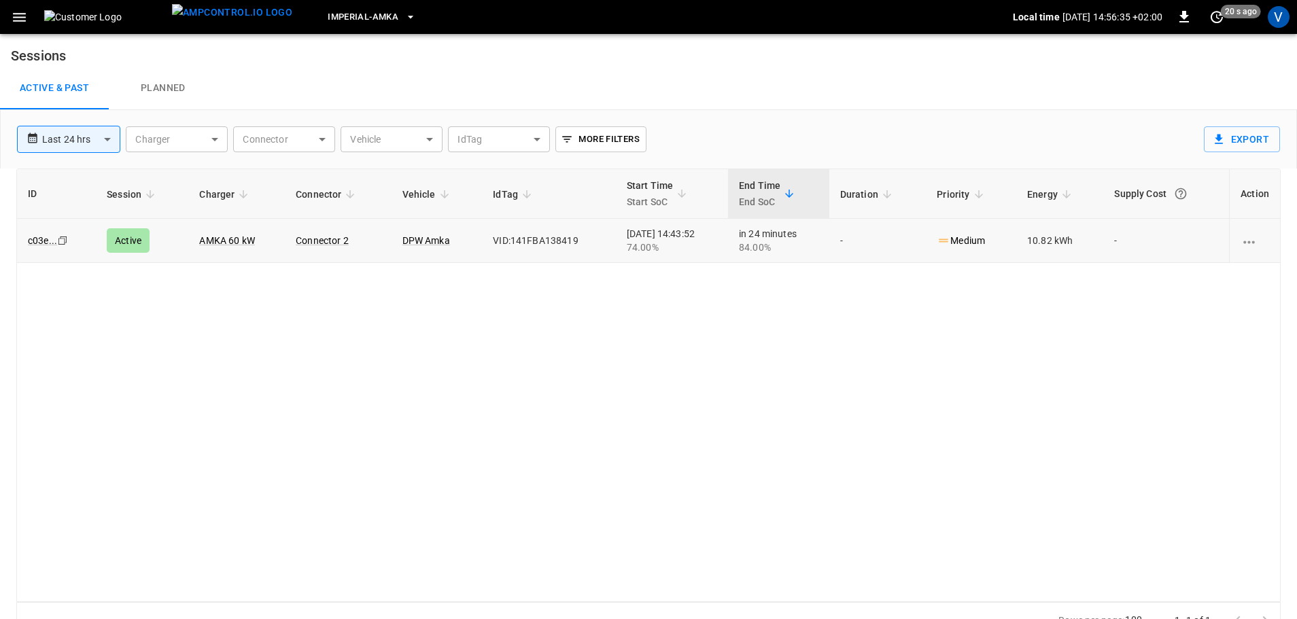
click at [58, 240] on icon "copy" at bounding box center [62, 241] width 8 height 8
click at [35, 239] on link "c03e ..." at bounding box center [42, 241] width 35 height 16
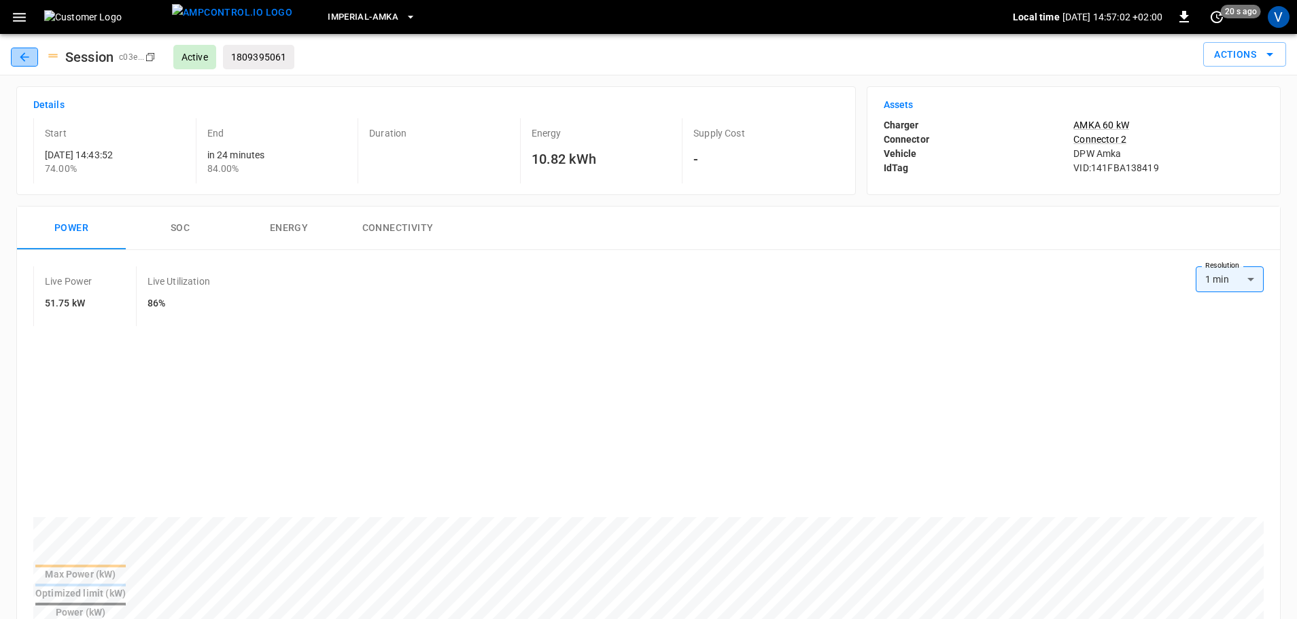
click at [25, 58] on icon "button" at bounding box center [25, 57] width 14 height 14
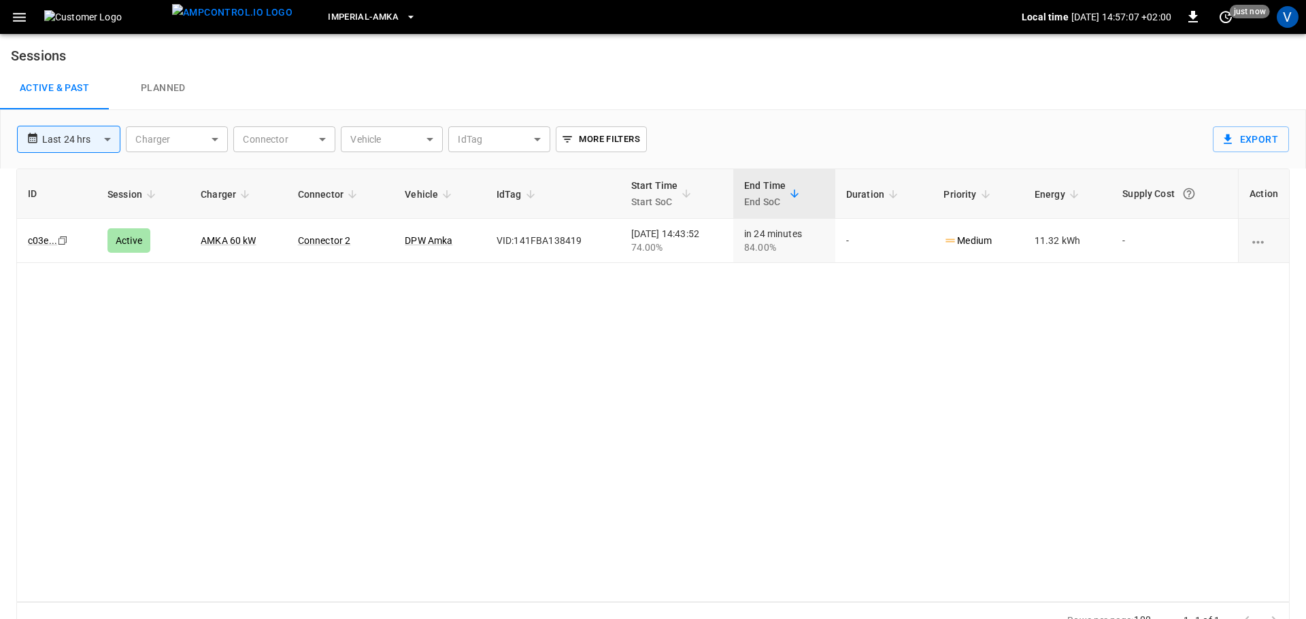
click at [431, 139] on body "**********" at bounding box center [653, 319] width 1306 height 639
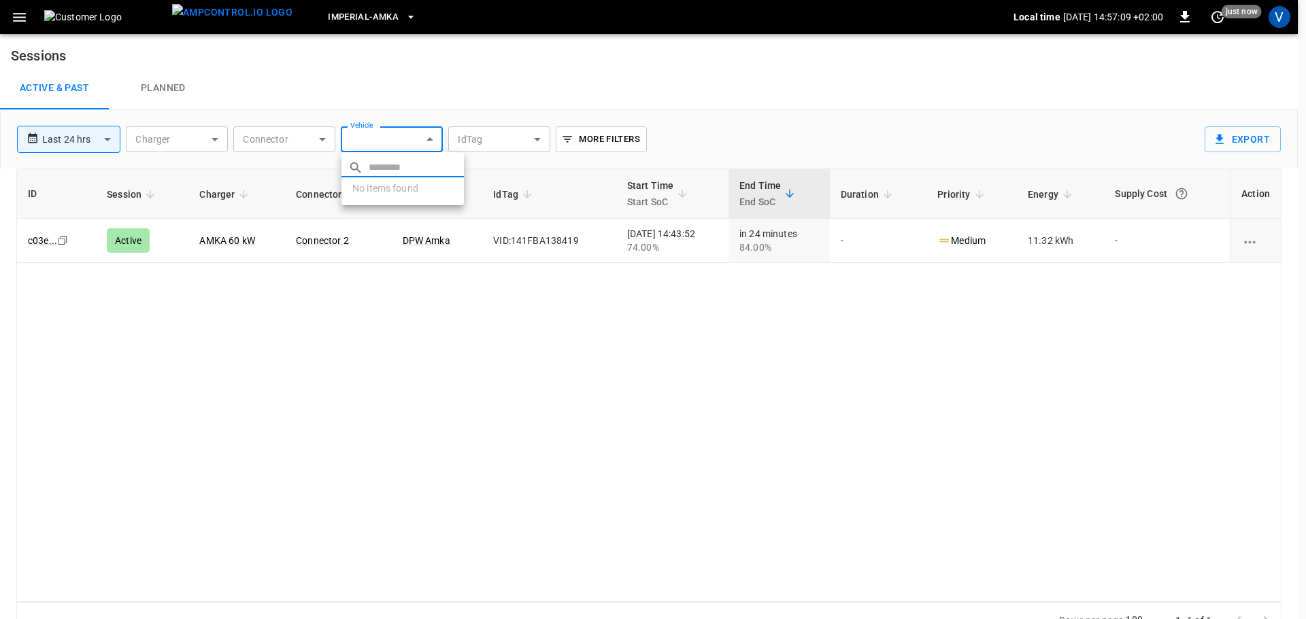
click at [431, 139] on div at bounding box center [653, 309] width 1306 height 619
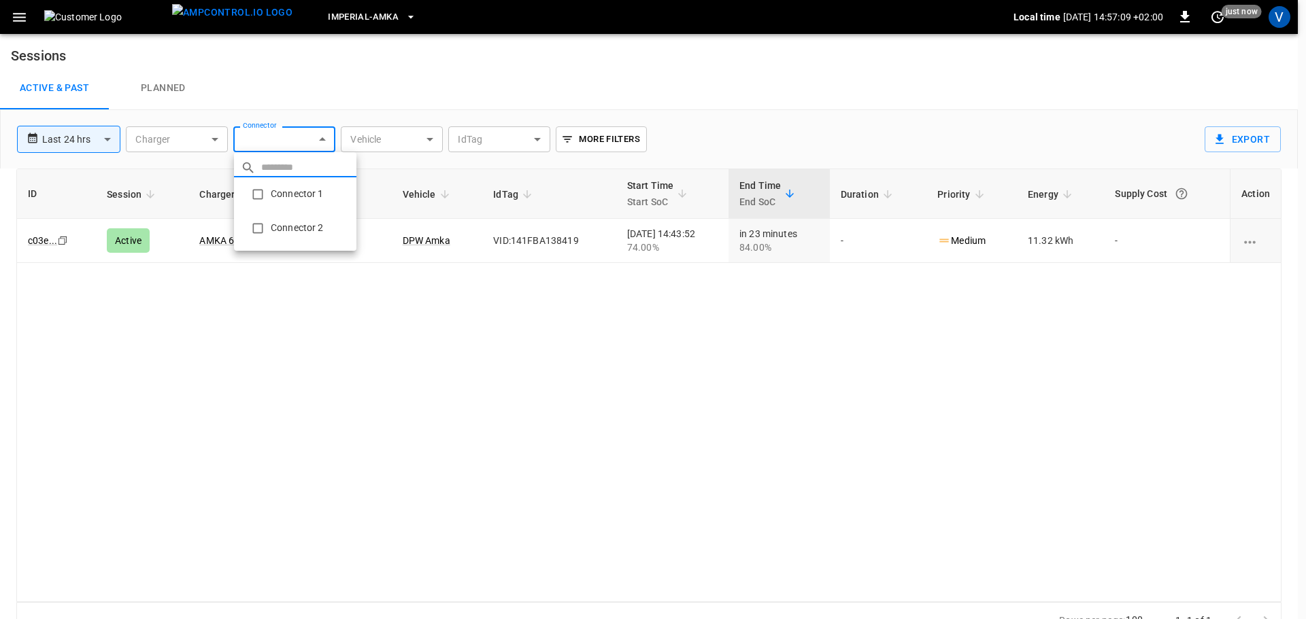
click at [277, 142] on body "**********" at bounding box center [653, 319] width 1306 height 639
click at [277, 142] on div at bounding box center [653, 309] width 1306 height 619
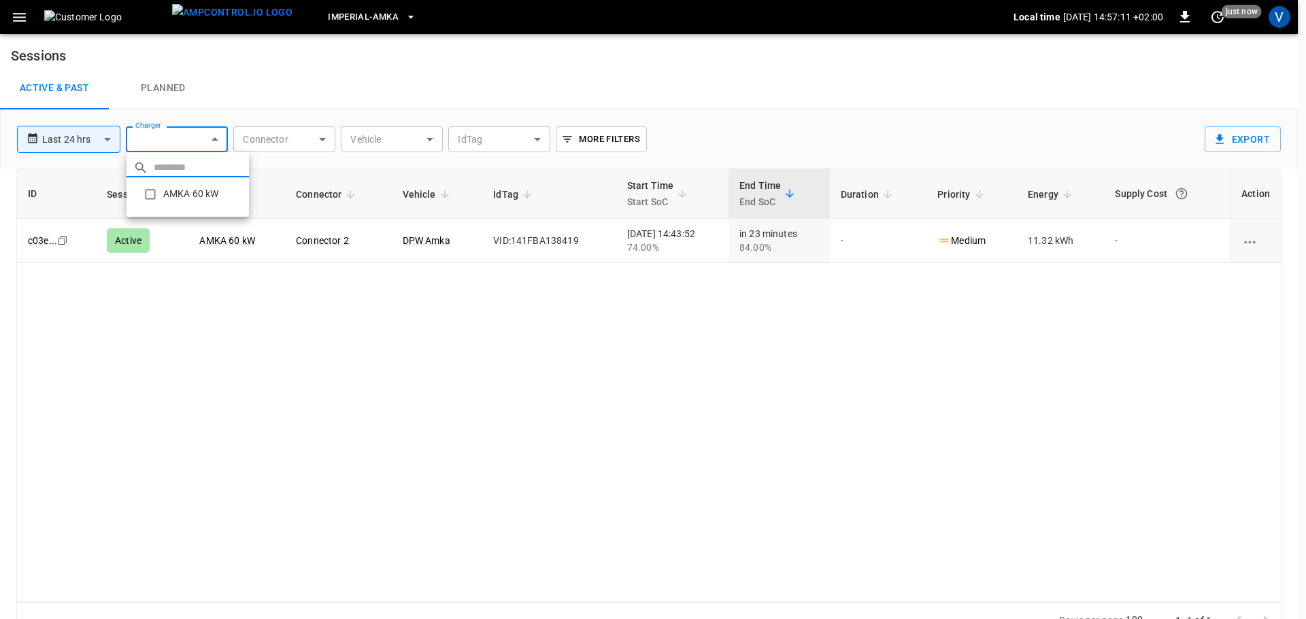
click at [214, 141] on body "**********" at bounding box center [653, 319] width 1306 height 639
click at [214, 141] on div at bounding box center [653, 309] width 1306 height 619
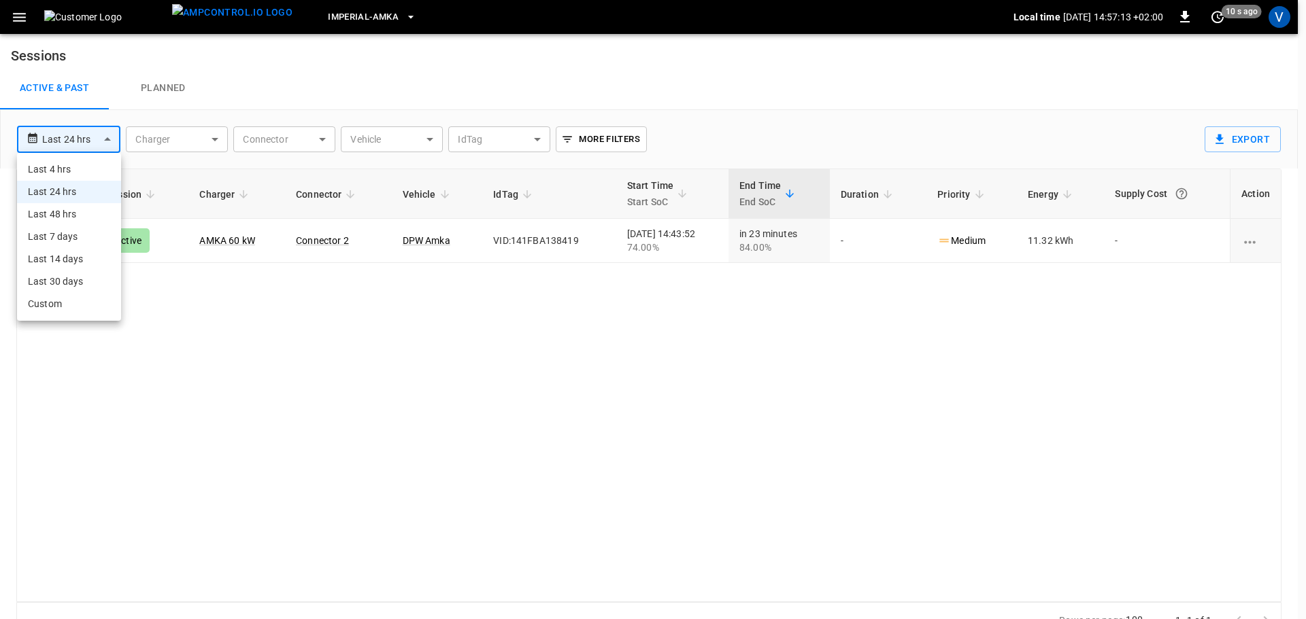
click at [95, 136] on body "**********" at bounding box center [653, 319] width 1306 height 639
click at [46, 281] on li "Last 30 days" at bounding box center [69, 282] width 104 height 22
type input "**********"
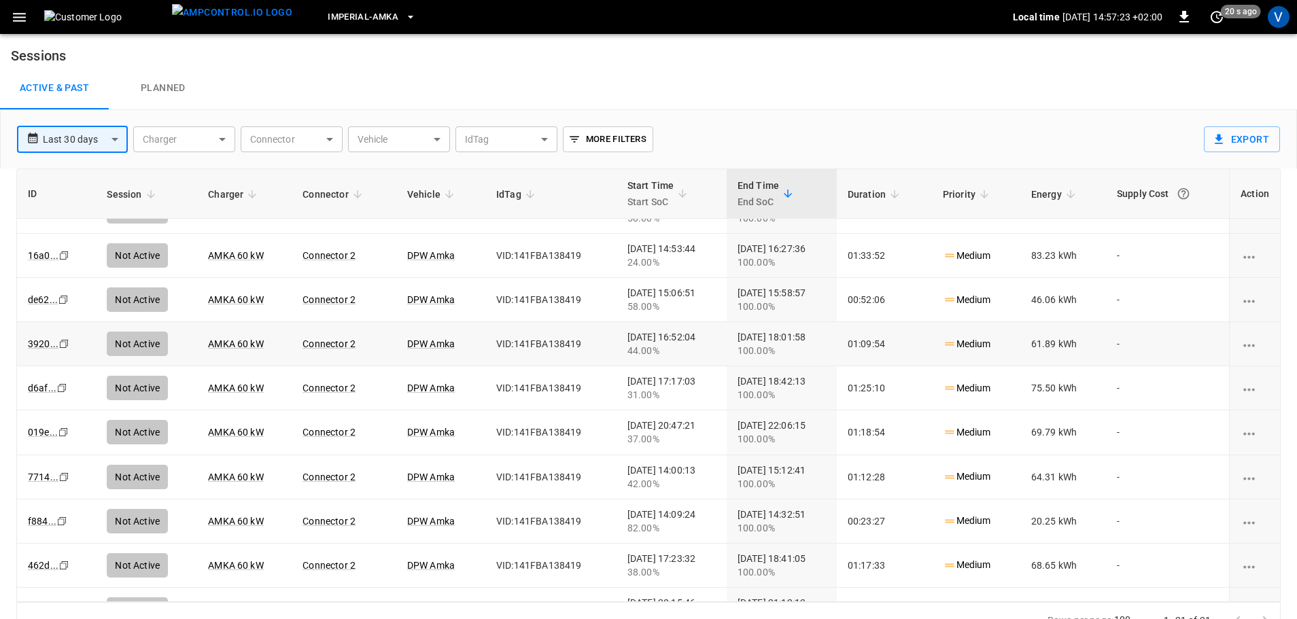
scroll to position [546, 0]
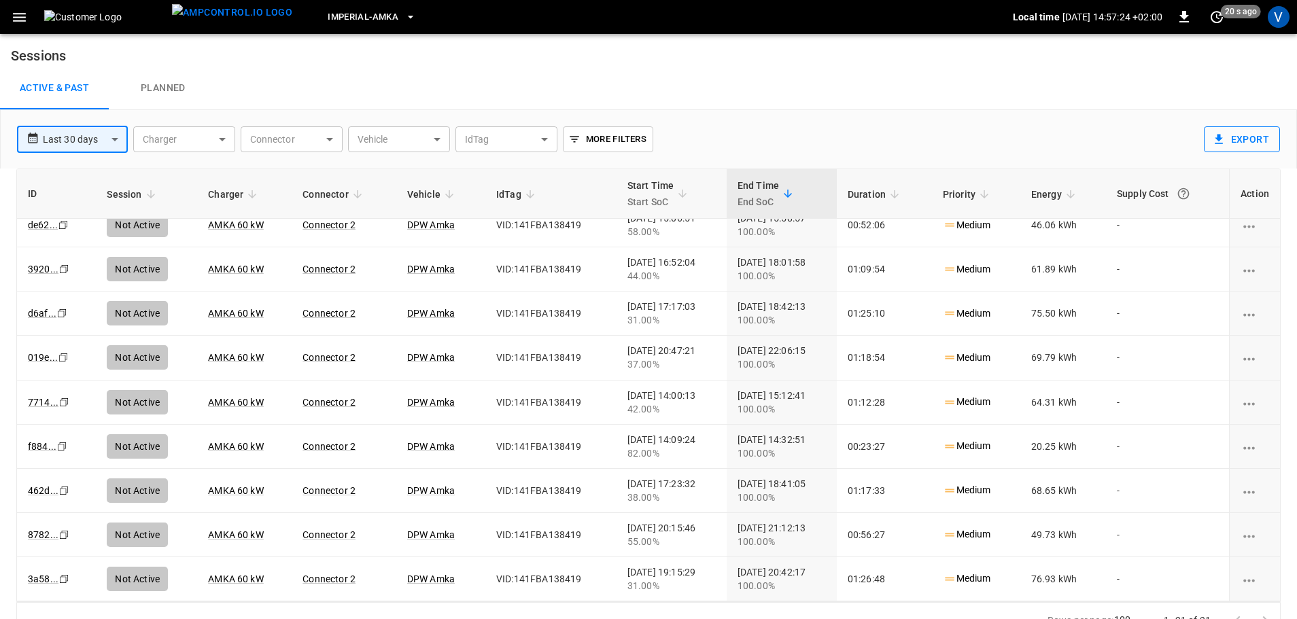
click at [1249, 139] on button "Export" at bounding box center [1242, 139] width 76 height 26
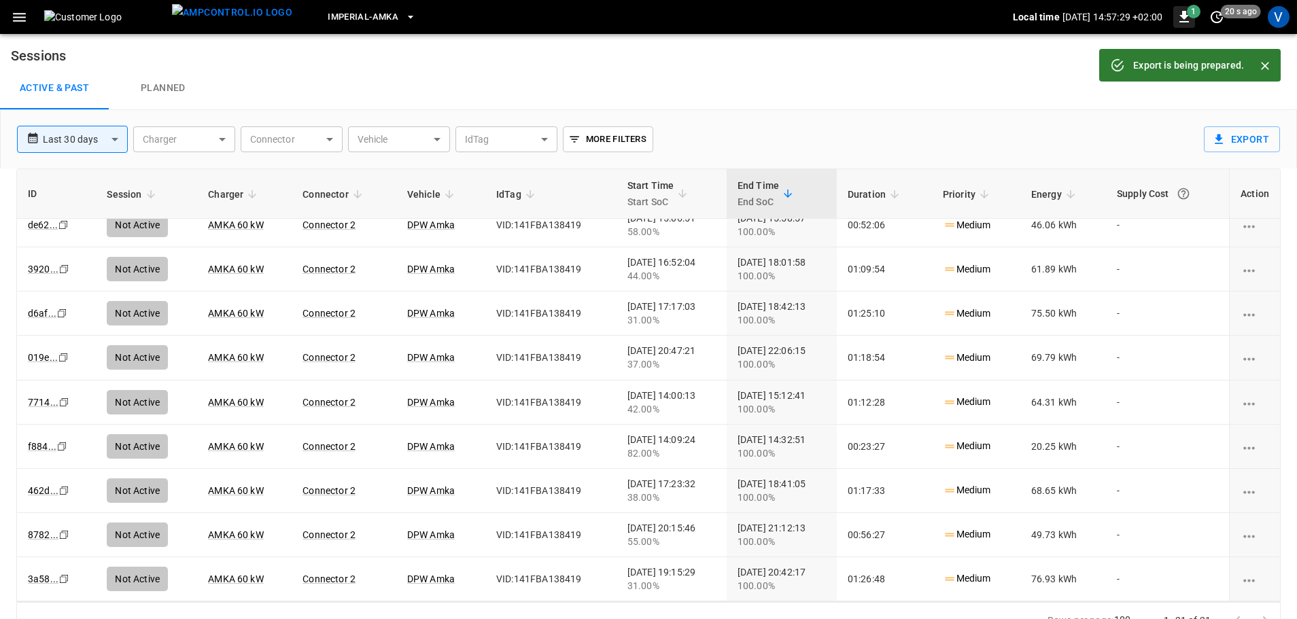
click at [1188, 12] on span "1" at bounding box center [1194, 12] width 14 height 14
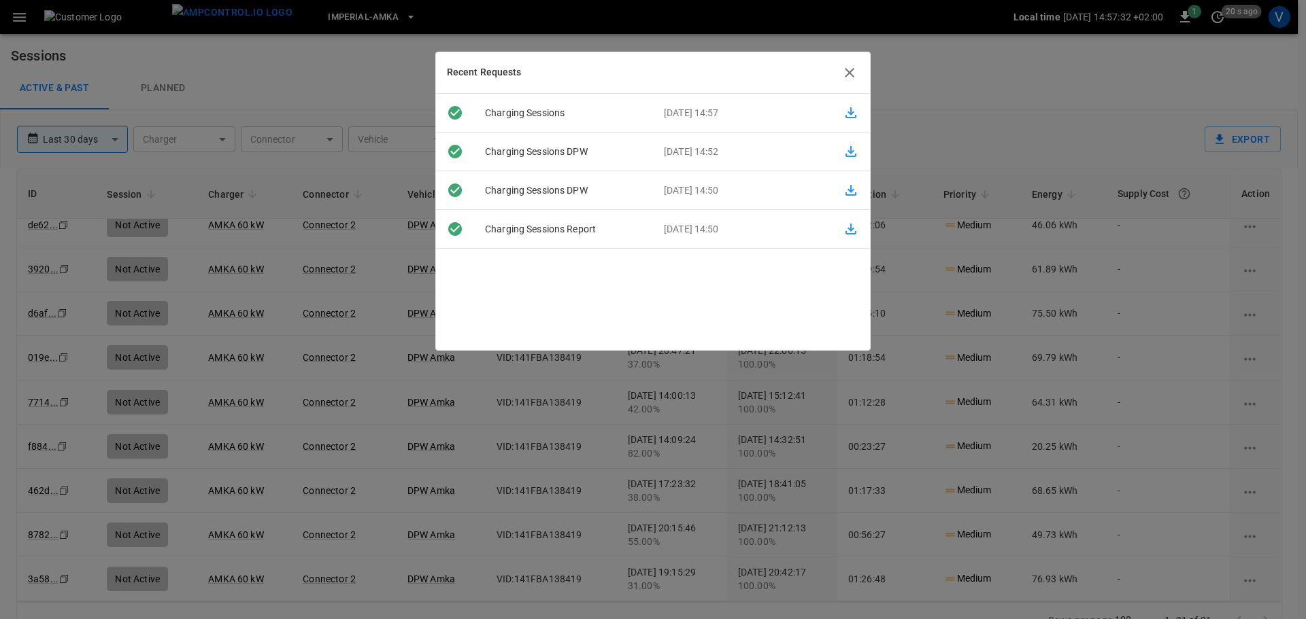
click at [844, 112] on icon "button" at bounding box center [851, 113] width 16 height 16
click at [842, 68] on icon "button" at bounding box center [849, 73] width 16 height 16
